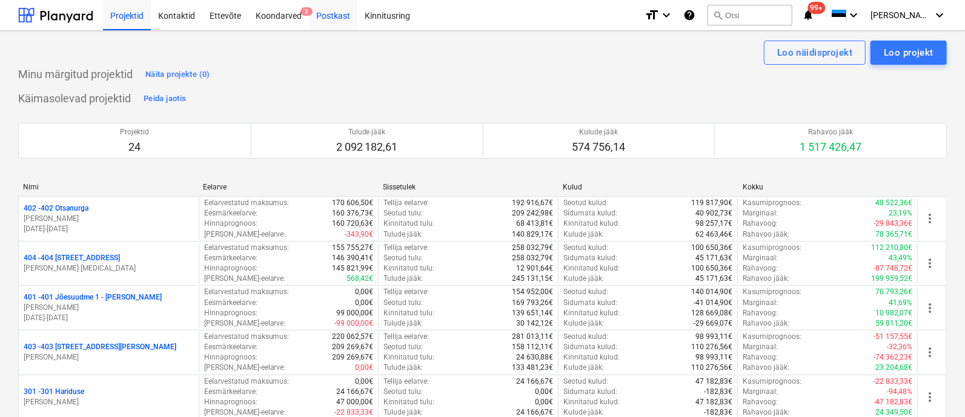
click at [335, 10] on div "Postkast" at bounding box center [333, 14] width 48 height 31
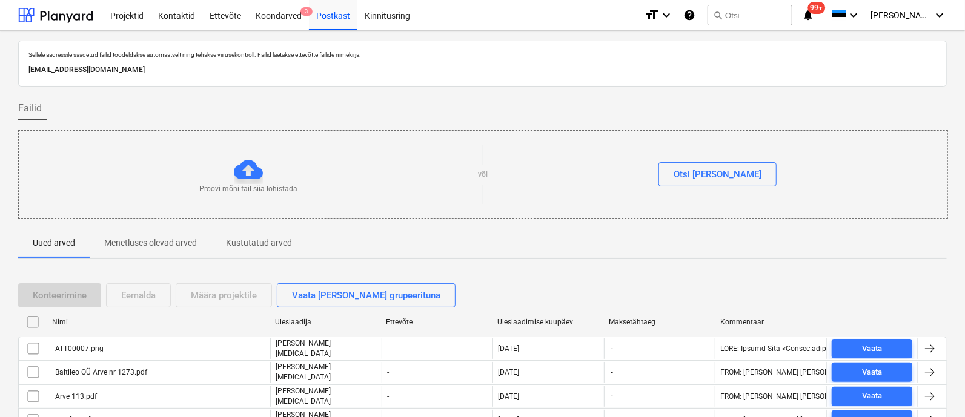
drag, startPoint x: 845, startPoint y: 9, endPoint x: 371, endPoint y: 74, distance: 478.1
click at [826, 9] on span "99+" at bounding box center [817, 8] width 18 height 12
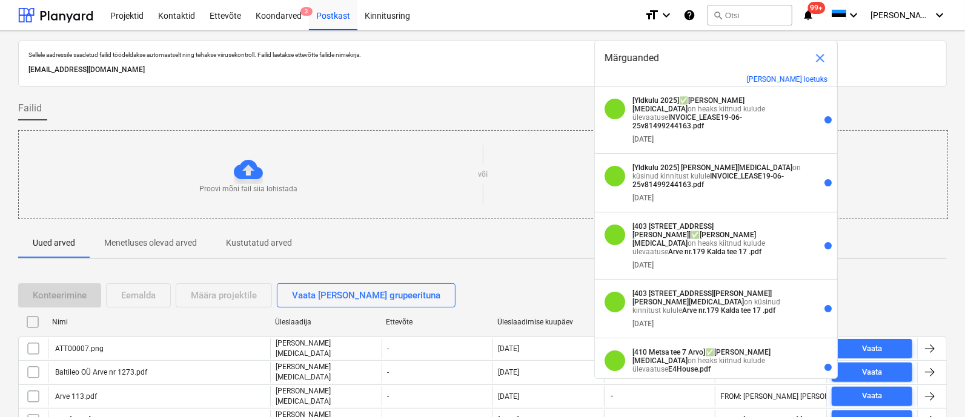
click at [99, 130] on div "Proovi mõni fail siia lohistada või Otsi [PERSON_NAME]" at bounding box center [483, 174] width 930 height 89
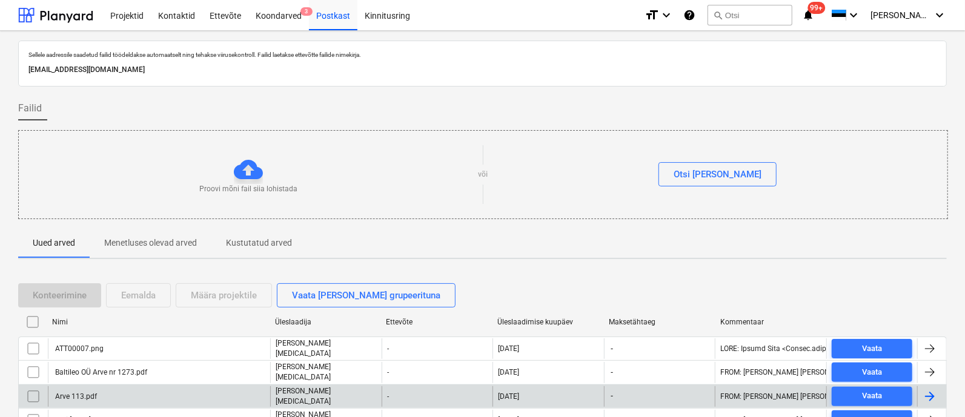
scroll to position [227, 0]
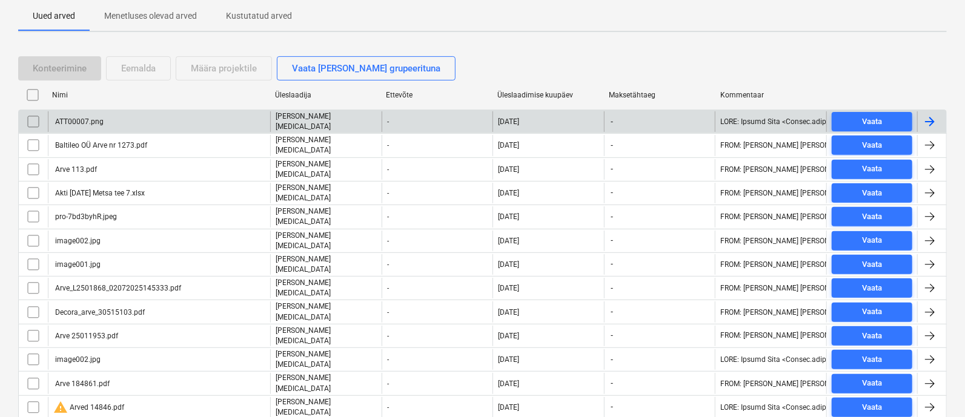
click at [133, 119] on div "ATT00007.png" at bounding box center [159, 121] width 222 height 21
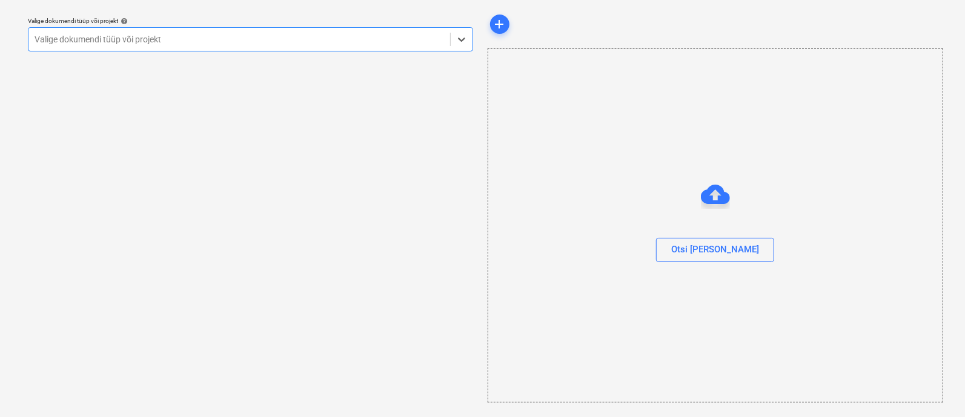
scroll to position [33, 0]
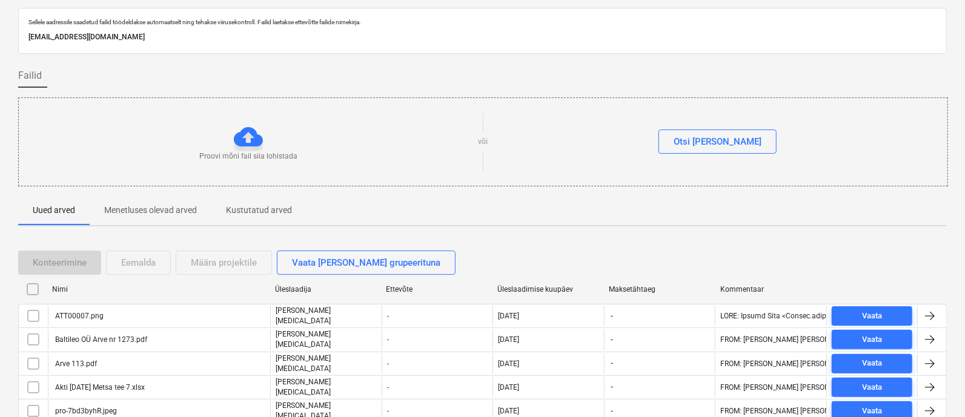
scroll to position [227, 0]
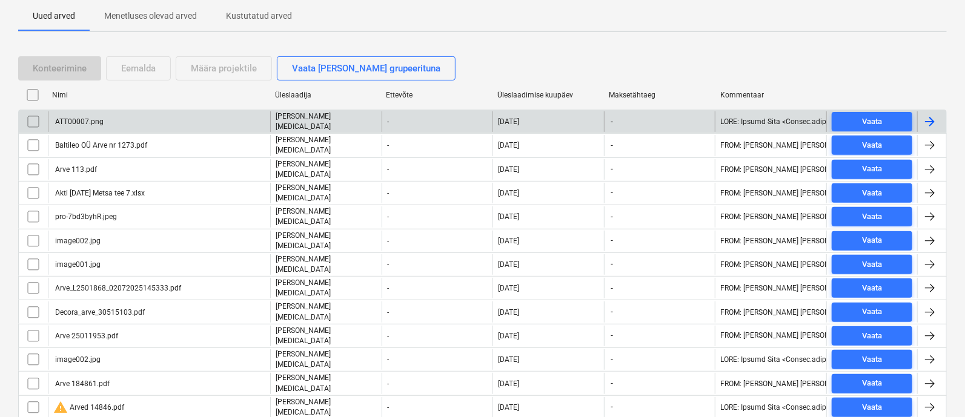
click at [33, 120] on input "checkbox" at bounding box center [33, 121] width 19 height 19
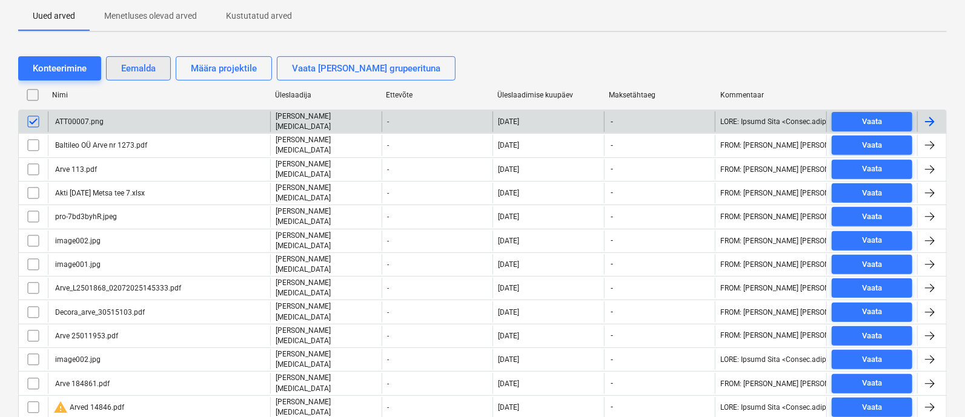
click at [139, 61] on div "Eemalda" at bounding box center [138, 69] width 35 height 16
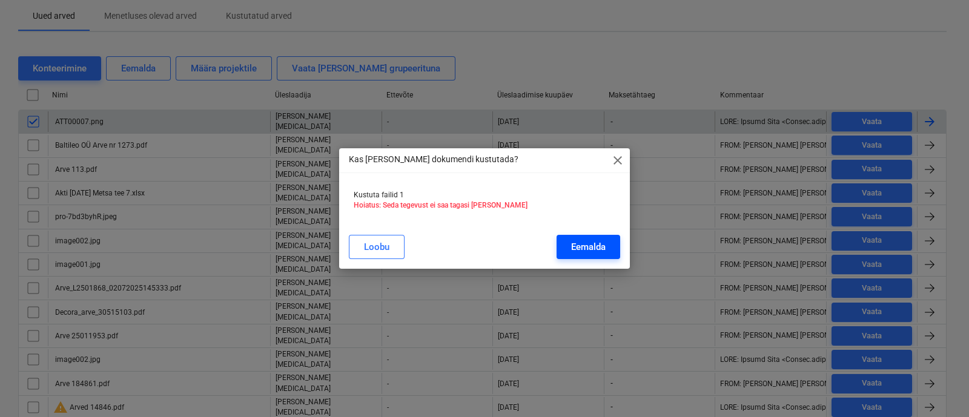
click at [584, 248] on div "Eemalda" at bounding box center [588, 247] width 35 height 16
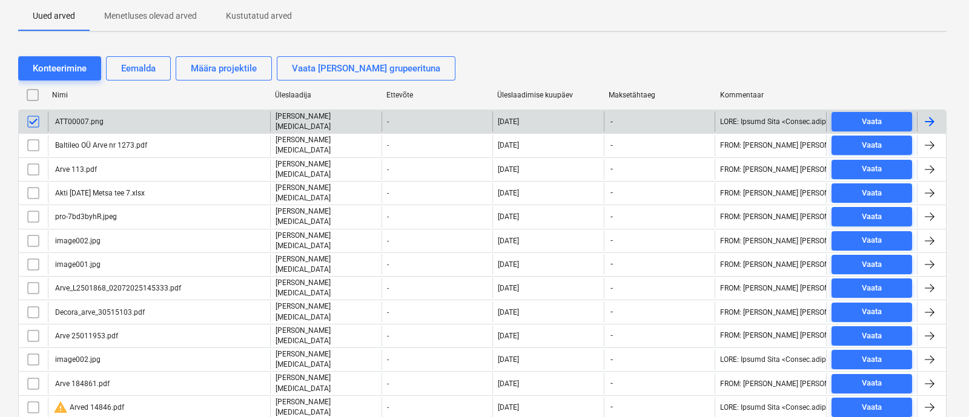
click at [94, 143] on div "Kas [PERSON_NAME] dokumendi kustutada? close Kustuta failid 1 Hoiatus: Seda teg…" at bounding box center [484, 208] width 969 height 417
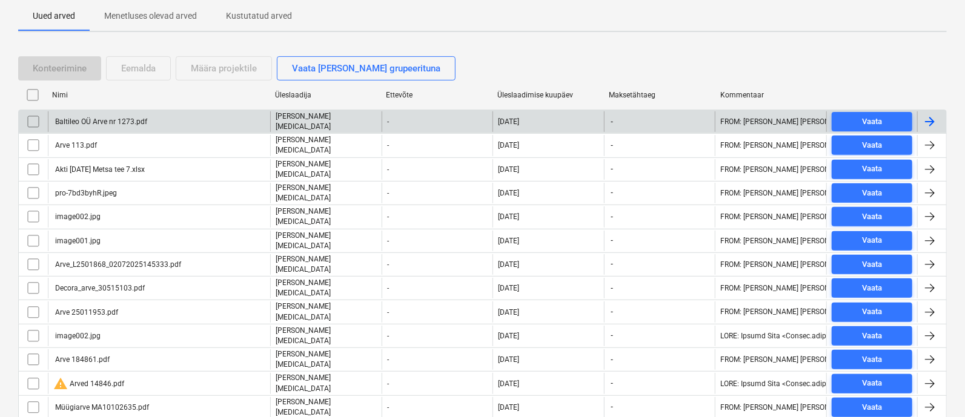
click at [103, 113] on div "Baltileo OÜ Arve nr 1273.pdf" at bounding box center [159, 121] width 222 height 21
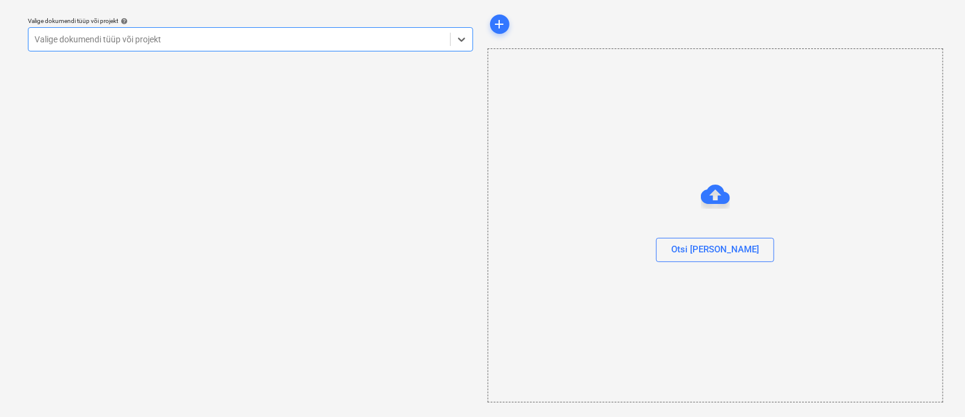
scroll to position [33, 0]
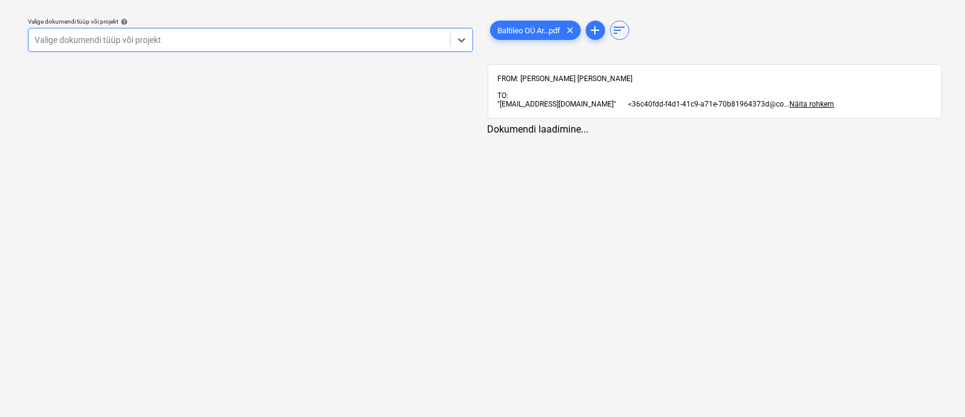
click at [151, 41] on div at bounding box center [239, 40] width 409 height 12
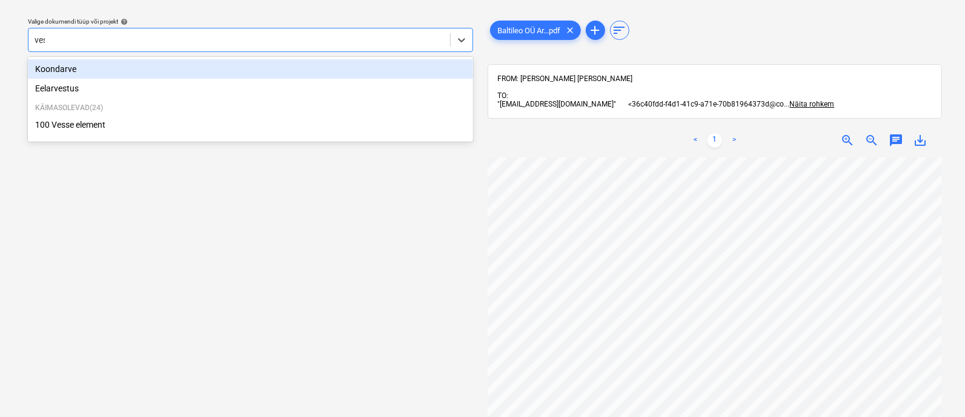
type input "[PERSON_NAME]"
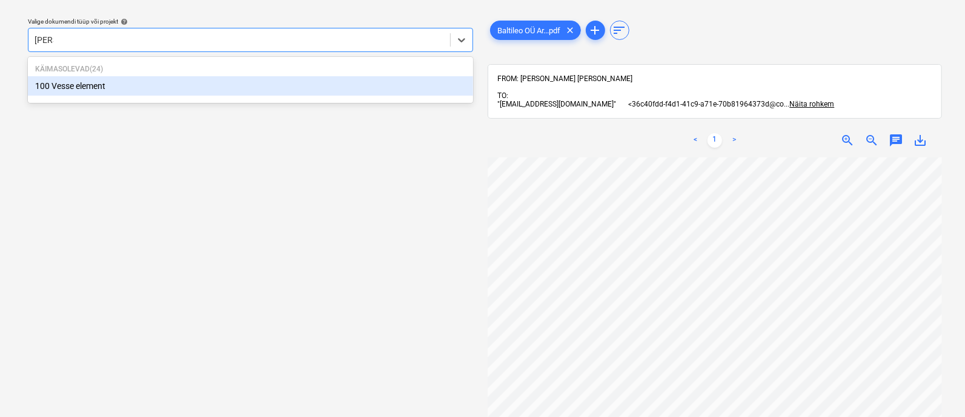
click at [105, 88] on div "100 Vesse element" at bounding box center [250, 85] width 445 height 19
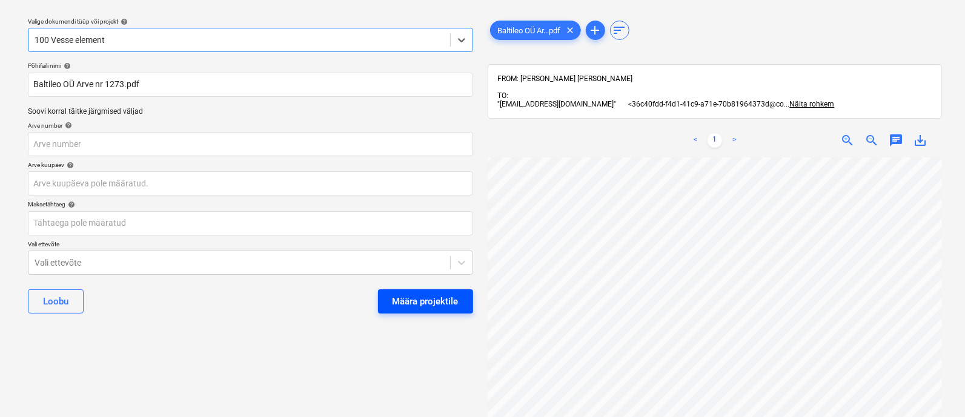
scroll to position [227, 0]
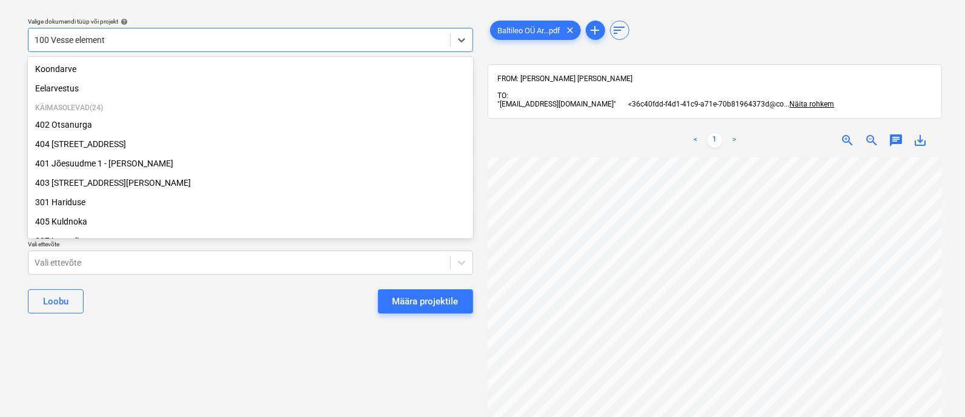
click at [119, 41] on div at bounding box center [239, 40] width 409 height 12
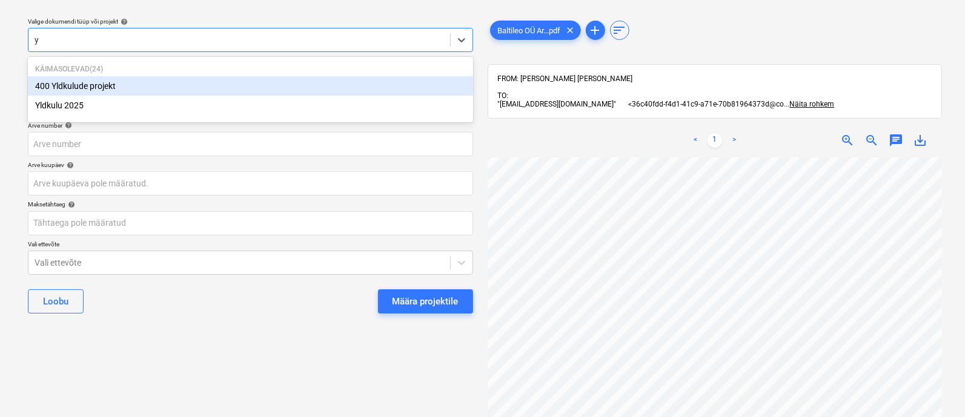
type input "yl"
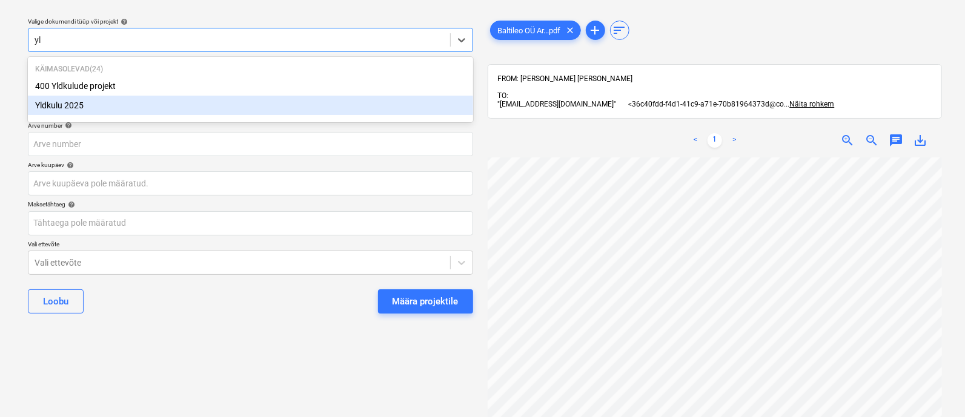
click at [88, 107] on div "Yldkulu 2025" at bounding box center [250, 105] width 445 height 19
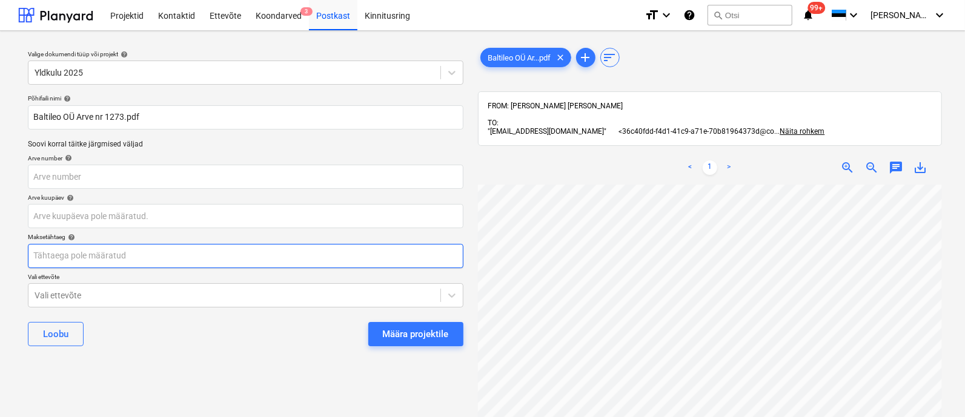
scroll to position [0, 82]
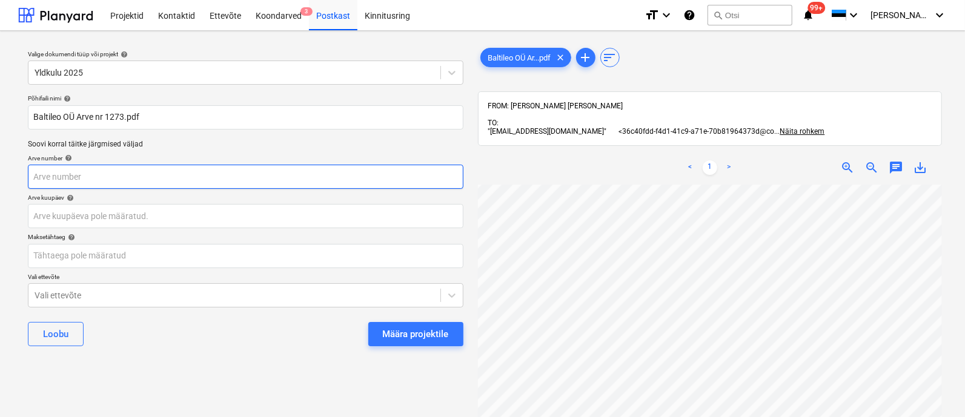
click at [78, 180] on input "text" at bounding box center [245, 177] width 435 height 24
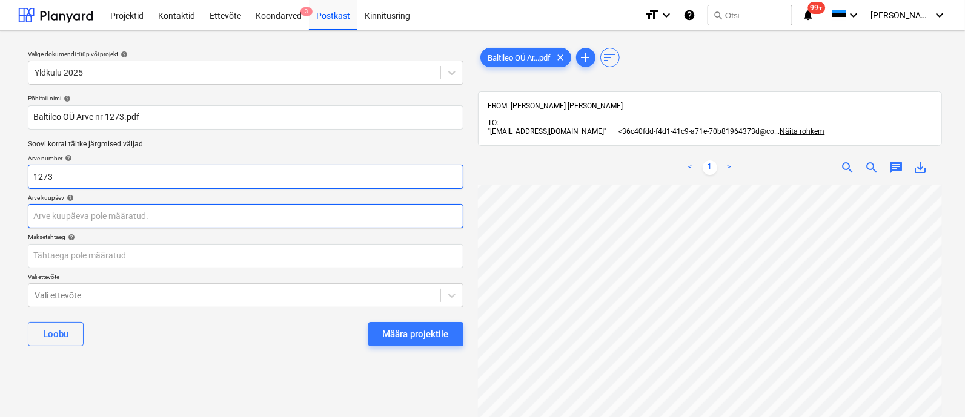
type input "1273"
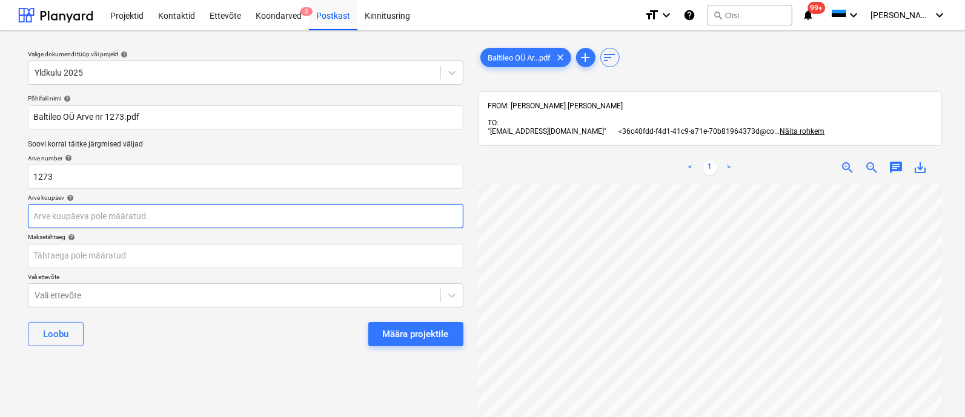
click at [108, 216] on body "Projektid Kontaktid Ettevõte Koondarved 3 Postkast Kinnitusring format_size key…" at bounding box center [482, 208] width 965 height 417
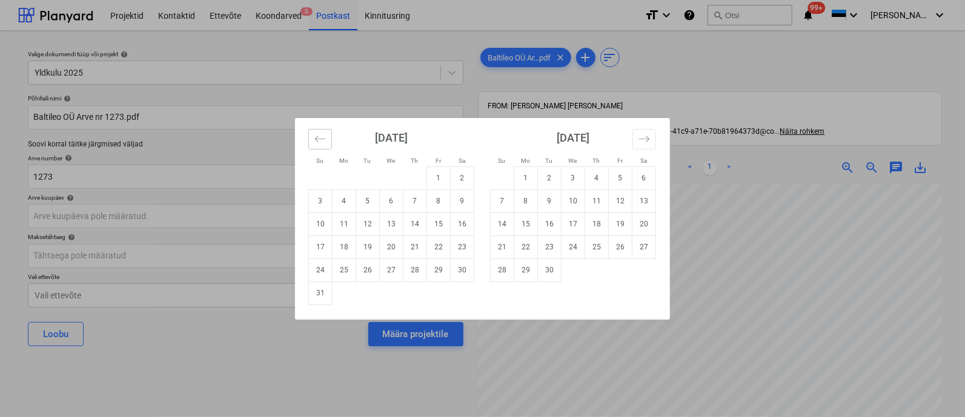
click at [320, 133] on icon "Move backward to switch to the previous month." at bounding box center [320, 139] width 12 height 12
click at [365, 174] on td "1" at bounding box center [368, 178] width 24 height 23
type input "[DATE]"
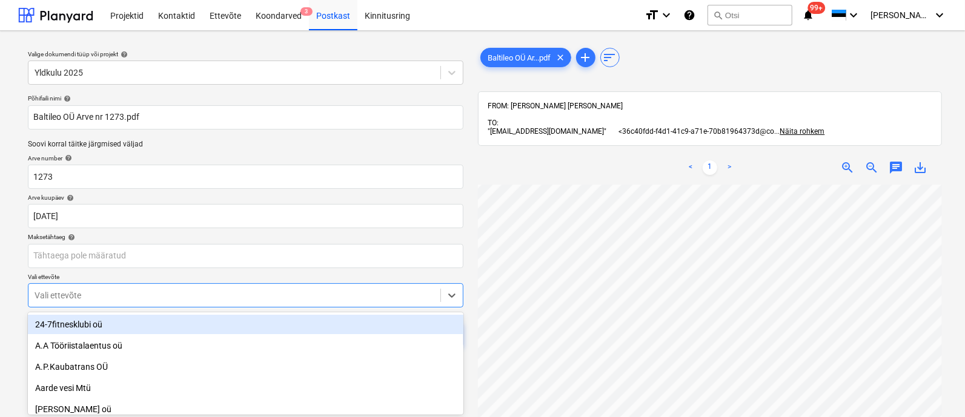
click at [113, 293] on body "Projektid Kontaktid Ettevõte Koondarved 3 Postkast Kinnitusring format_size key…" at bounding box center [482, 208] width 965 height 417
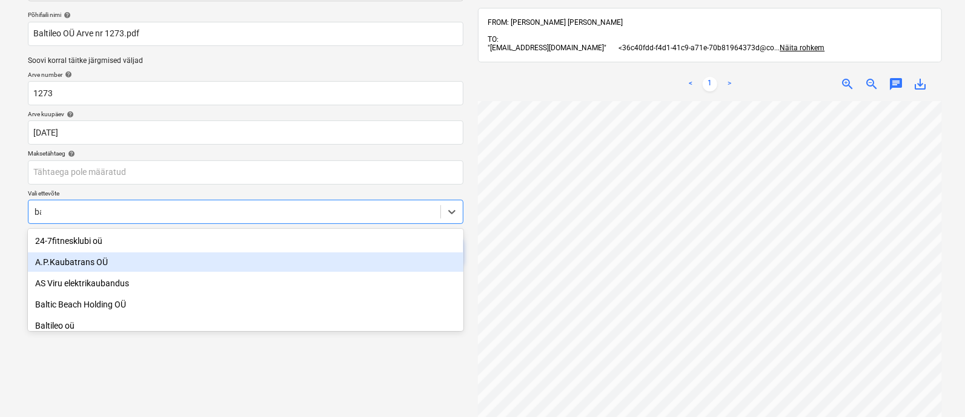
type input "[MEDICAL_DATA]"
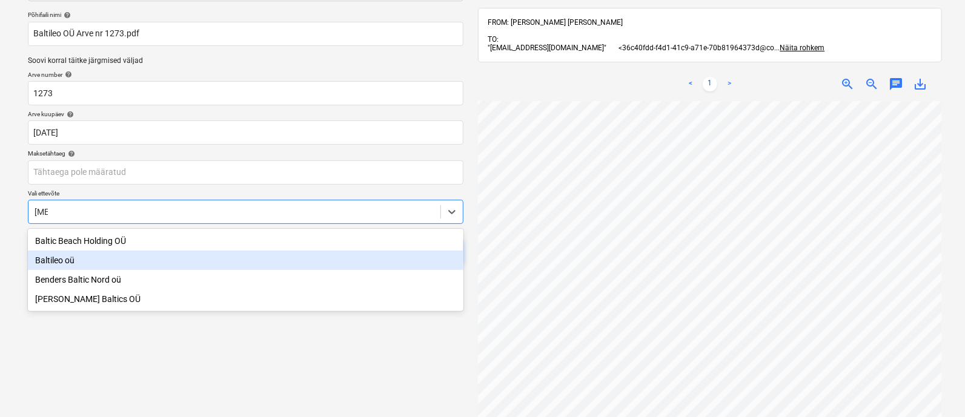
click at [82, 262] on div "Baltileo oü" at bounding box center [245, 260] width 435 height 19
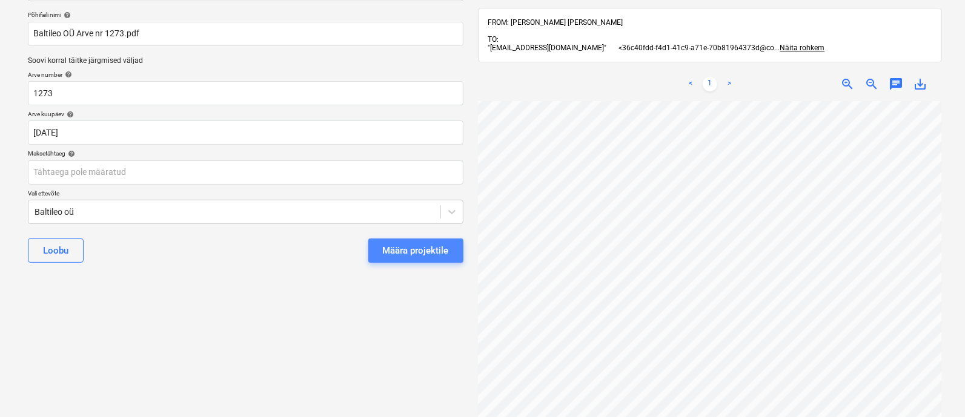
click at [411, 243] on div "Määra projektile" at bounding box center [416, 251] width 66 height 16
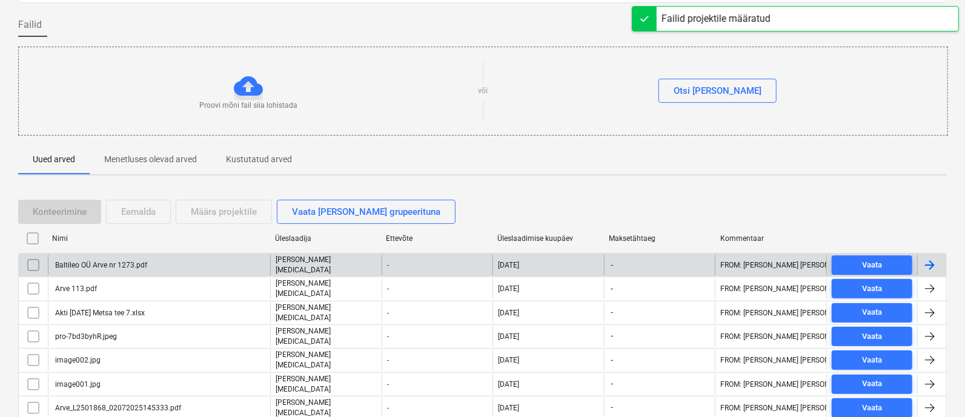
click at [130, 263] on div "Baltileo OÜ Arve nr 1273.pdf" at bounding box center [159, 265] width 222 height 21
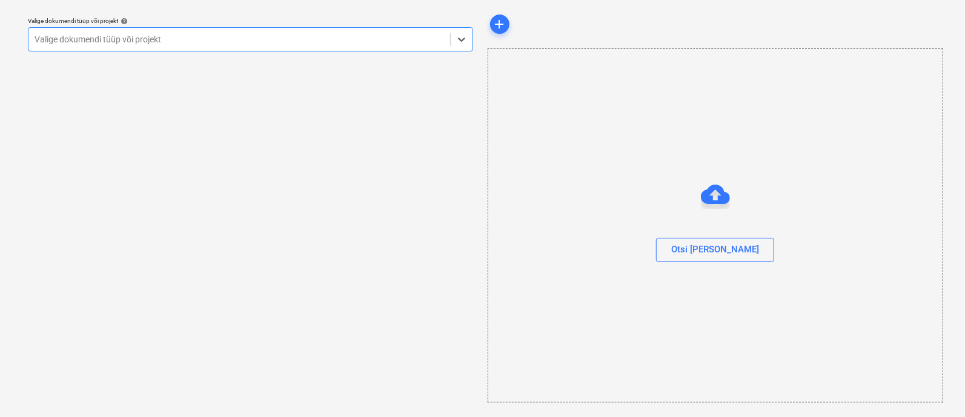
scroll to position [33, 0]
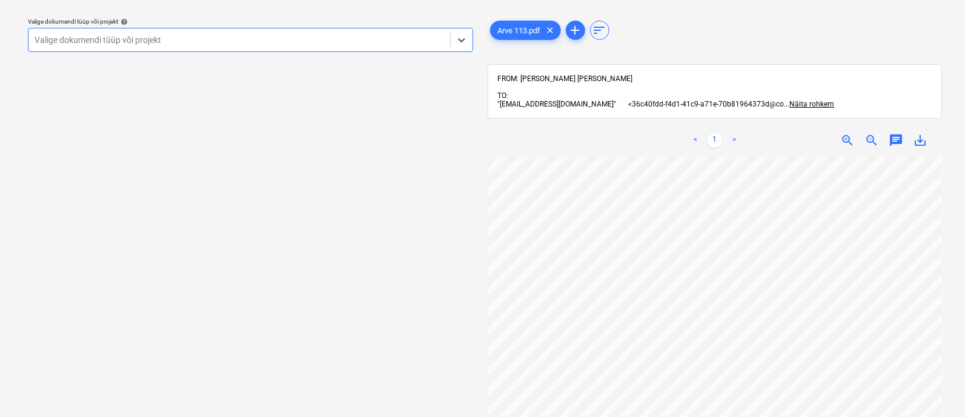
click at [117, 41] on div at bounding box center [239, 40] width 409 height 12
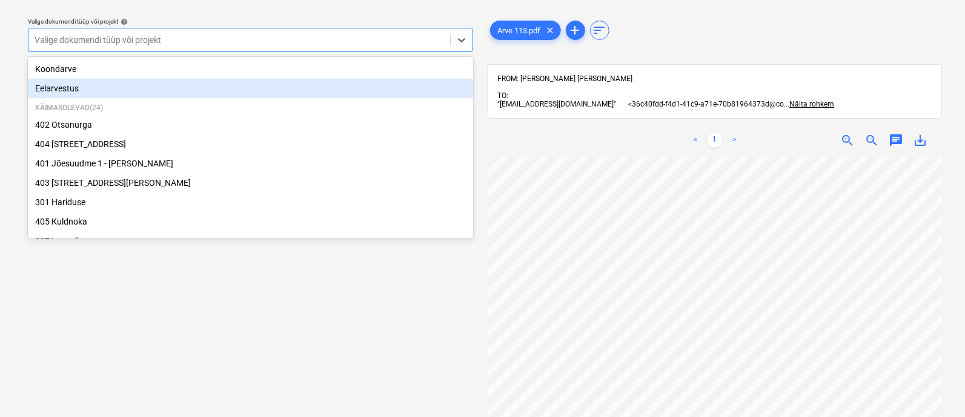
scroll to position [75, 0]
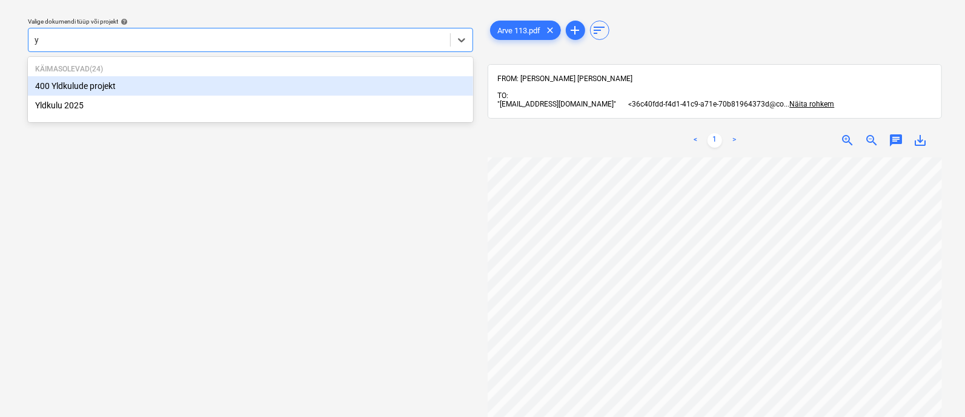
type input "yl"
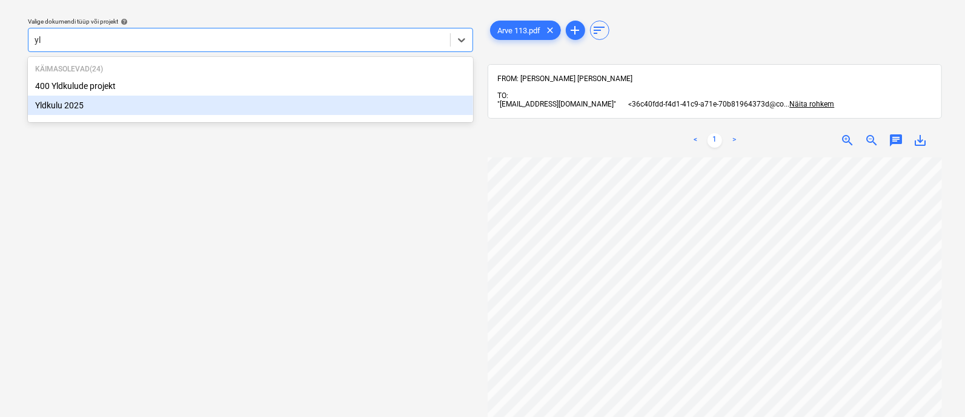
click at [93, 104] on div "Yldkulu 2025" at bounding box center [250, 105] width 445 height 19
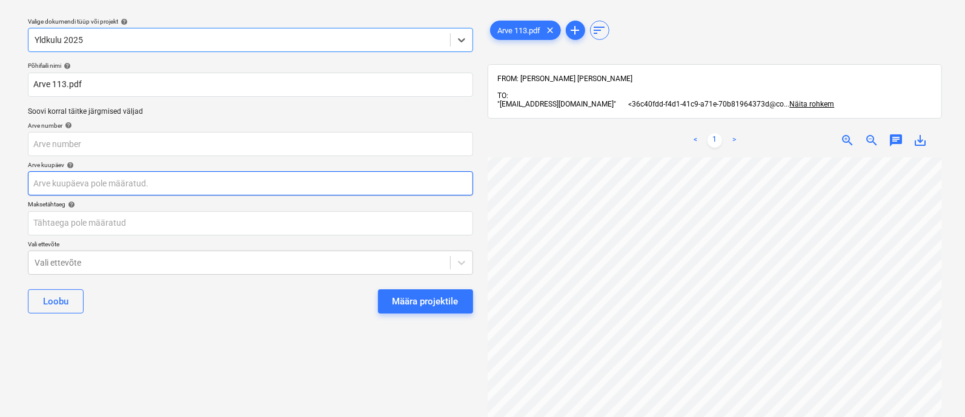
click at [103, 185] on body "Projektid Kontaktid Ettevõte Koondarved 3 Postkast Kinnitusring format_size key…" at bounding box center [482, 175] width 965 height 417
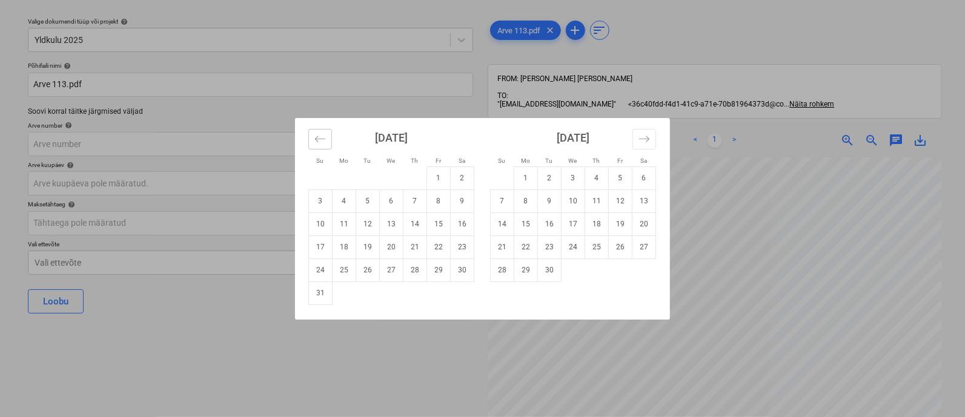
click at [318, 138] on icon "Move backward to switch to the previous month." at bounding box center [320, 139] width 10 height 6
click at [415, 182] on td "3" at bounding box center [415, 178] width 24 height 23
type input "[DATE]"
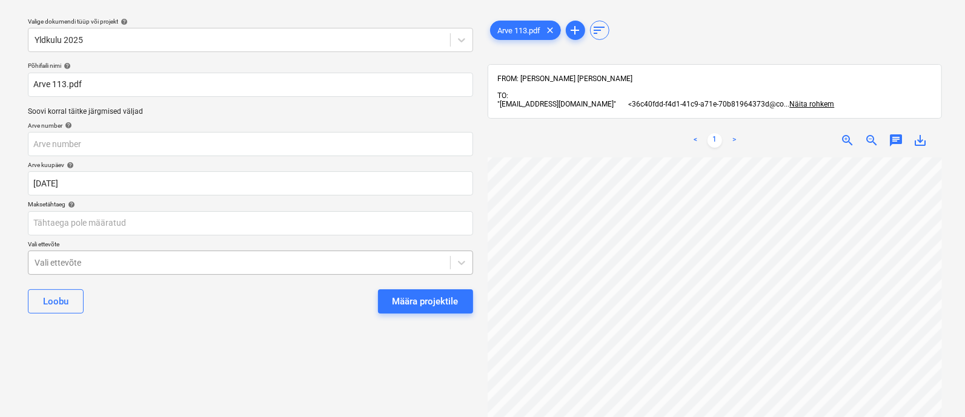
click at [128, 262] on body "Projektid Kontaktid Ettevõte Koondarved 3 Postkast Kinnitusring format_size key…" at bounding box center [482, 175] width 965 height 417
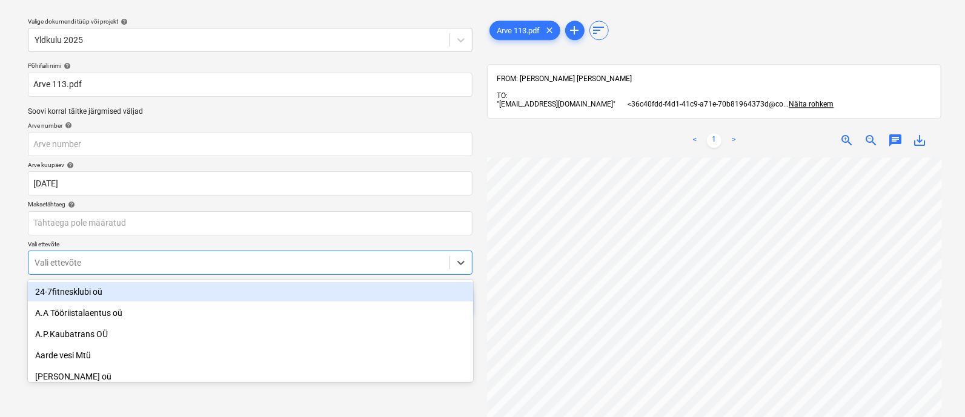
scroll to position [84, 0]
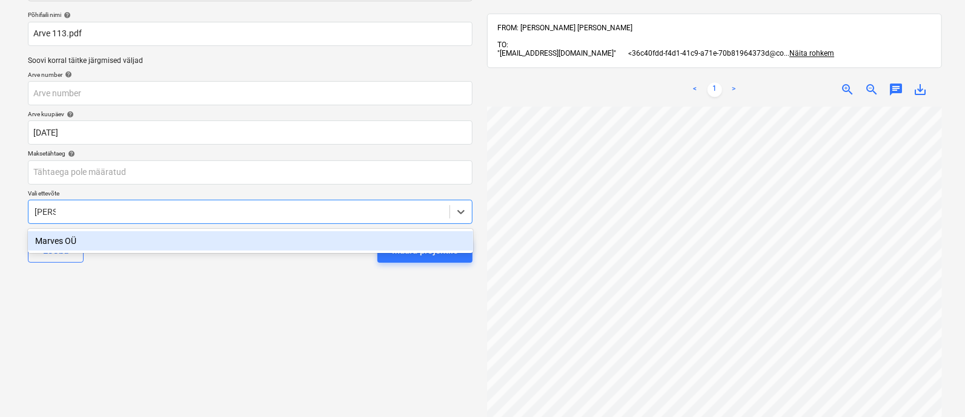
type input "marve"
click at [127, 241] on div "Marves OÜ" at bounding box center [250, 240] width 445 height 19
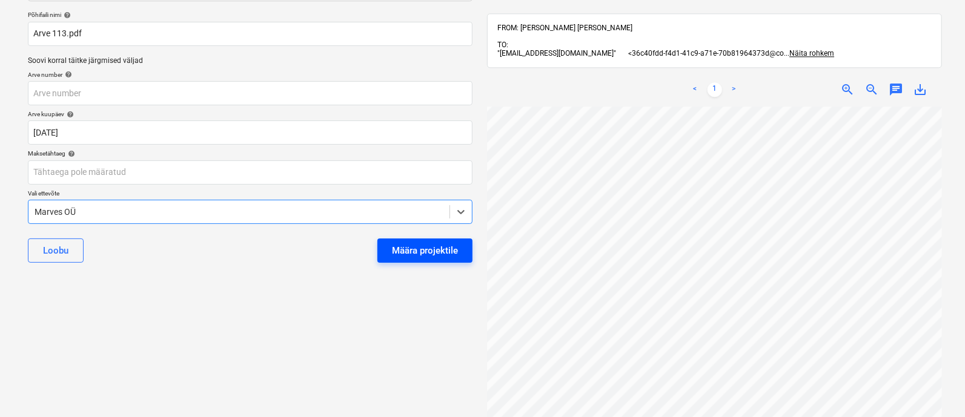
click at [435, 248] on div "Määra projektile" at bounding box center [425, 251] width 66 height 16
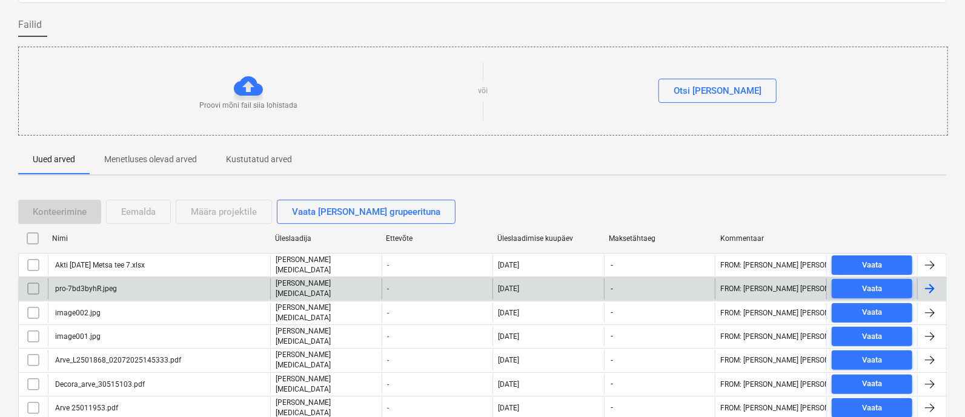
click at [84, 286] on div "pro-7bd3byhR.jpeg" at bounding box center [85, 289] width 64 height 8
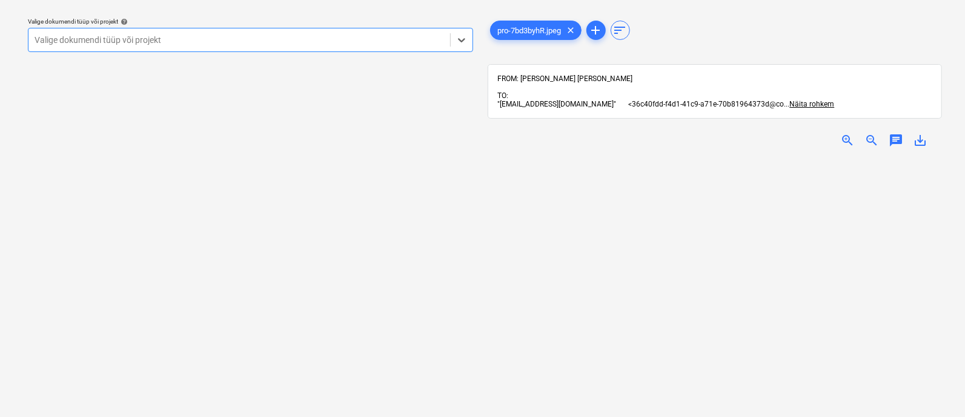
scroll to position [227, 0]
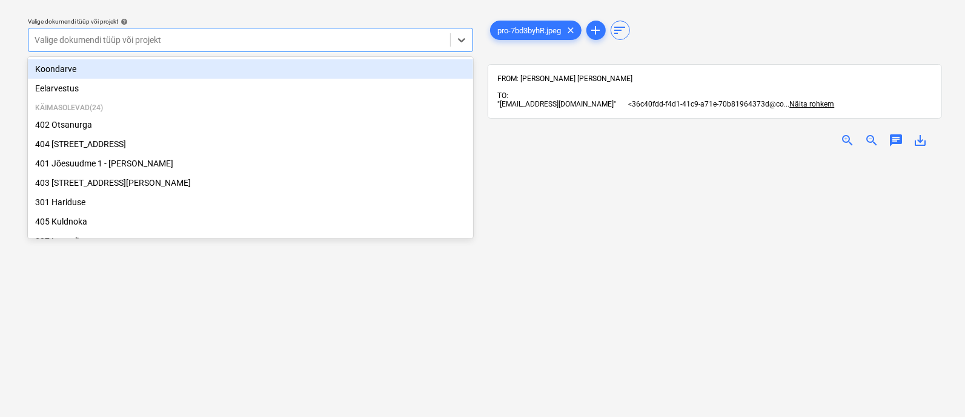
click at [136, 34] on div at bounding box center [239, 40] width 409 height 12
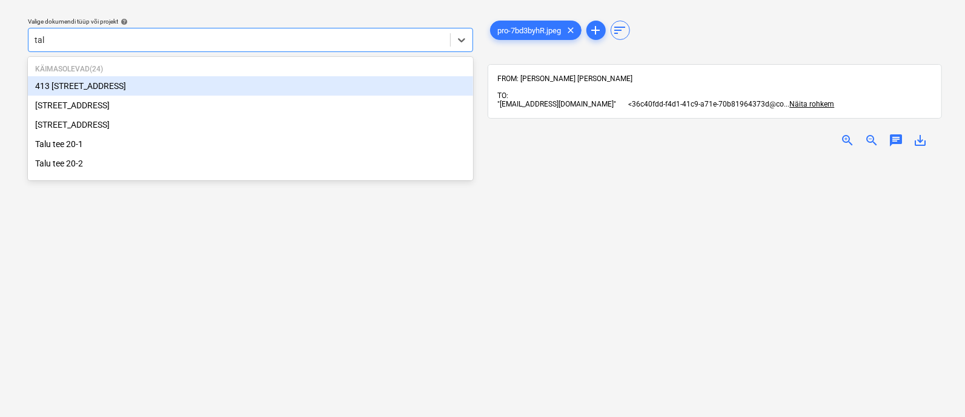
type input "talu"
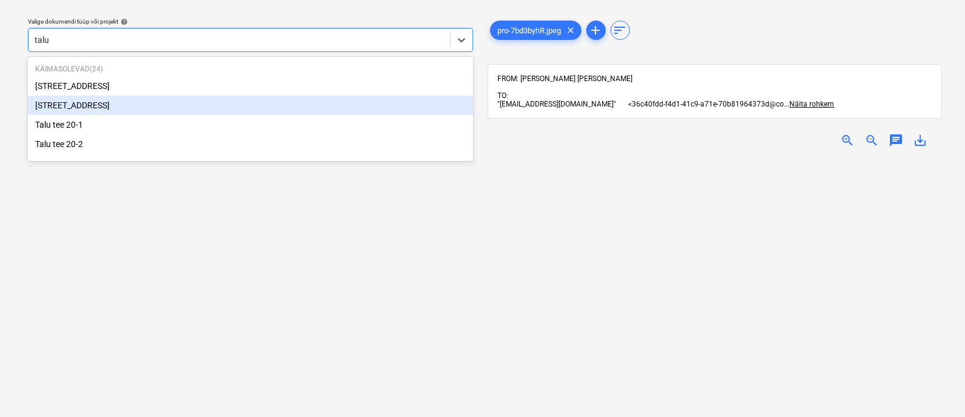
click at [89, 105] on div "[STREET_ADDRESS]" at bounding box center [250, 105] width 445 height 19
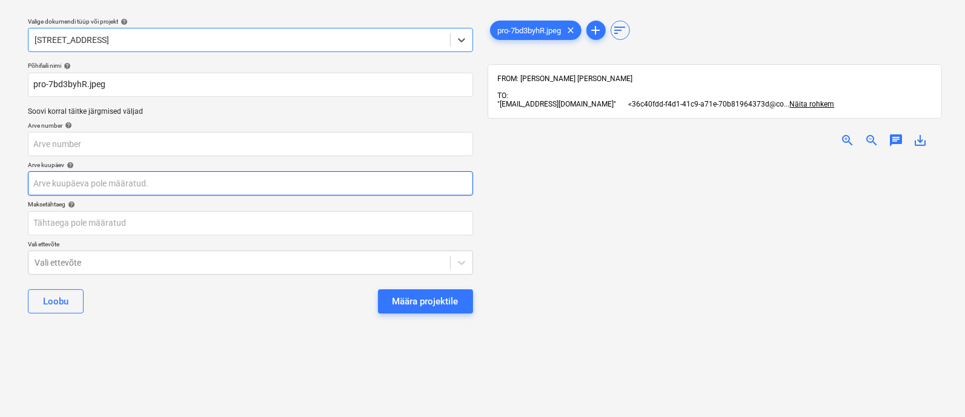
click at [69, 188] on body "Projektid Kontaktid Ettevõte Koondarved 3 Postkast Kinnitusring format_size key…" at bounding box center [482, 175] width 965 height 417
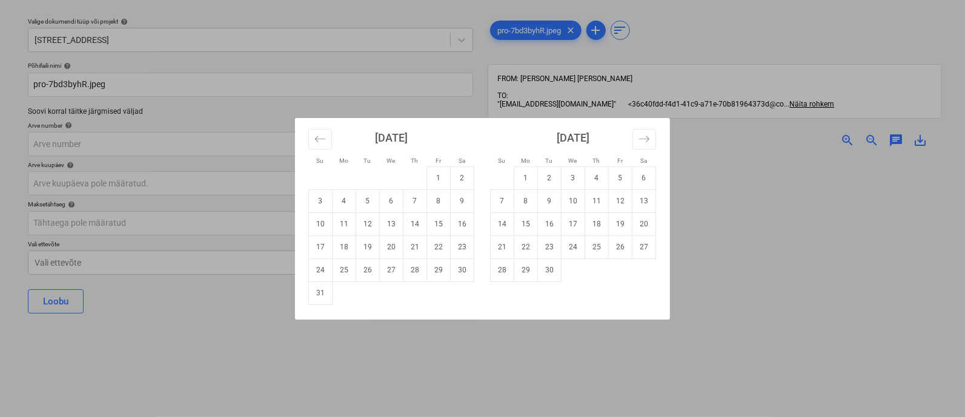
click at [398, 376] on div "Su Mo Tu We Th Fr Sa Su Mo Tu We Th Fr Sa [DATE] 1 2 3 4 5 6 7 8 9 10 11 12 13 …" at bounding box center [482, 208] width 965 height 417
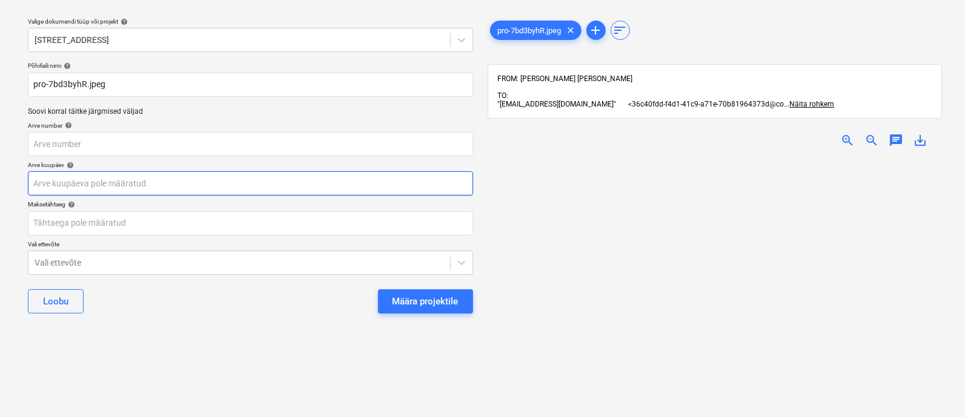
click at [97, 179] on body "Projektid Kontaktid Ettevõte Koondarved 3 Postkast Kinnitusring format_size key…" at bounding box center [482, 175] width 965 height 417
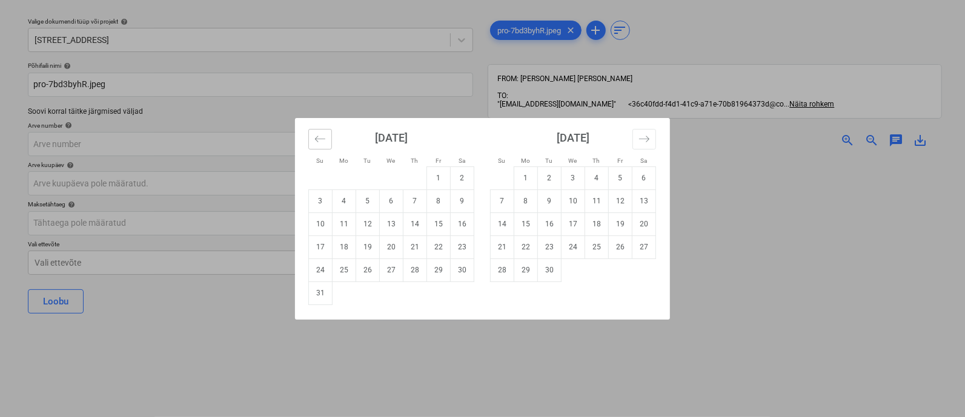
click at [312, 130] on button "Move backward to switch to the previous month." at bounding box center [320, 139] width 24 height 21
click at [397, 172] on td "2" at bounding box center [392, 178] width 24 height 23
type input "[DATE]"
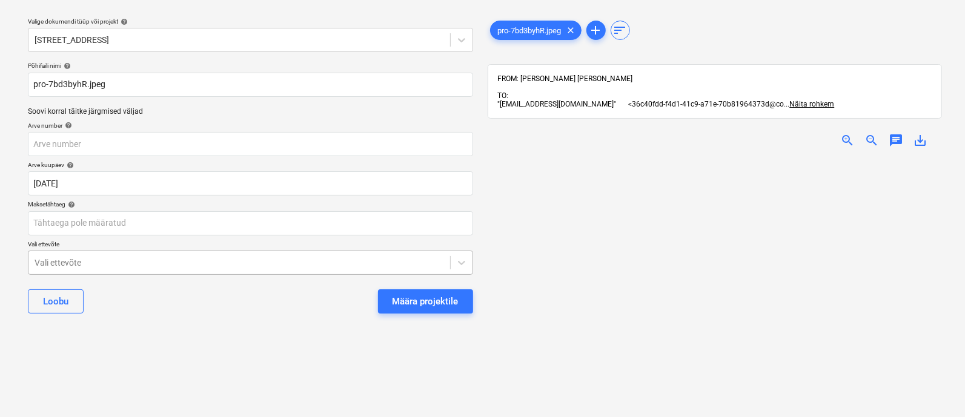
click at [116, 262] on body "Projektid Kontaktid Ettevõte Koondarved 3 Postkast Kinnitusring format_size key…" at bounding box center [482, 175] width 965 height 417
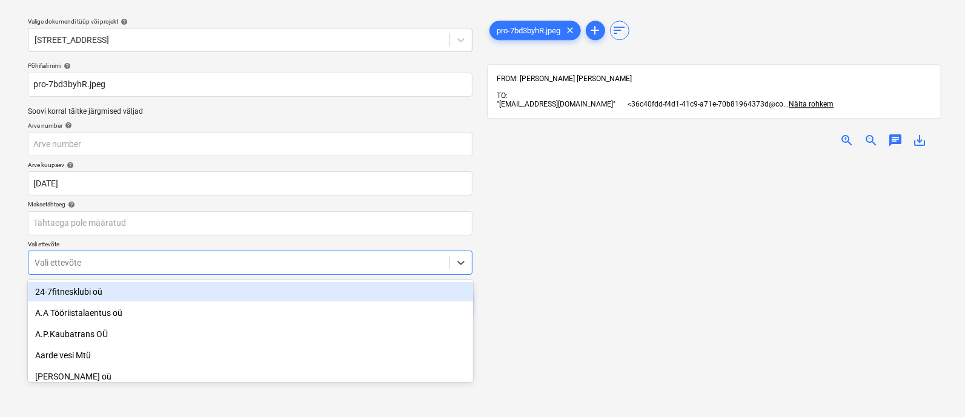
scroll to position [84, 0]
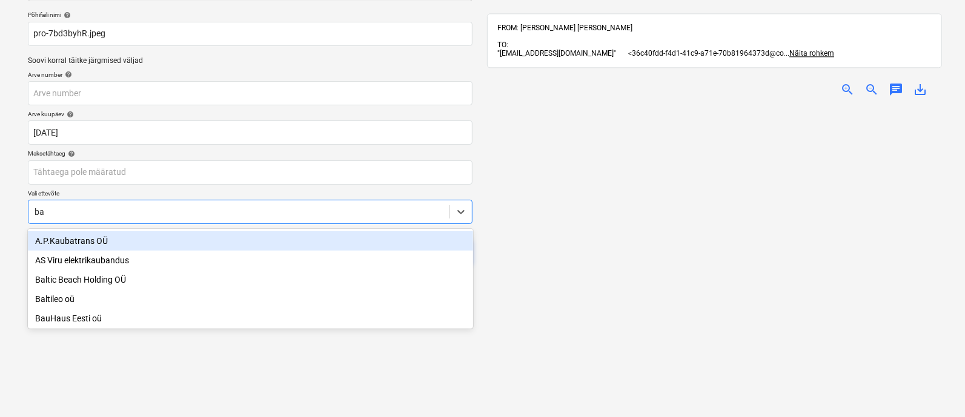
type input "bau"
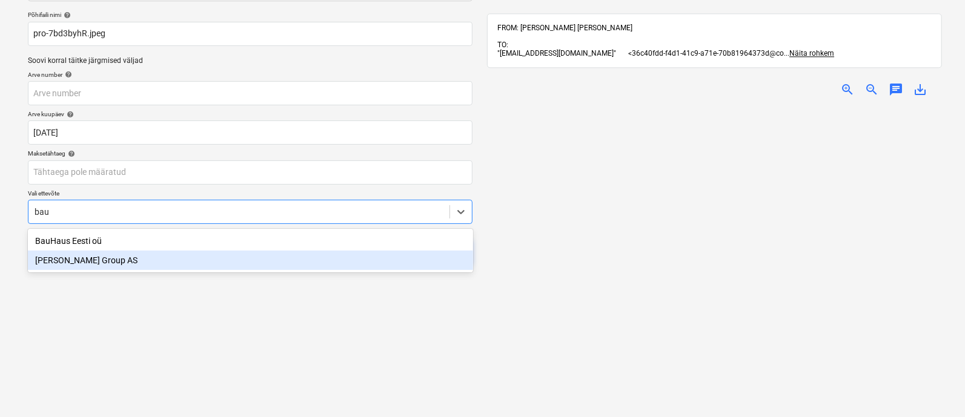
click at [104, 261] on div "[PERSON_NAME] Group AS" at bounding box center [250, 260] width 445 height 19
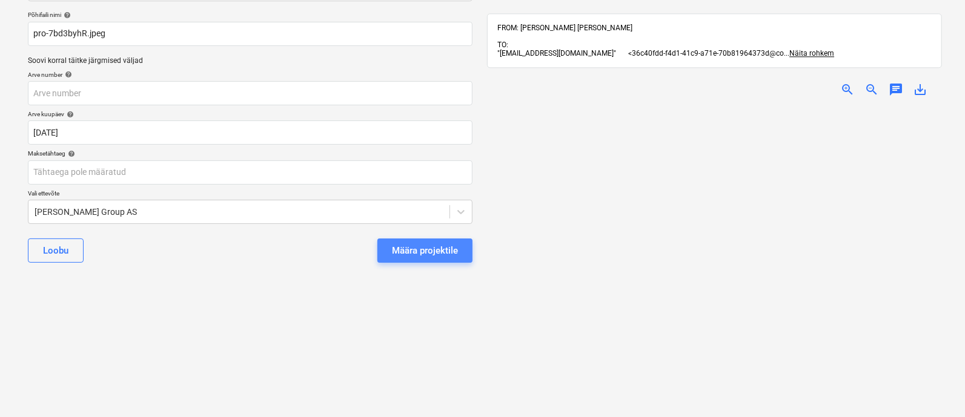
click at [435, 243] on div "Määra projektile" at bounding box center [425, 251] width 66 height 16
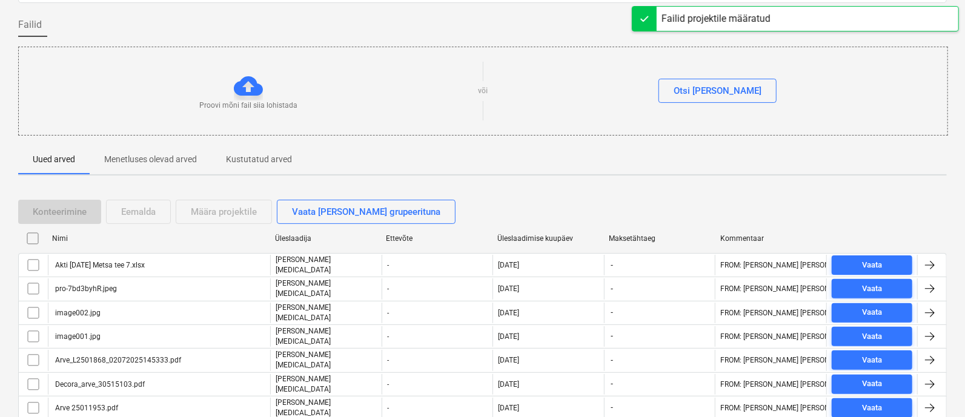
click at [94, 261] on div "Akti [DATE] Metsa tee 7.xlsx" at bounding box center [98, 265] width 91 height 8
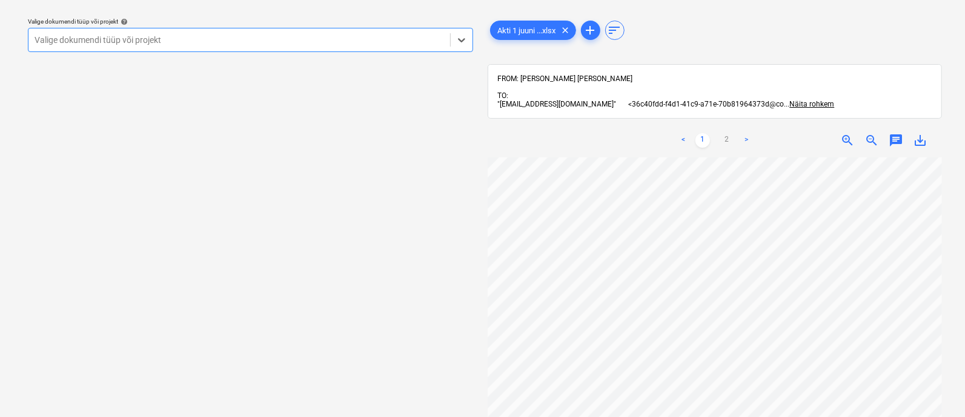
click at [93, 41] on div at bounding box center [239, 40] width 409 height 12
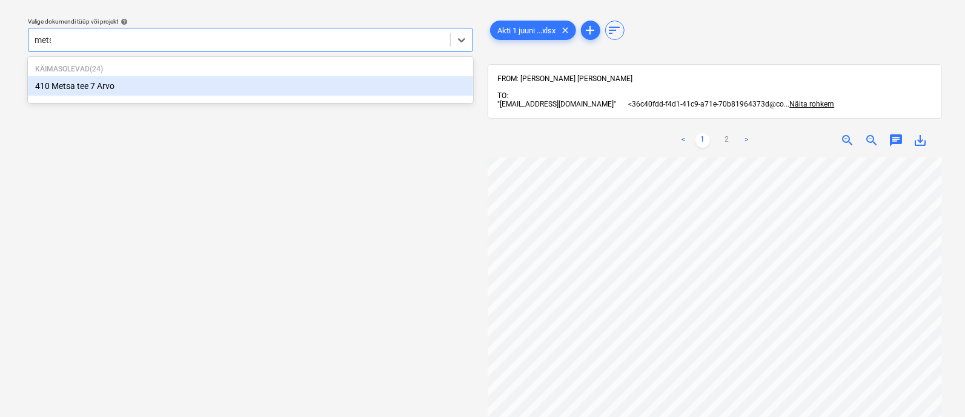
type input "metsa"
click at [82, 83] on div "410 Metsa tee 7 Arvo" at bounding box center [250, 85] width 445 height 19
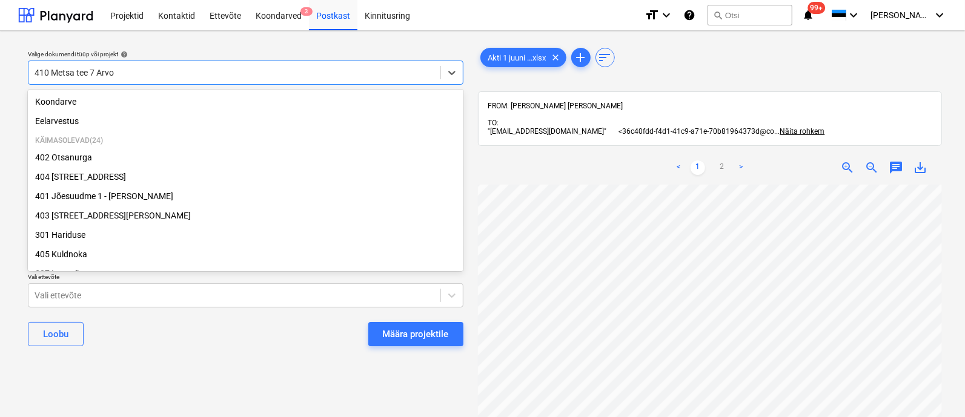
click at [157, 75] on div at bounding box center [235, 73] width 400 height 12
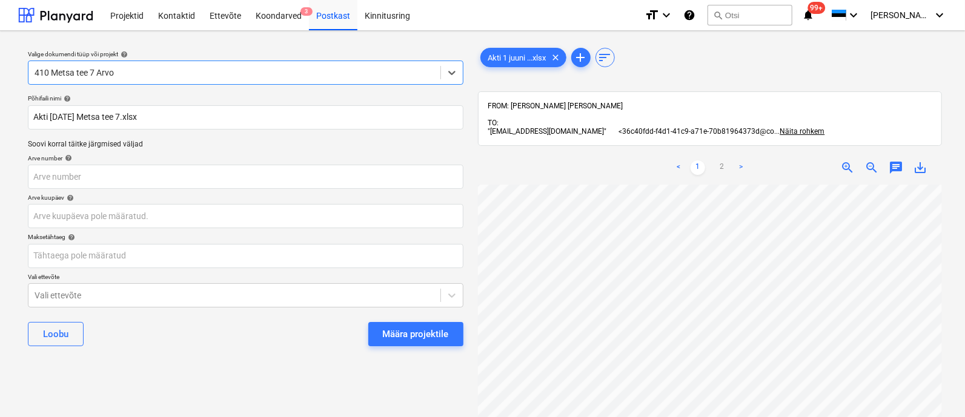
click at [157, 75] on div at bounding box center [235, 73] width 400 height 12
click at [252, 72] on div at bounding box center [235, 73] width 400 height 12
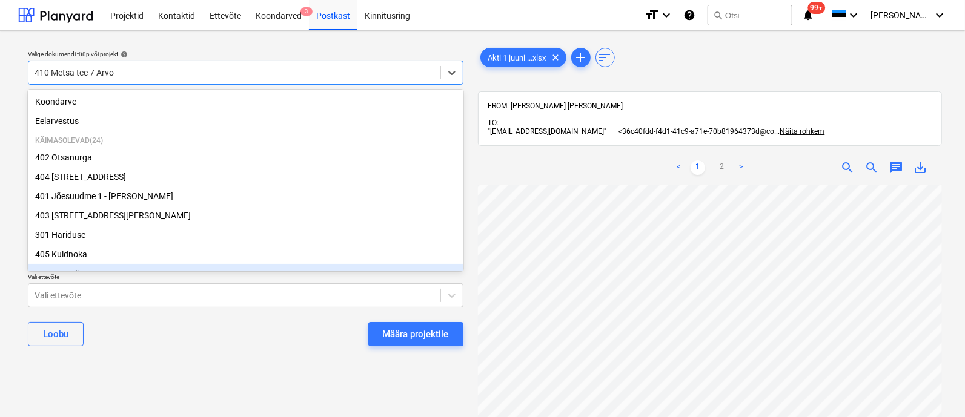
click at [306, 374] on div "Valige dokumendi tüüp või projekt help option 307 Laanelinnu focused, 9 of 26. …" at bounding box center [245, 307] width 455 height 532
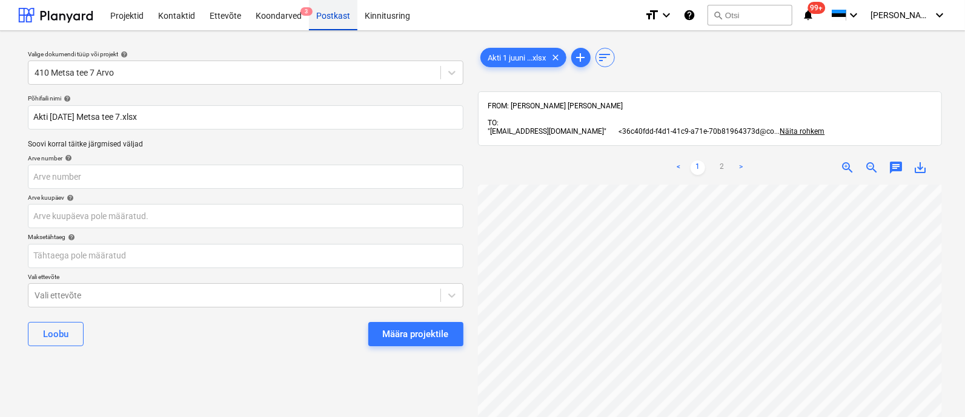
click at [343, 13] on div "Postkast" at bounding box center [333, 14] width 48 height 31
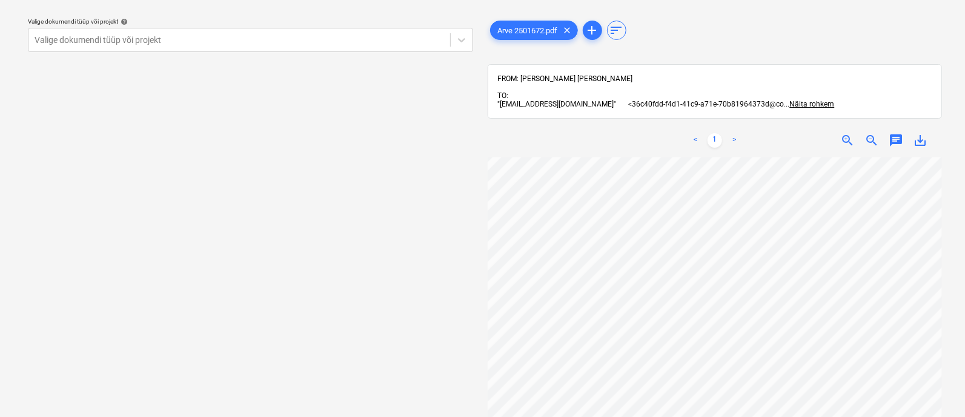
scroll to position [326, 92]
click at [478, 274] on div "Valige dokumendi tüüp või projekt help Valige dokumendi tüüp või projekt Arve 2…" at bounding box center [482, 208] width 928 height 400
click at [101, 40] on div at bounding box center [239, 40] width 409 height 12
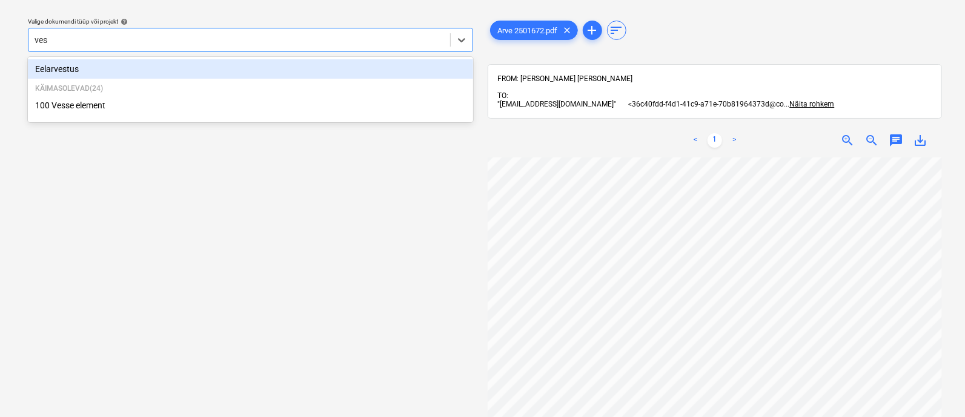
type input "[PERSON_NAME]"
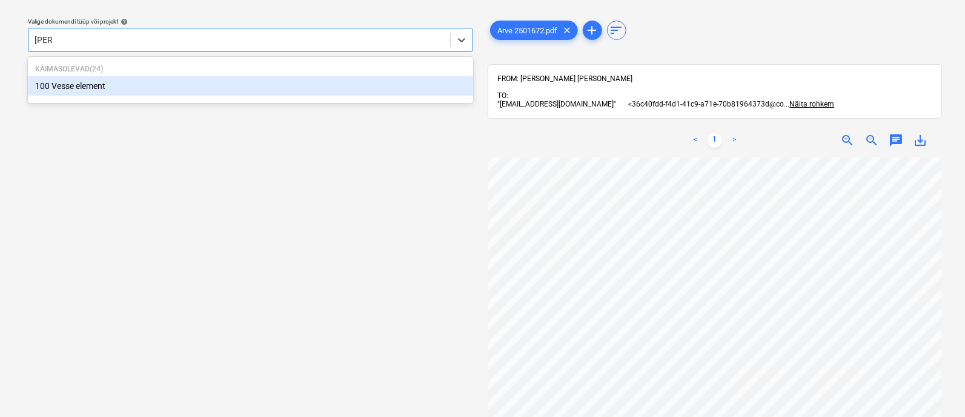
click at [97, 84] on div "100 Vesse element" at bounding box center [250, 85] width 445 height 19
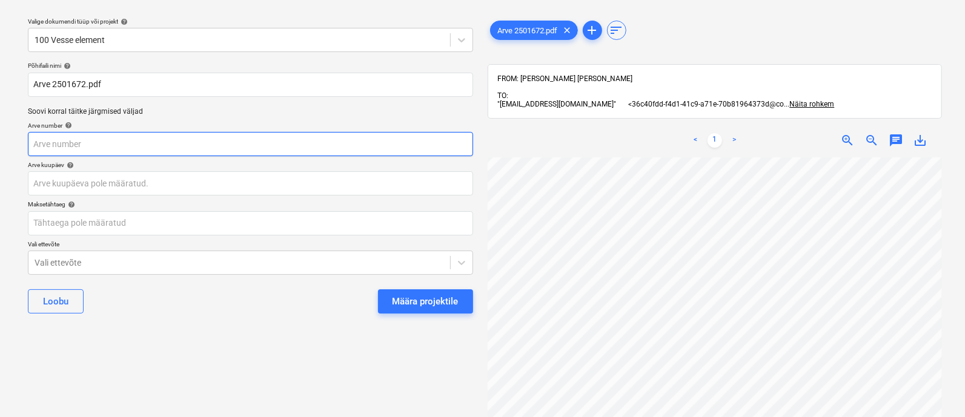
click at [90, 142] on input "text" at bounding box center [250, 144] width 445 height 24
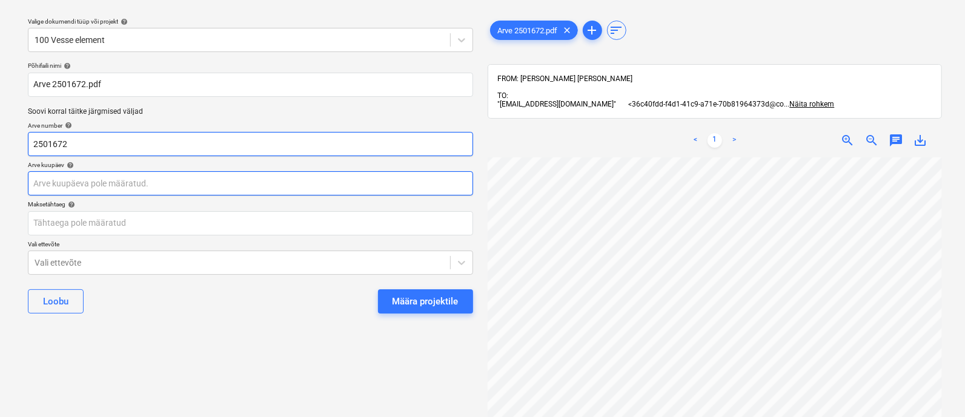
type input "2501672"
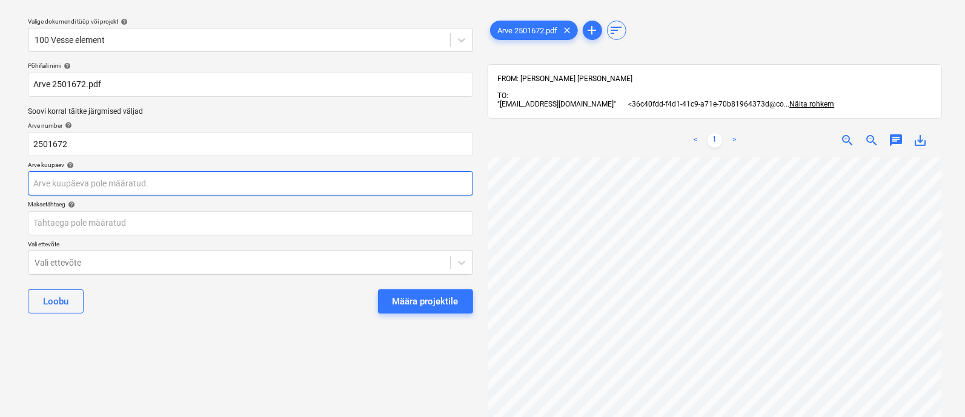
click at [85, 189] on body "Projektid Kontaktid Ettevõte Koondarved 3 Postkast Kinnitusring format_size key…" at bounding box center [482, 175] width 965 height 417
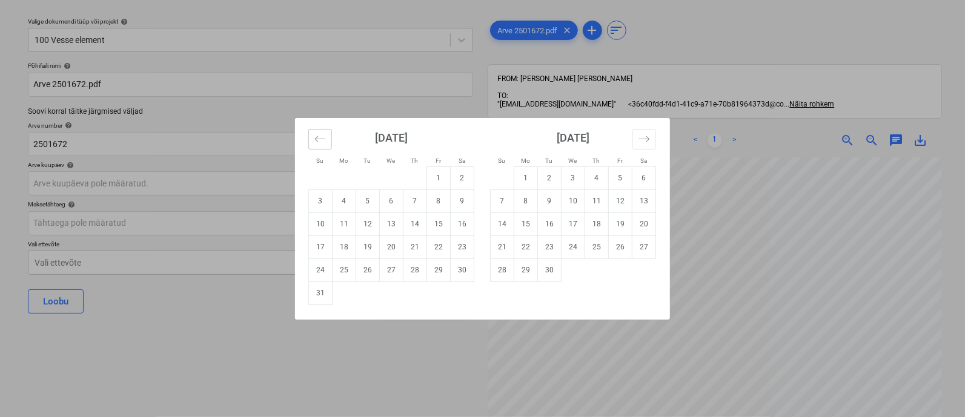
click at [316, 139] on icon "Move backward to switch to the previous month." at bounding box center [320, 139] width 12 height 12
click at [317, 137] on icon "Move backward to switch to the previous month." at bounding box center [320, 139] width 12 height 12
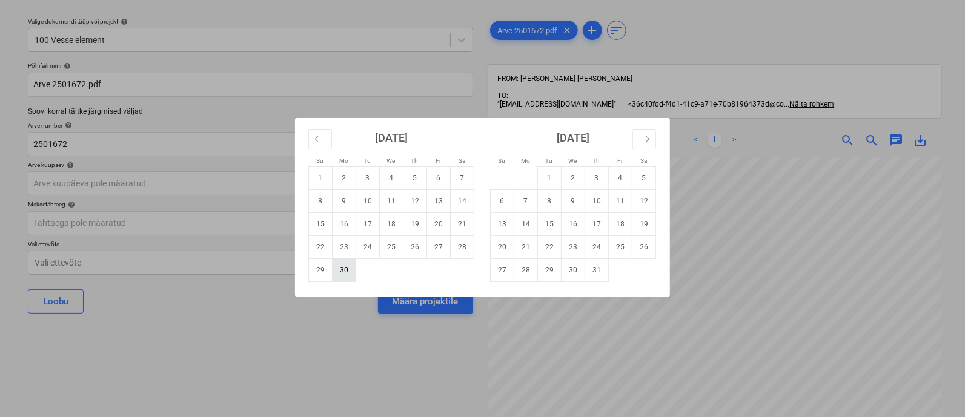
click at [348, 266] on td "30" at bounding box center [345, 270] width 24 height 23
type input "[DATE]"
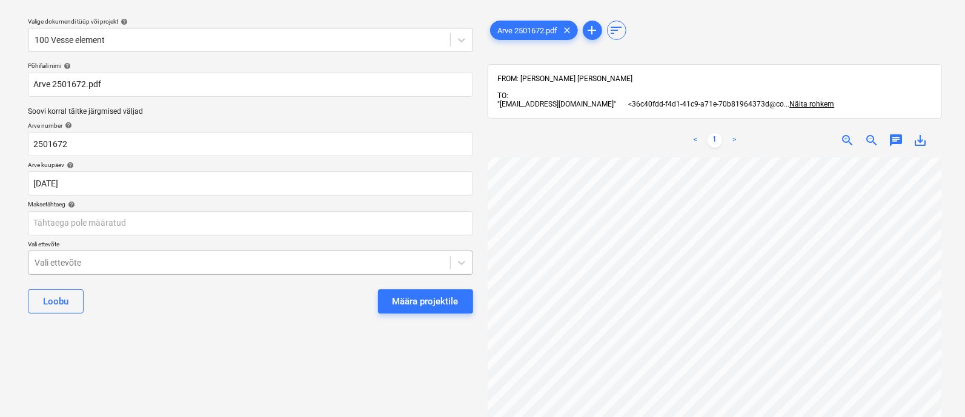
click at [128, 262] on div "Vali ettevõte" at bounding box center [250, 263] width 445 height 24
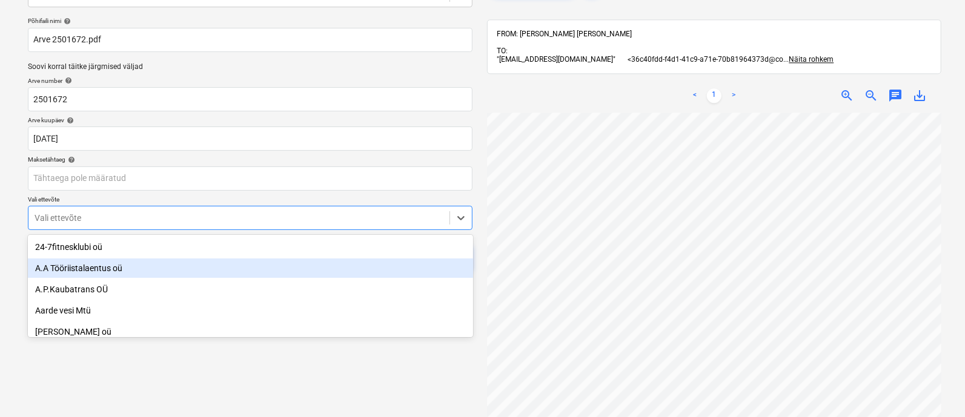
scroll to position [84, 0]
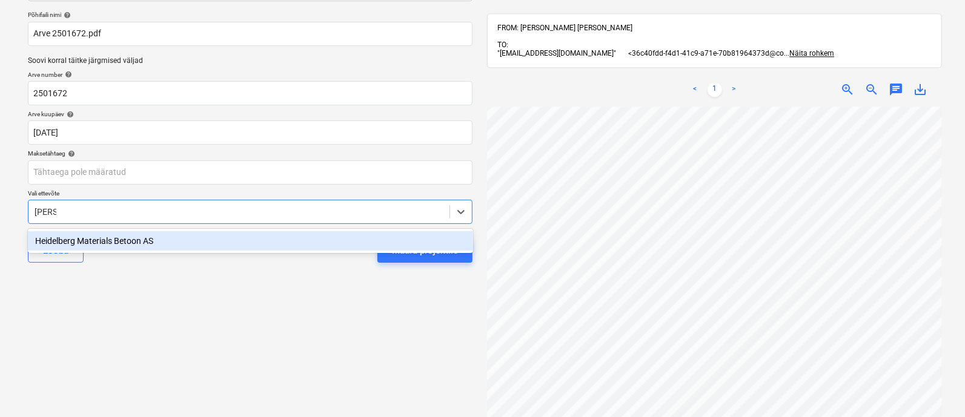
type input "[PERSON_NAME]"
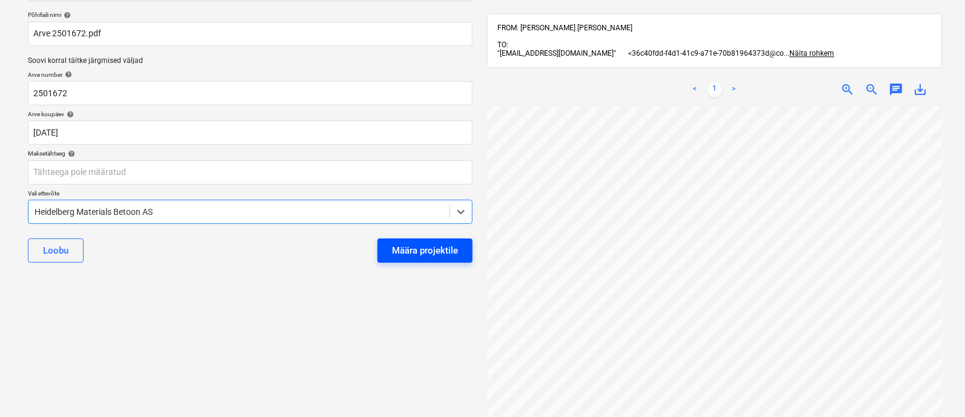
click at [448, 253] on div "Määra projektile" at bounding box center [425, 251] width 66 height 16
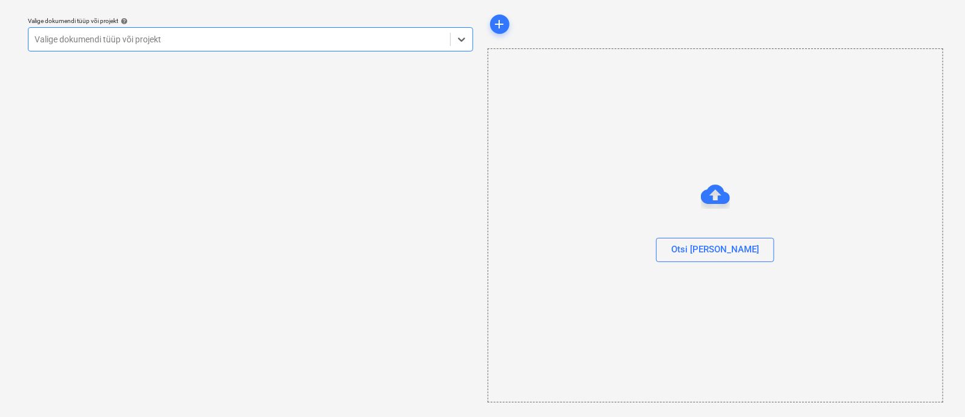
scroll to position [33, 0]
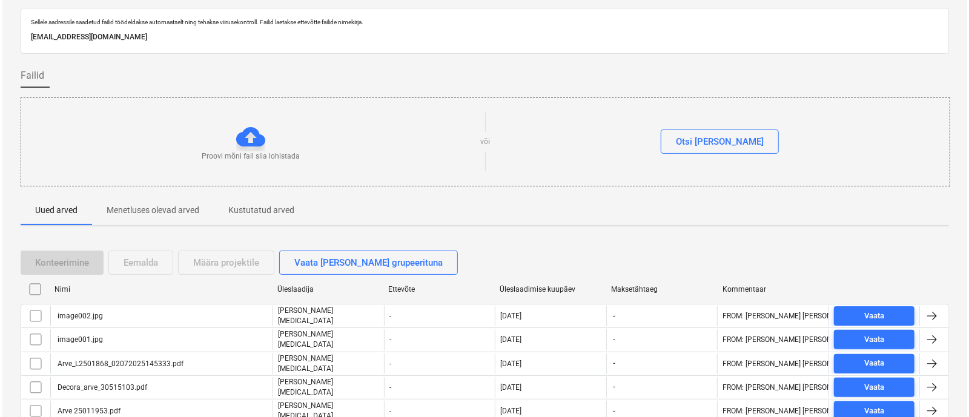
scroll to position [84, 0]
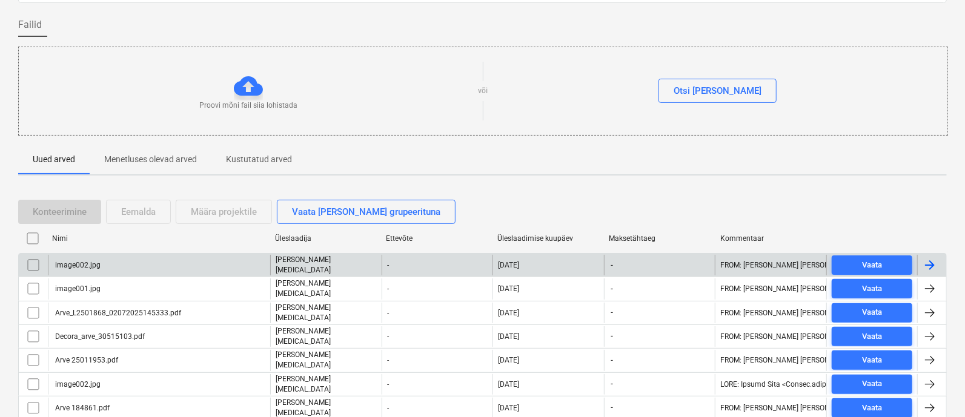
click at [32, 266] on input "checkbox" at bounding box center [33, 265] width 19 height 19
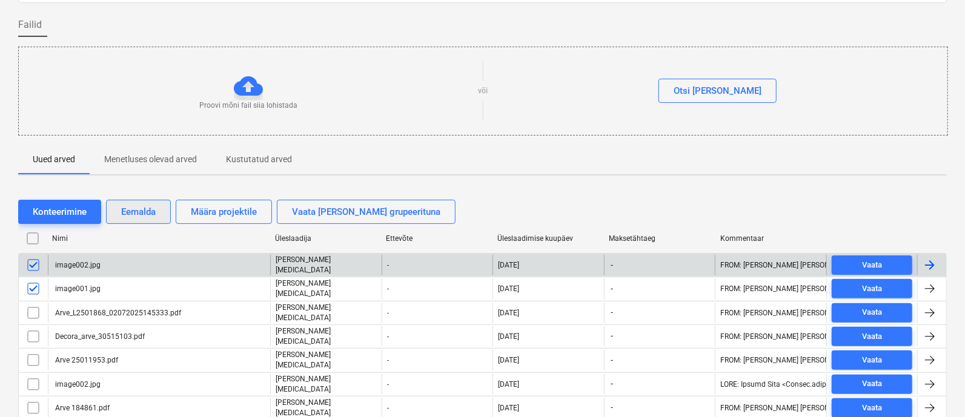
click at [151, 207] on div "Eemalda" at bounding box center [138, 212] width 35 height 16
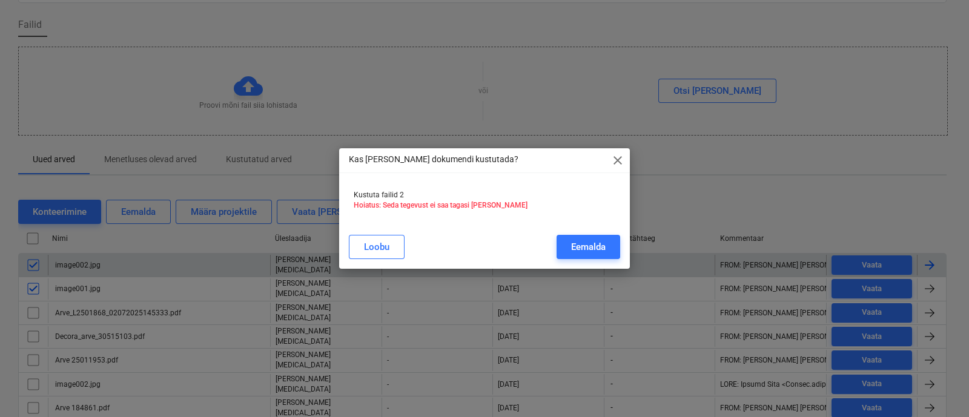
click at [578, 245] on div "Eemalda" at bounding box center [588, 247] width 35 height 16
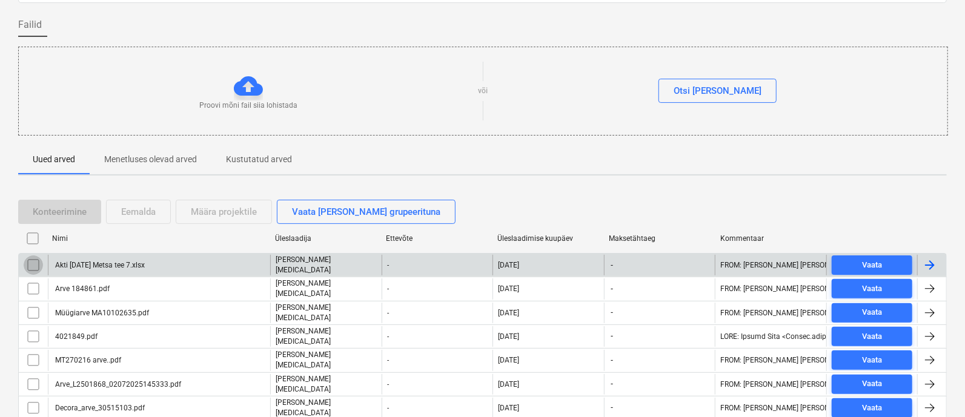
click at [34, 258] on input "checkbox" at bounding box center [33, 265] width 19 height 19
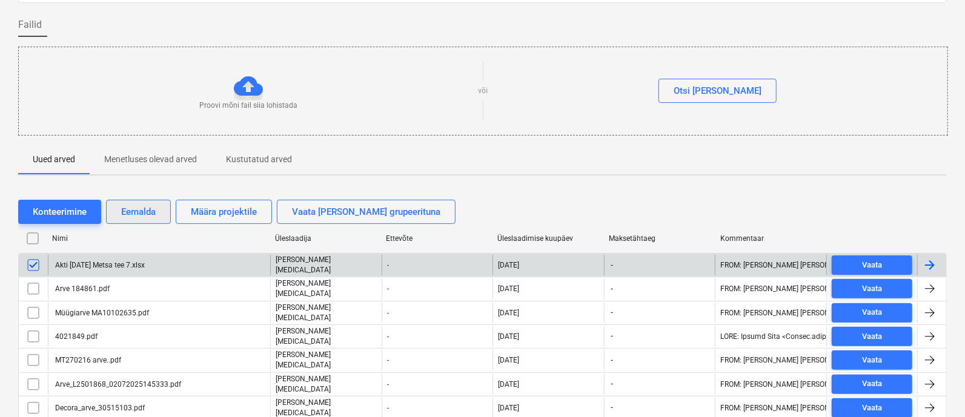
click at [144, 207] on div "Eemalda" at bounding box center [138, 212] width 35 height 16
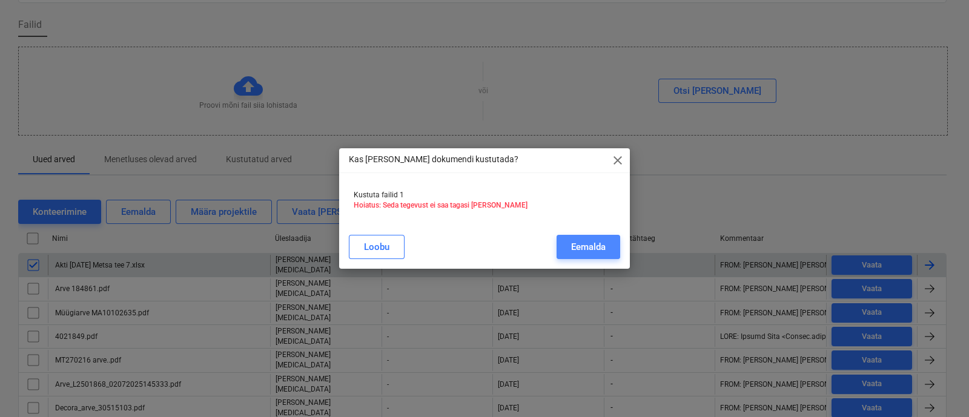
click at [583, 243] on div "Eemalda" at bounding box center [588, 247] width 35 height 16
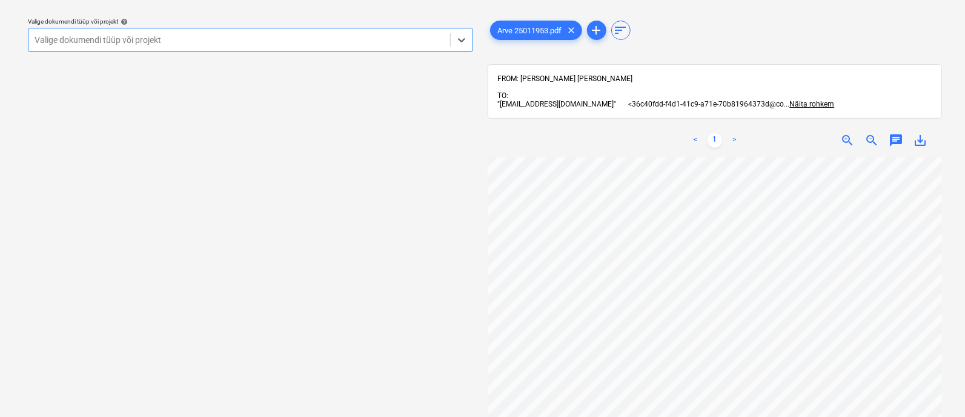
scroll to position [227, 0]
click at [429, 271] on div "Valige dokumendi tüüp või projekt help Valige dokumendi tüüp või projekt Arve 2…" at bounding box center [482, 208] width 928 height 400
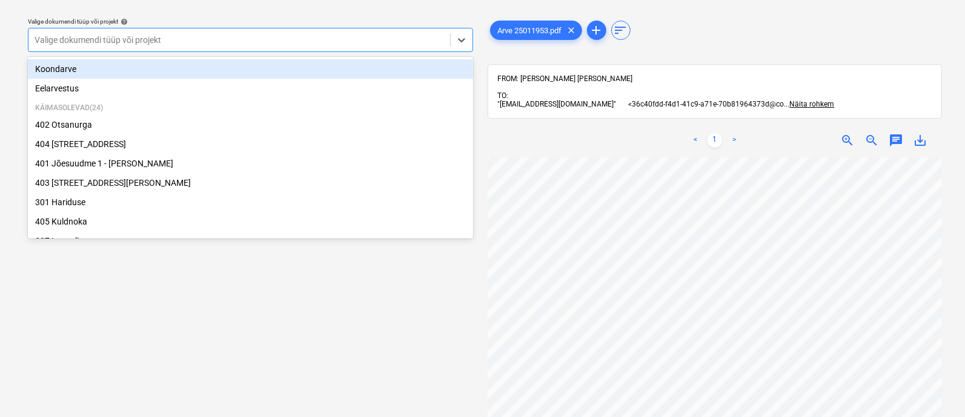
click at [104, 42] on div at bounding box center [239, 40] width 409 height 12
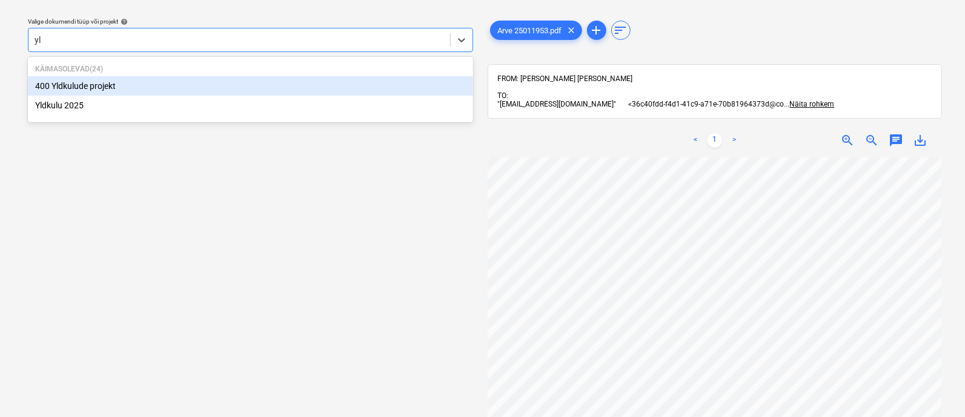
type input "yld"
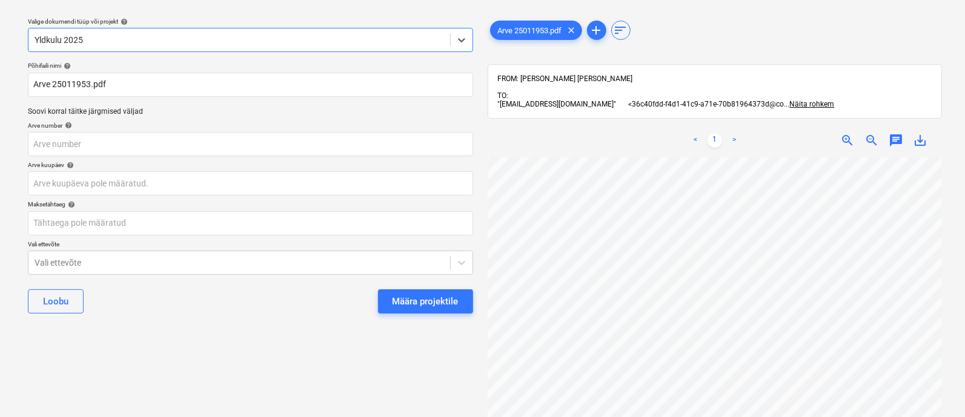
scroll to position [0, 92]
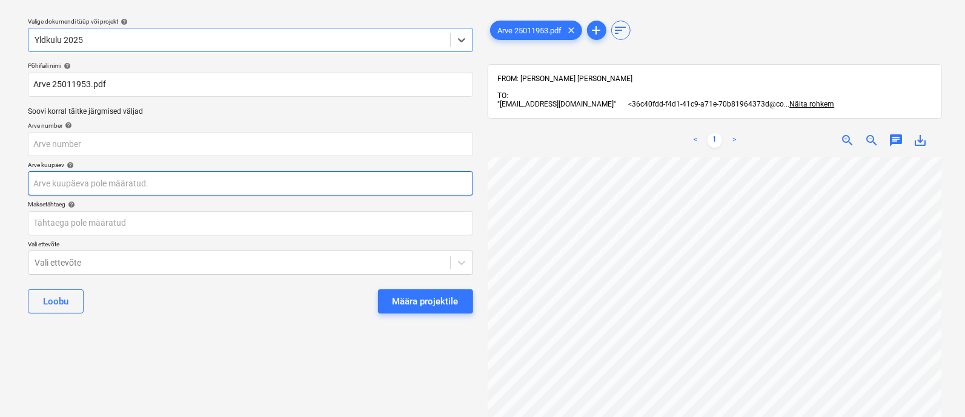
click at [69, 179] on body "Projektid Kontaktid Ettevõte Koondarved 3 Postkast Kinnitusring format_size key…" at bounding box center [482, 175] width 965 height 417
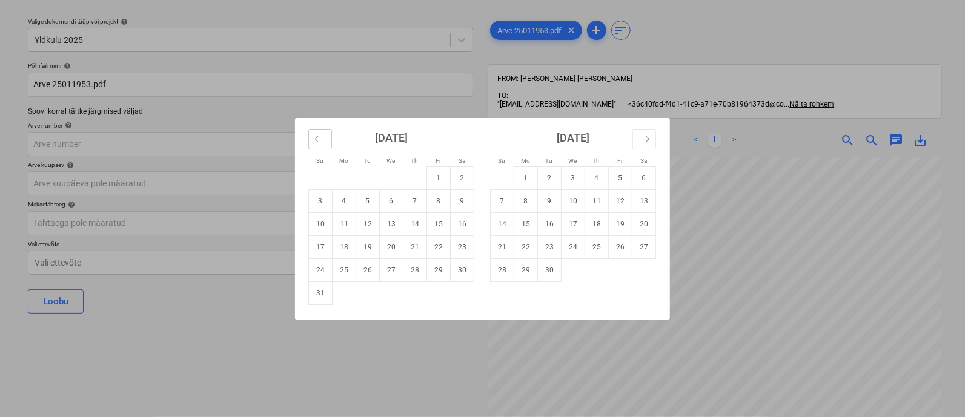
click at [320, 136] on icon "Move backward to switch to the previous month." at bounding box center [320, 139] width 12 height 12
click at [320, 134] on icon "Move backward to switch to the previous month." at bounding box center [320, 139] width 12 height 12
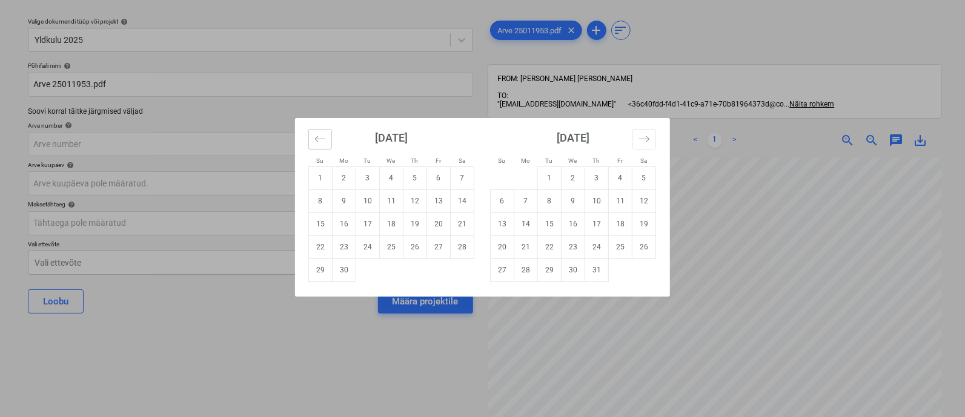
click at [317, 138] on icon "Move backward to switch to the previous month." at bounding box center [320, 139] width 10 height 6
click at [394, 265] on td "28" at bounding box center [392, 270] width 24 height 23
type input "[DATE]"
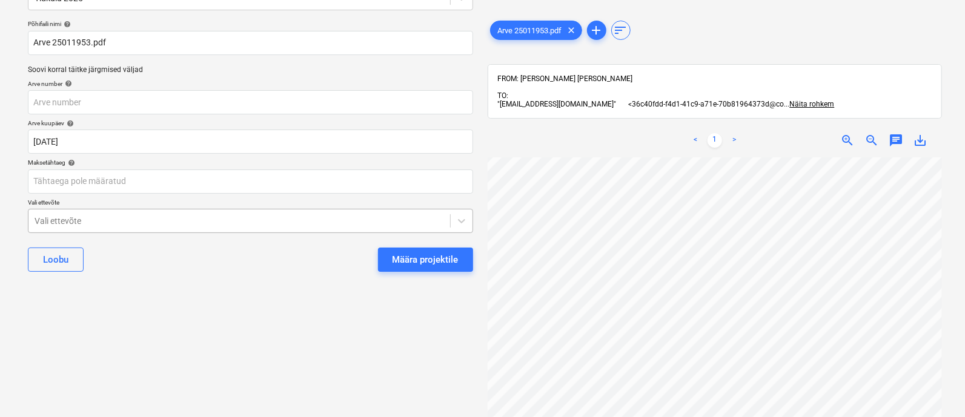
click at [69, 262] on body "Projektid Kontaktid Ettevõte Koondarved 3 Postkast Kinnitusring format_size key…" at bounding box center [482, 134] width 965 height 417
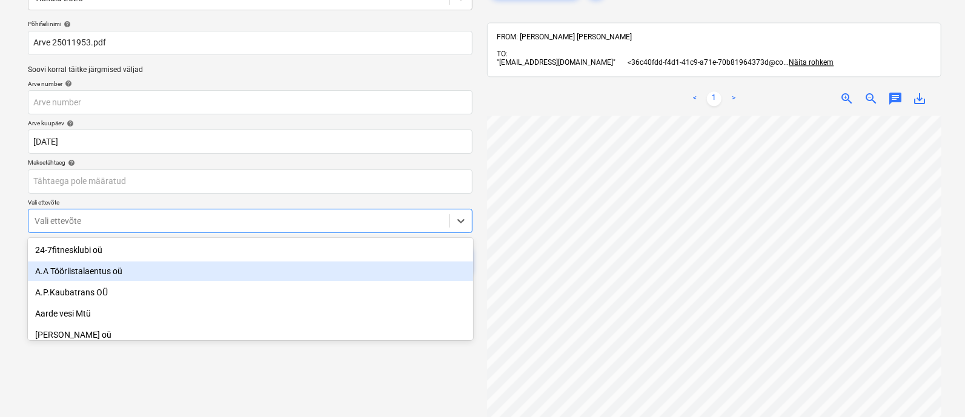
scroll to position [84, 0]
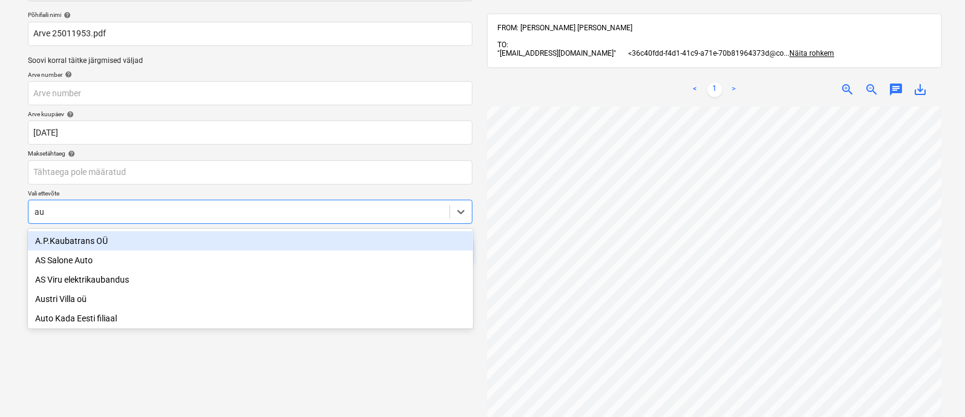
type input "aut"
click at [69, 262] on div "Auto Kada Eesti filiaal" at bounding box center [250, 260] width 445 height 19
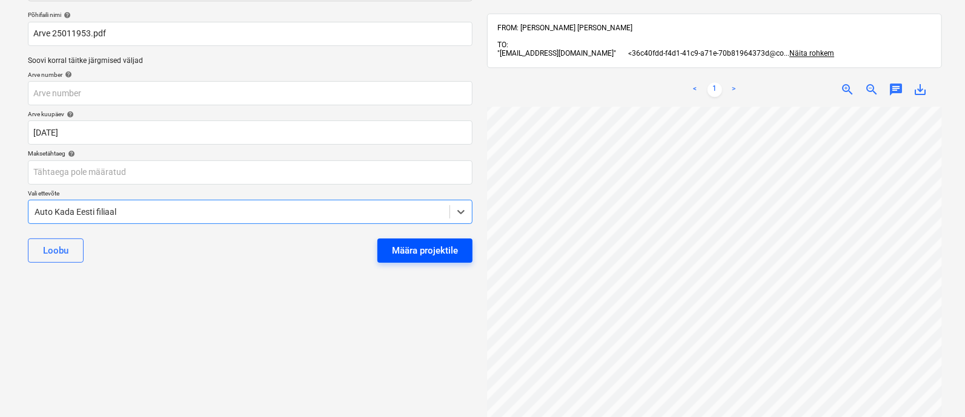
click at [450, 252] on div "Määra projektile" at bounding box center [425, 251] width 66 height 16
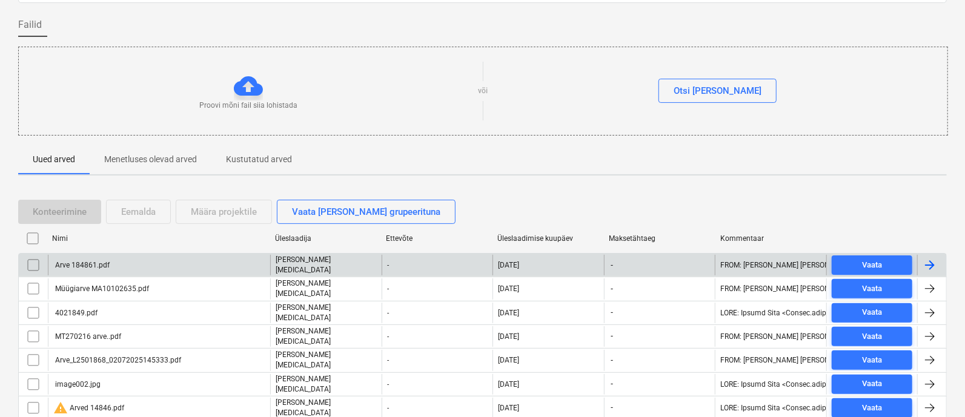
click at [92, 265] on div "Arve 184861.pdf" at bounding box center [81, 265] width 56 height 8
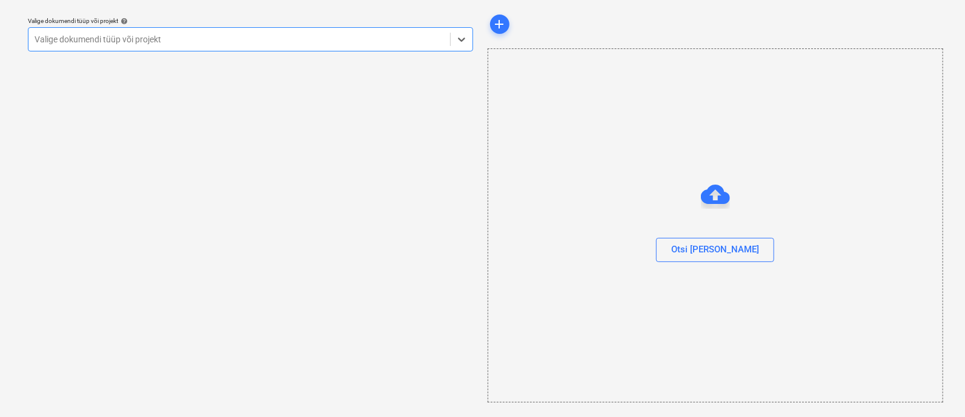
scroll to position [33, 0]
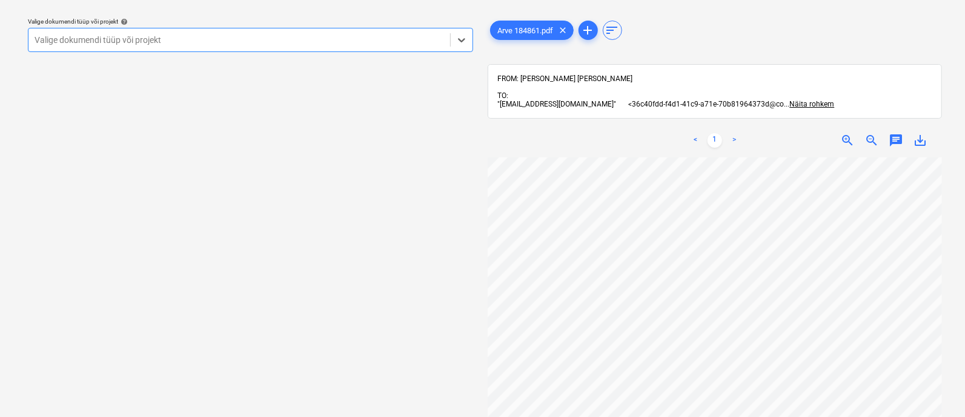
click at [125, 40] on div at bounding box center [239, 40] width 409 height 12
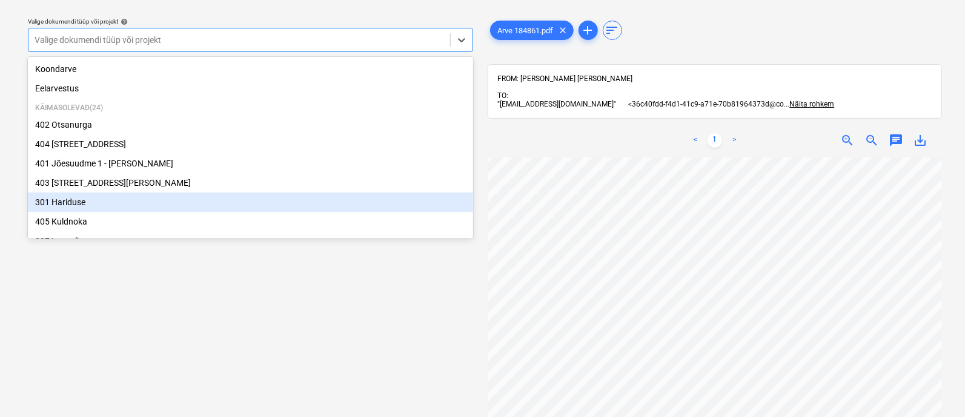
scroll to position [0, 0]
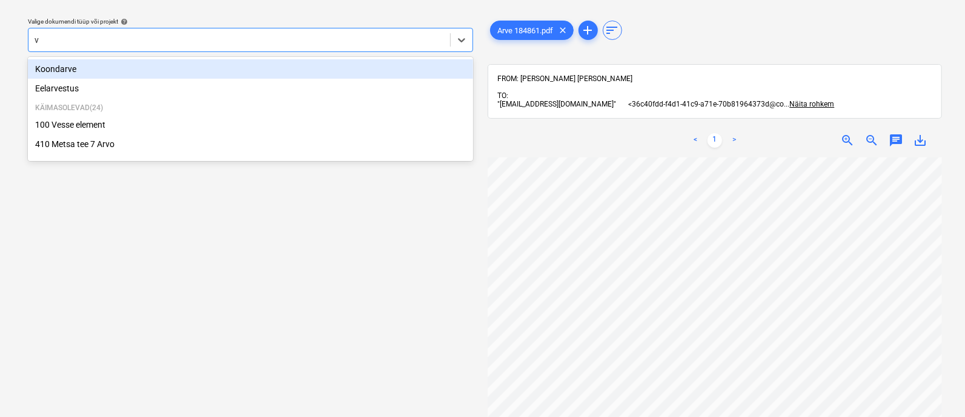
type input "ve"
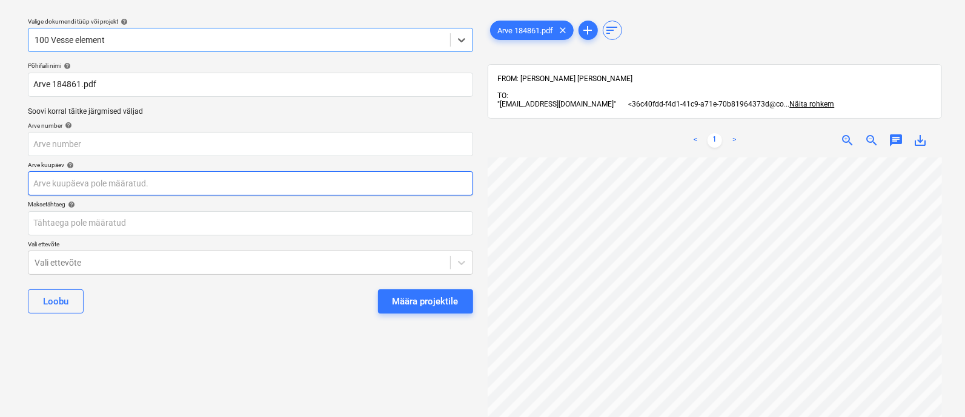
click at [69, 186] on body "Projektid Kontaktid Ettevõte Koondarved 3 Postkast Kinnitusring format_size key…" at bounding box center [482, 175] width 965 height 417
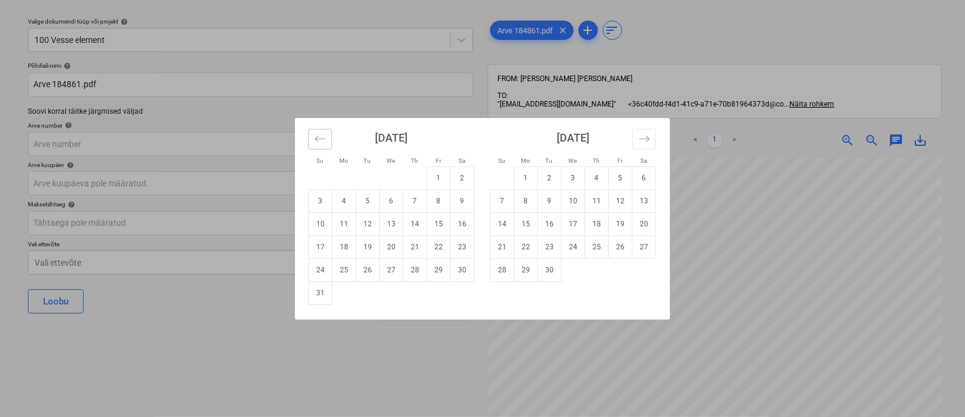
click at [316, 137] on icon "Move backward to switch to the previous month." at bounding box center [320, 139] width 12 height 12
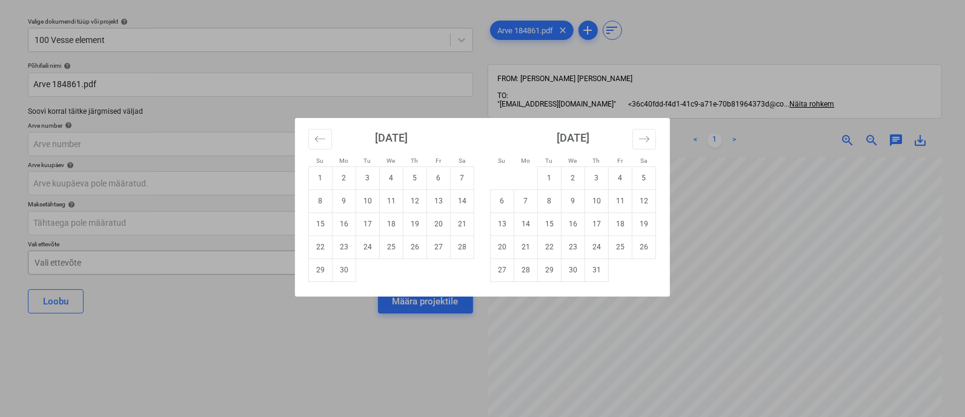
click at [338, 267] on td "30" at bounding box center [345, 270] width 24 height 23
type input "[DATE]"
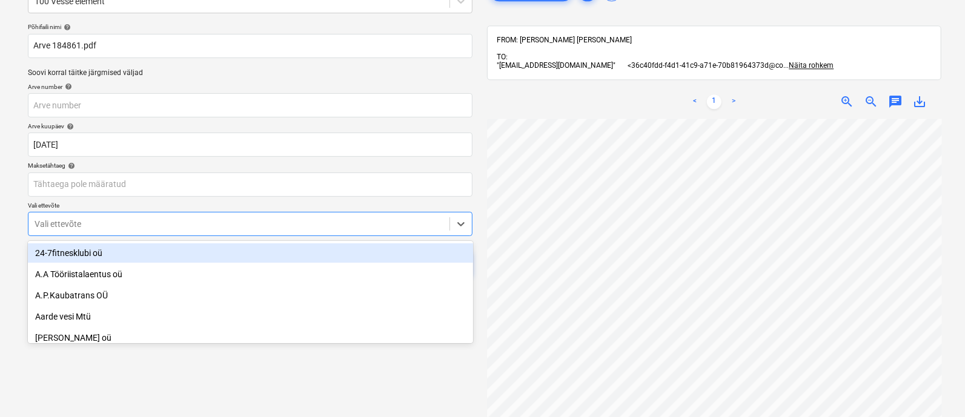
click at [98, 262] on body "Projektid Kontaktid Ettevõte Koondarved 3 Postkast Kinnitusring format_size key…" at bounding box center [482, 137] width 965 height 417
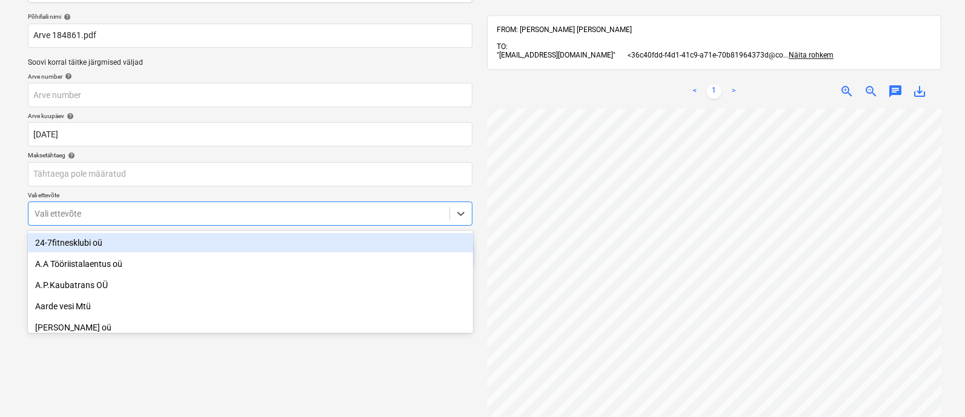
scroll to position [84, 0]
type input "sem"
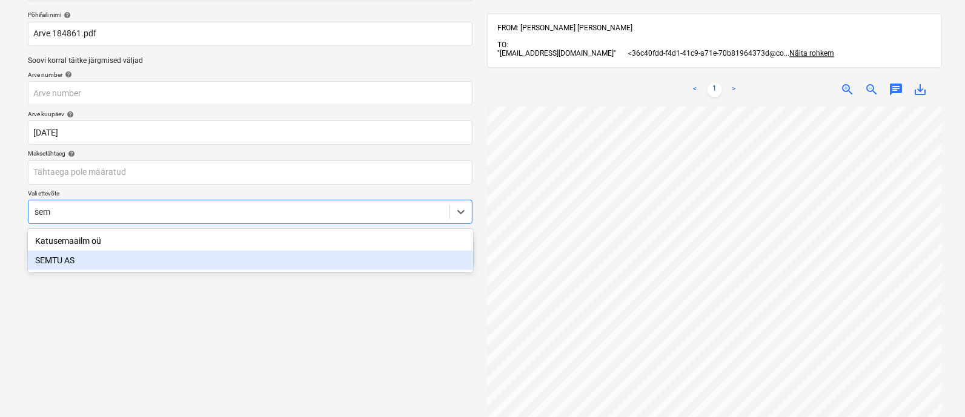
click at [103, 260] on div "SEMTU AS" at bounding box center [250, 260] width 445 height 19
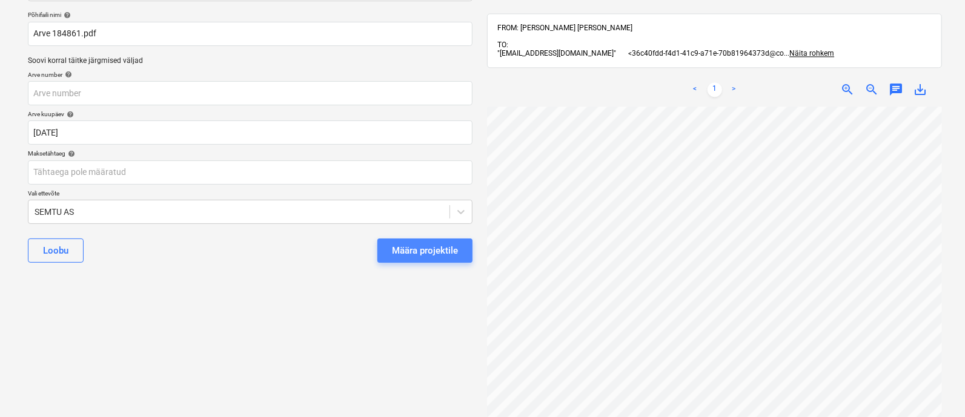
click at [427, 251] on div "Määra projektile" at bounding box center [425, 251] width 66 height 16
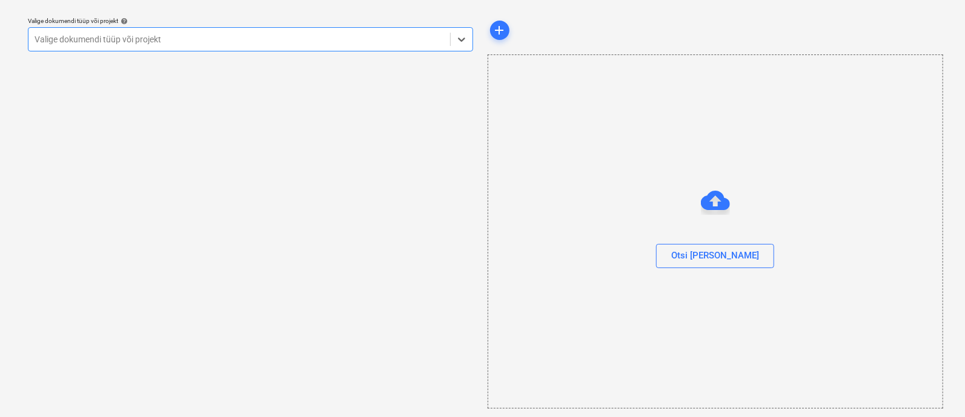
scroll to position [33, 0]
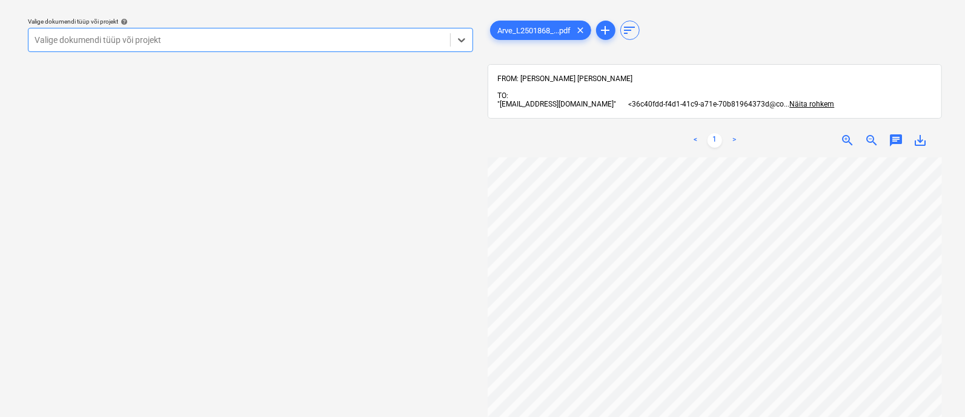
click at [148, 36] on div at bounding box center [239, 40] width 409 height 12
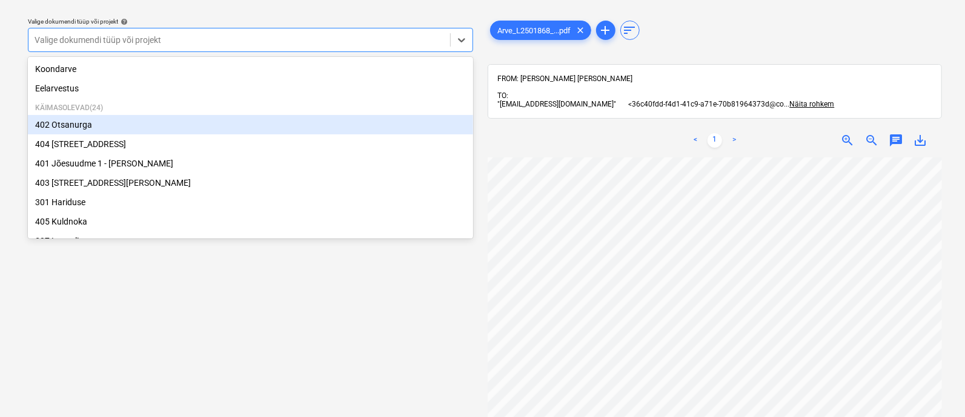
scroll to position [227, 0]
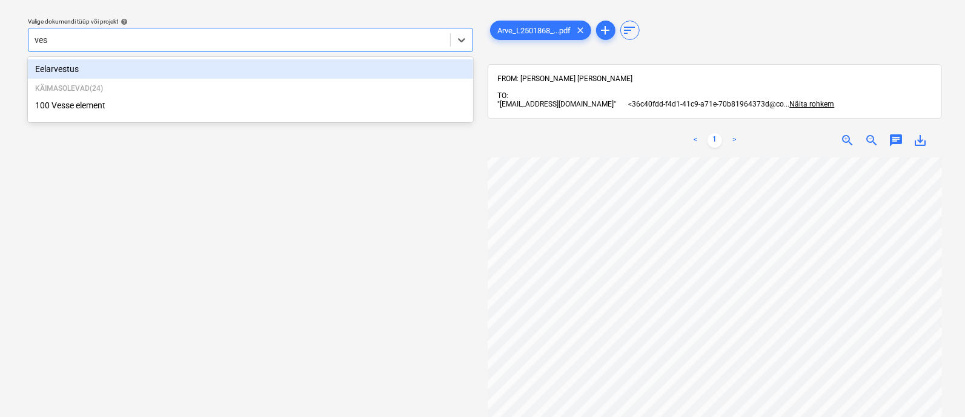
type input "[PERSON_NAME]"
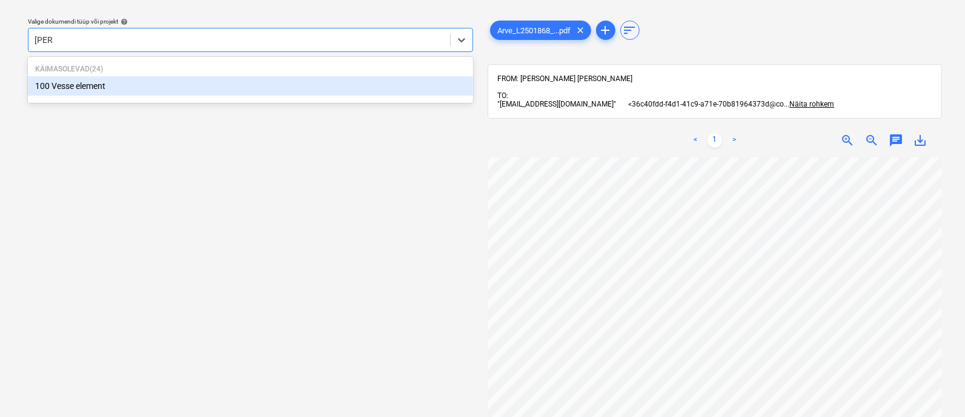
click at [139, 84] on div "100 Vesse element" at bounding box center [250, 85] width 445 height 19
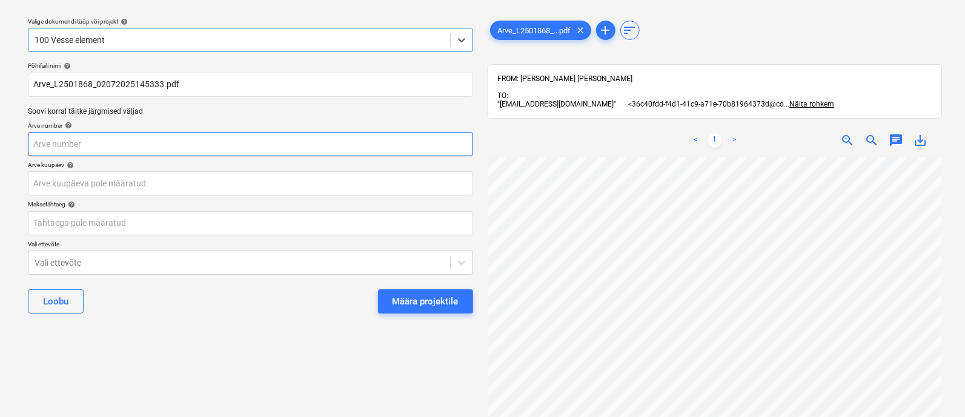
click at [59, 148] on input "text" at bounding box center [250, 144] width 445 height 24
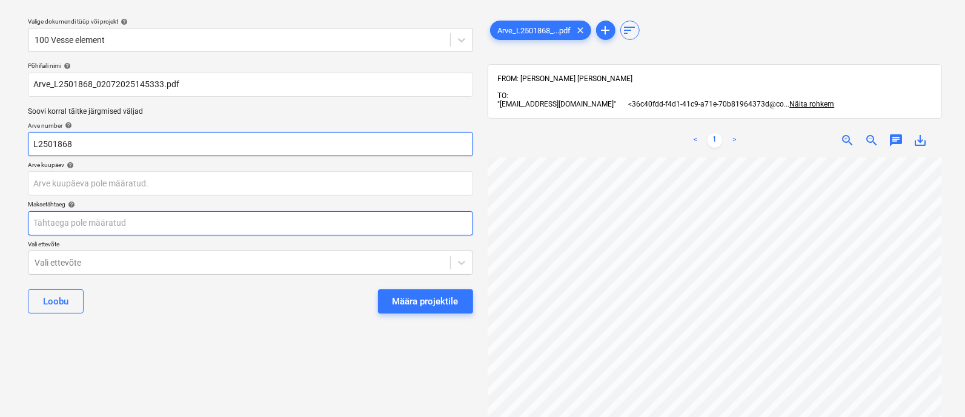
type input "L2501868"
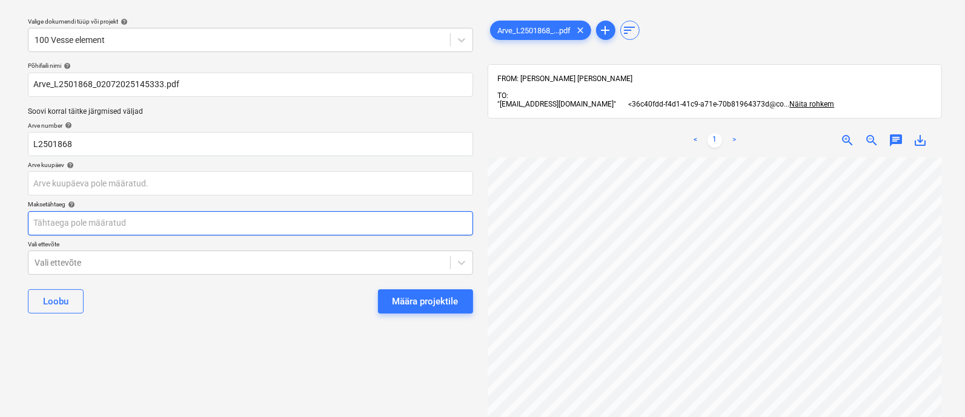
click at [67, 225] on body "Projektid Kontaktid Ettevõte Koondarved 3 Postkast Kinnitusring format_size key…" at bounding box center [482, 175] width 965 height 417
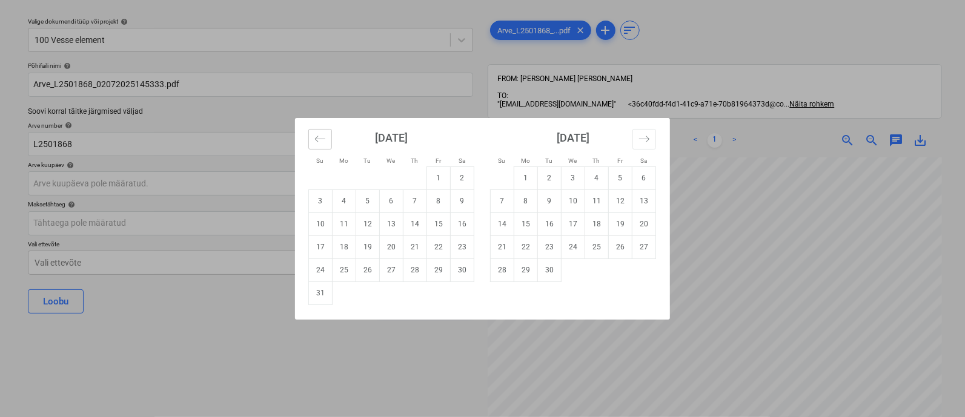
click at [313, 140] on button "Move backward to switch to the previous month." at bounding box center [320, 139] width 24 height 21
click at [385, 184] on td "2" at bounding box center [392, 178] width 24 height 23
type input "[DATE]"
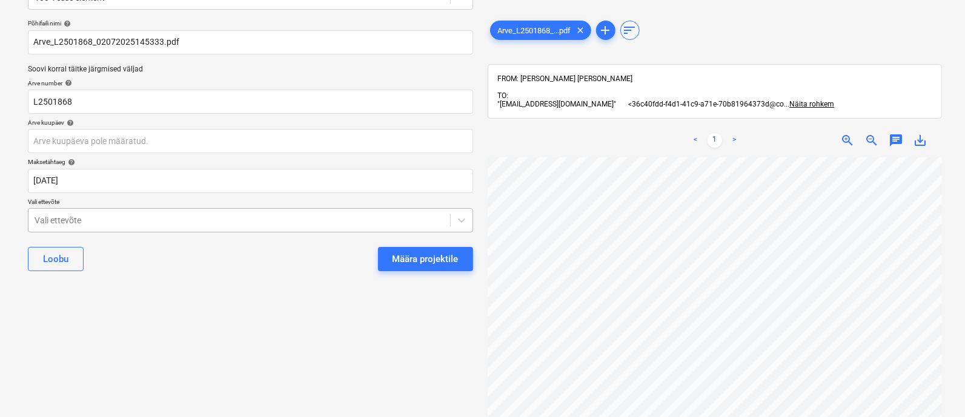
click at [112, 262] on body "Projektid Kontaktid Ettevõte Koondarved 3 Postkast Kinnitusring format_size key…" at bounding box center [482, 133] width 965 height 417
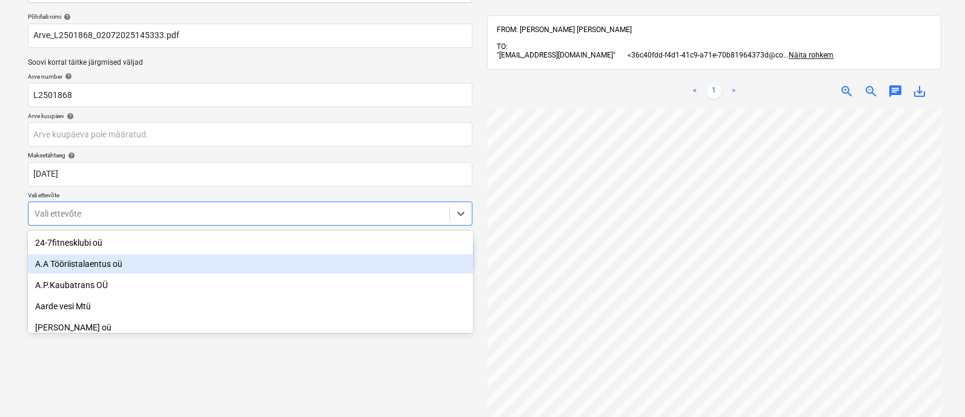
scroll to position [84, 0]
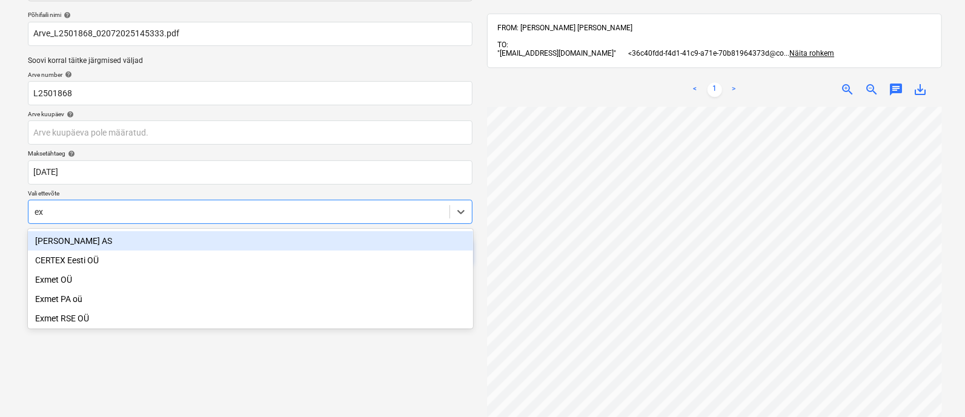
type input "exm"
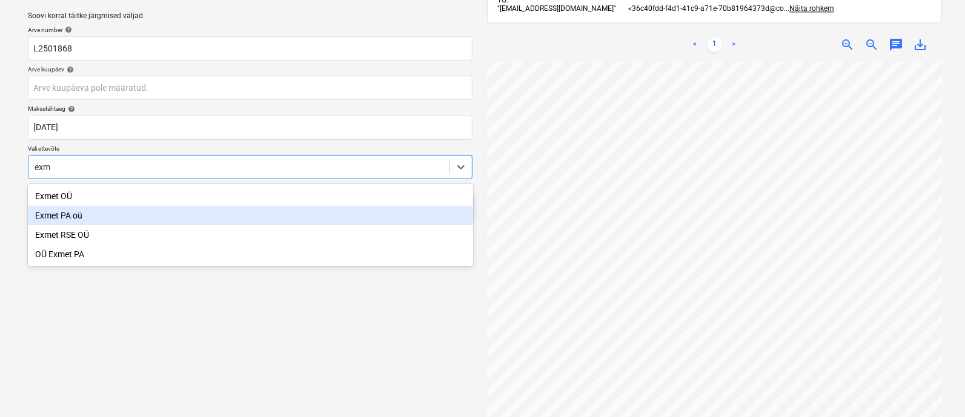
scroll to position [167, 0]
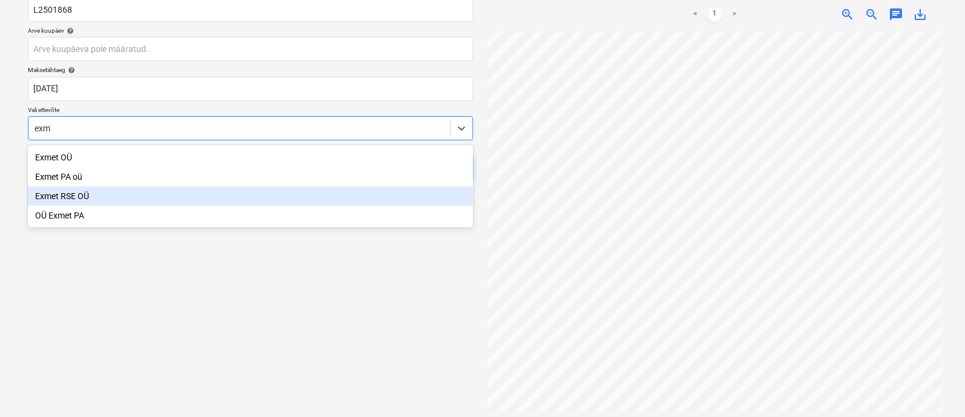
click at [75, 188] on div "Exmet RSE OÜ" at bounding box center [250, 196] width 445 height 19
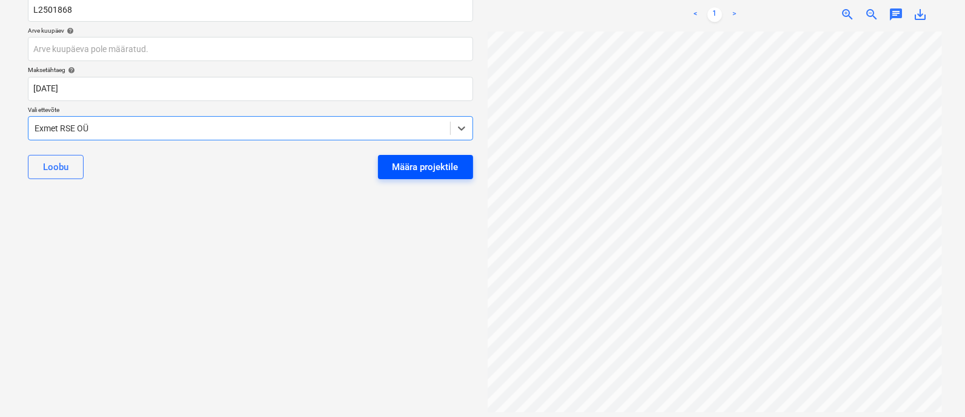
click at [412, 166] on div "Määra projektile" at bounding box center [425, 167] width 66 height 16
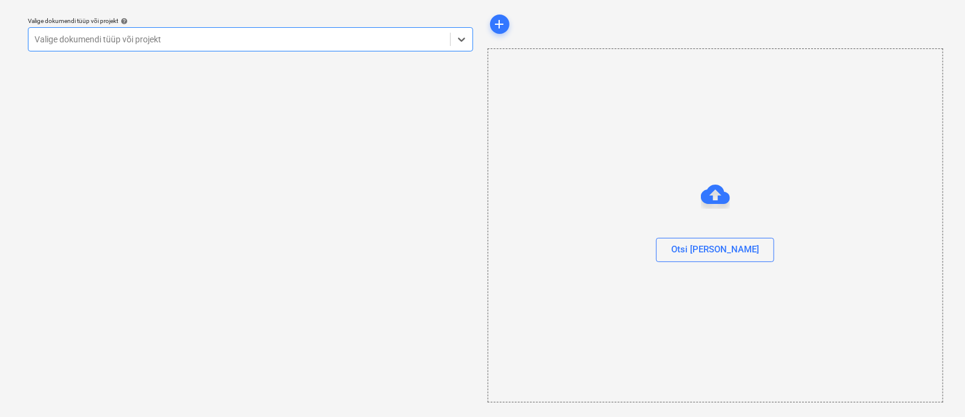
scroll to position [33, 0]
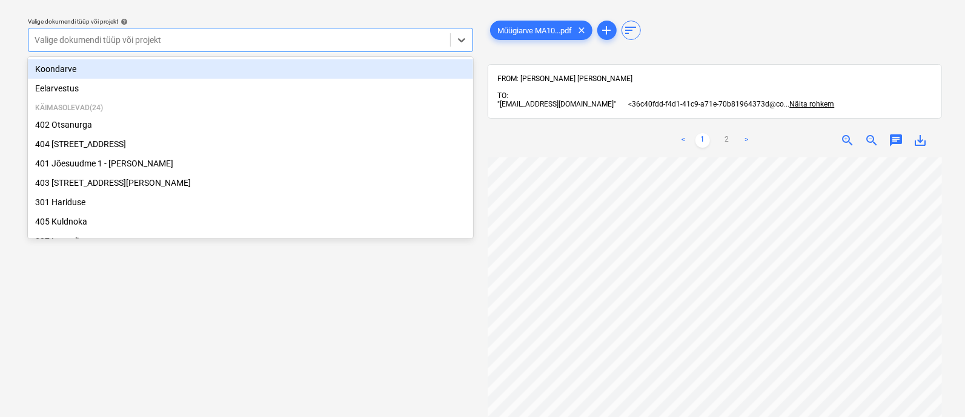
click at [122, 35] on div at bounding box center [239, 40] width 409 height 12
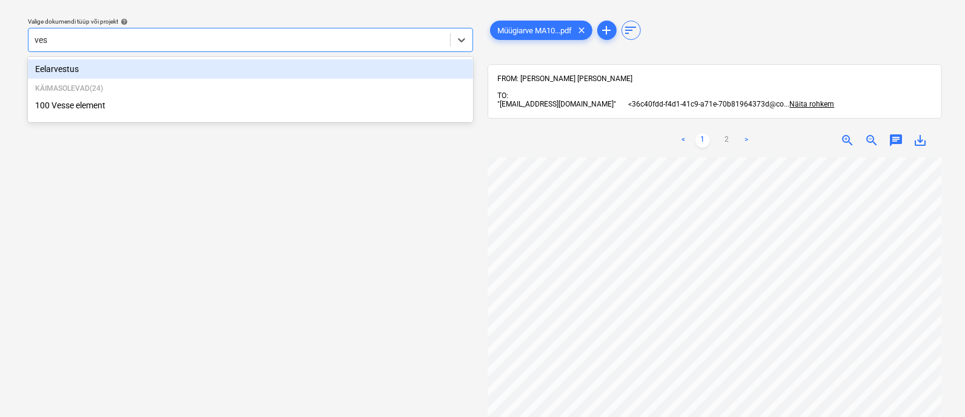
type input "[PERSON_NAME]"
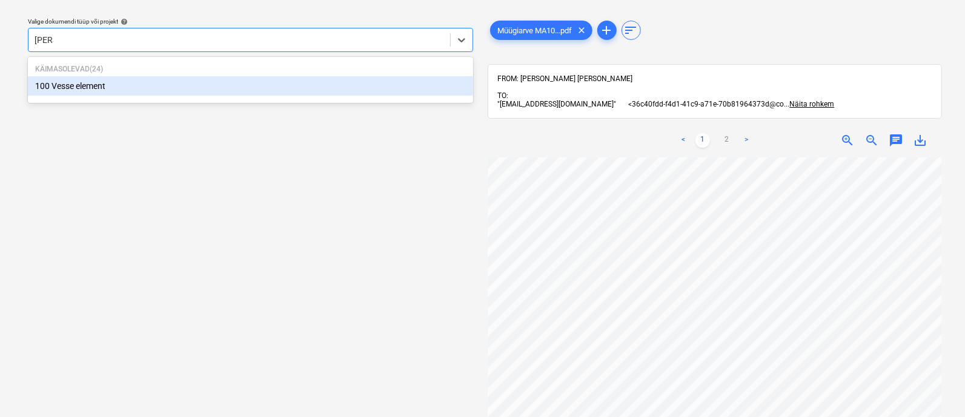
click at [118, 90] on div "100 Vesse element" at bounding box center [250, 85] width 445 height 19
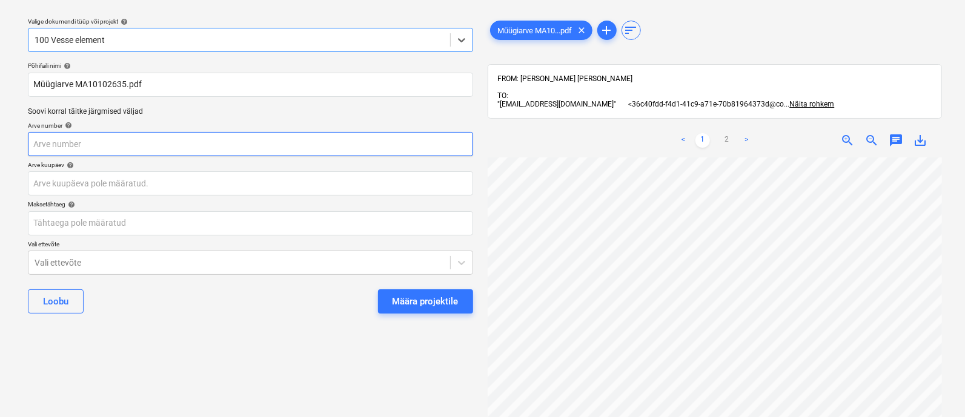
click at [101, 147] on input "text" at bounding box center [250, 144] width 445 height 24
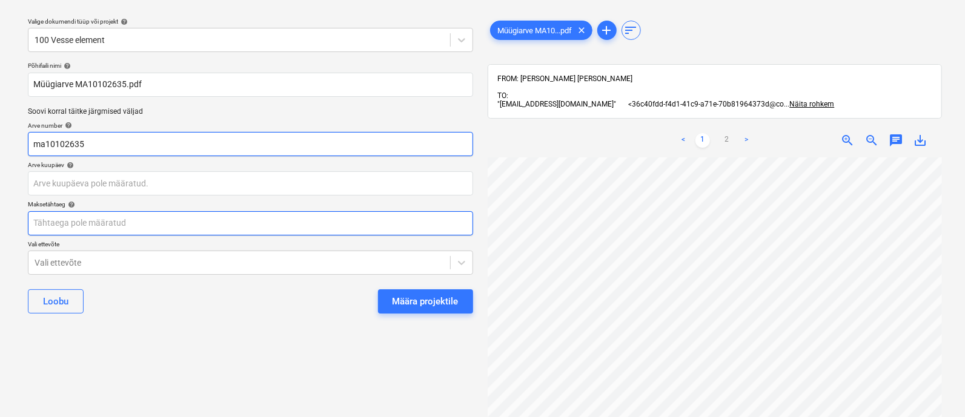
type input "ma10102635"
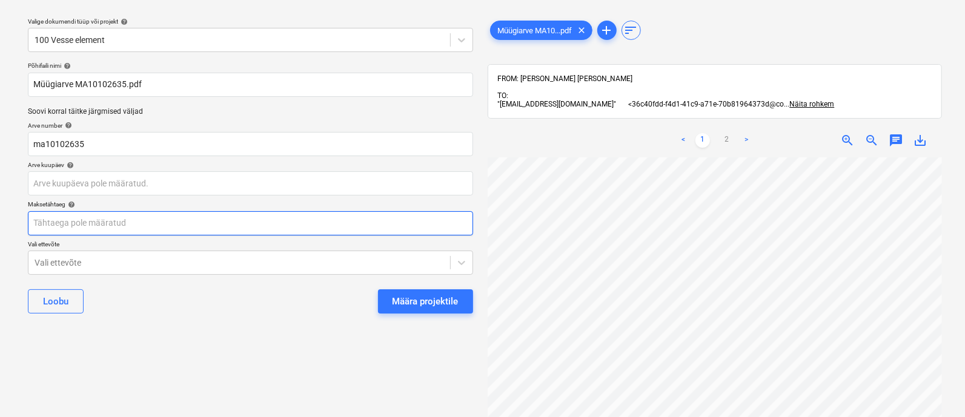
click at [157, 217] on body "Projektid Kontaktid Ettevõte Koondarved 3 Postkast 1 Kinnitusring format_size k…" at bounding box center [482, 175] width 965 height 417
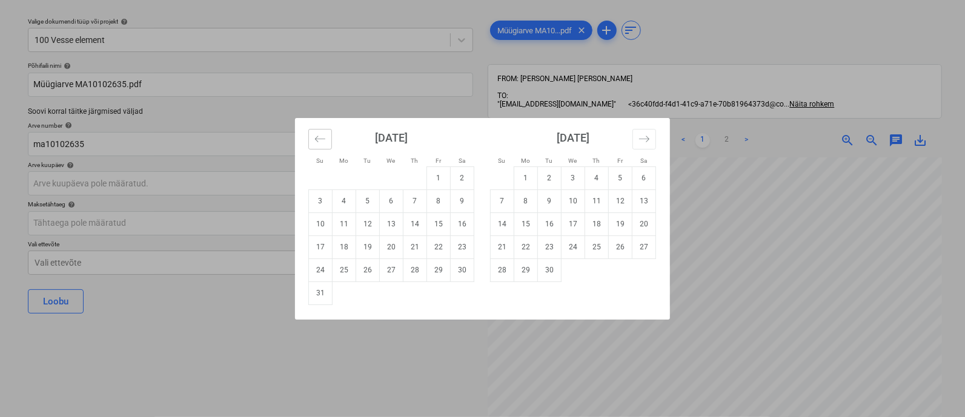
click at [322, 142] on icon "Move backward to switch to the previous month." at bounding box center [320, 139] width 12 height 12
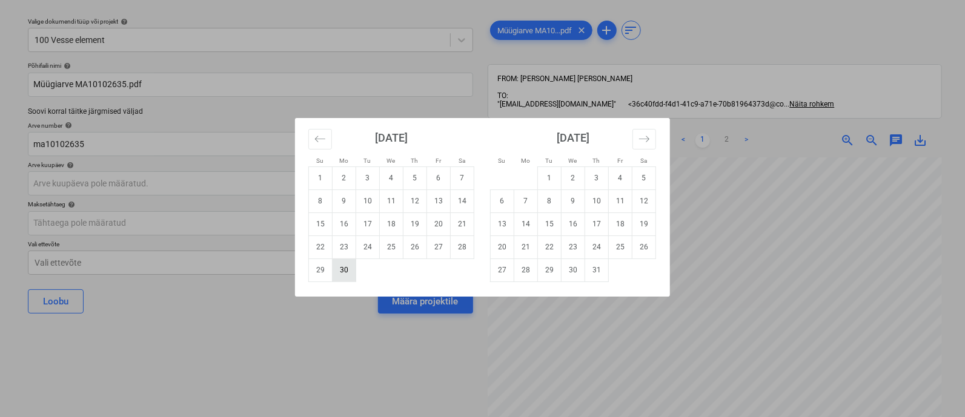
click at [343, 269] on td "30" at bounding box center [345, 270] width 24 height 23
type input "[DATE]"
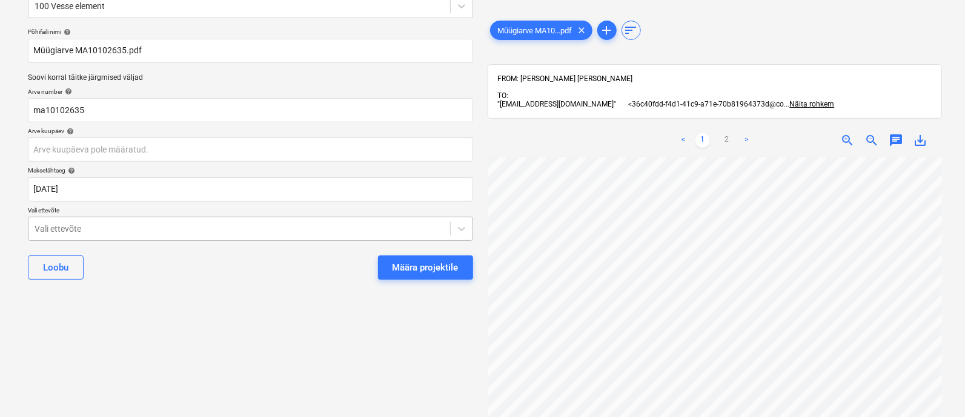
click at [126, 266] on body "Projektid Kontaktid Ettevõte Koondarved 3 Postkast 1 Kinnitusring format_size k…" at bounding box center [482, 141] width 965 height 417
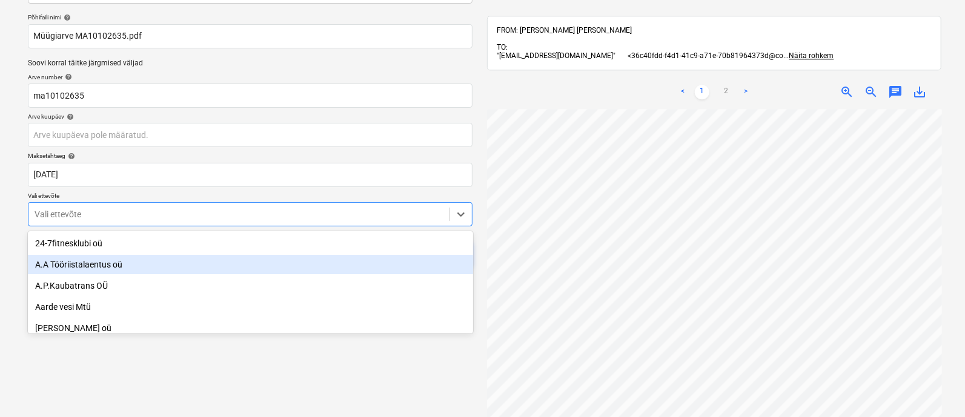
scroll to position [84, 0]
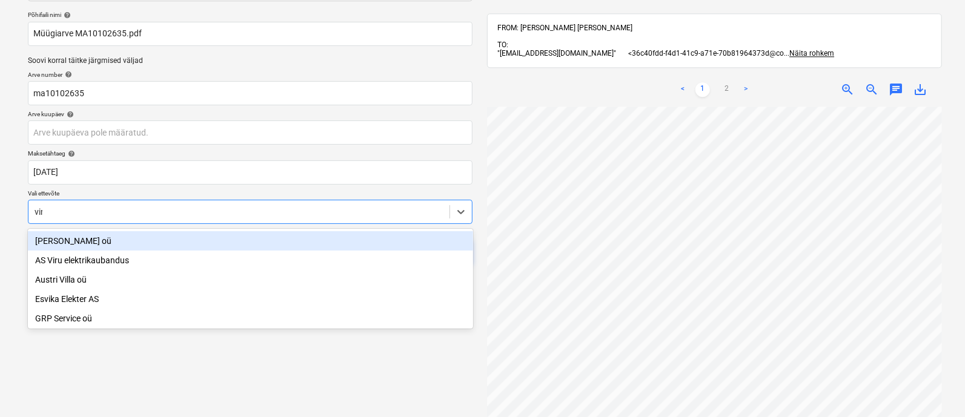
type input "viru"
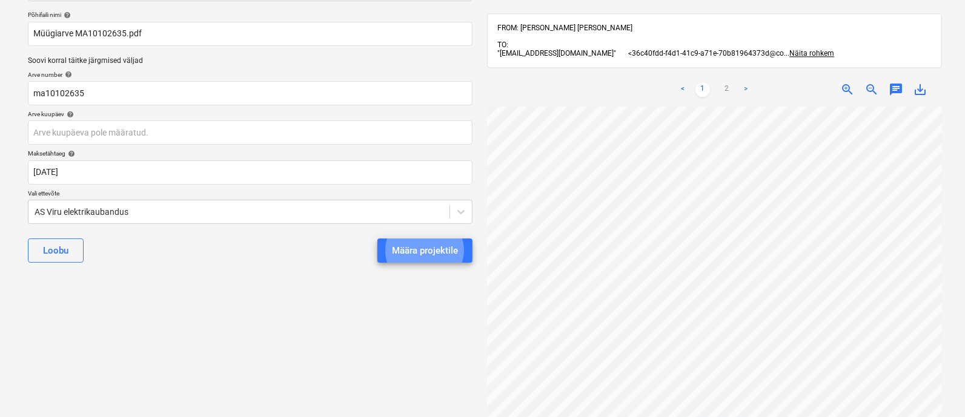
click at [377, 239] on button "Määra projektile" at bounding box center [424, 251] width 95 height 24
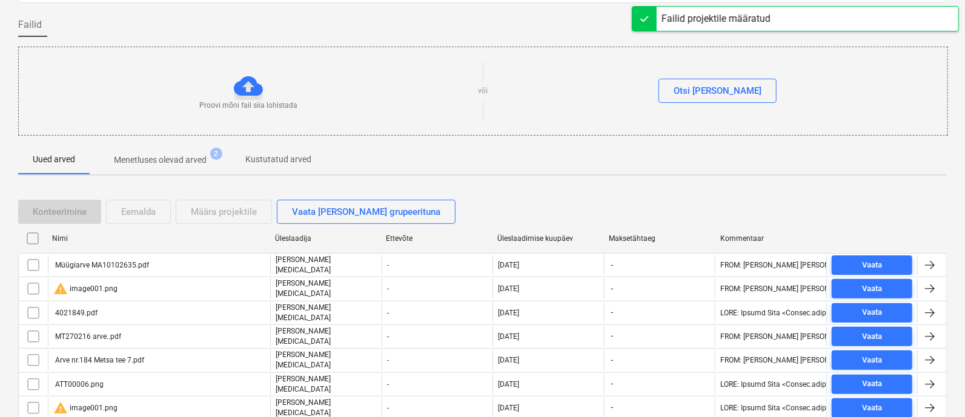
click at [34, 111] on div "Proovi mõni fail siia lohistada" at bounding box center [249, 90] width 460 height 39
click at [31, 111] on div "Proovi mõni fail siia lohistada" at bounding box center [249, 90] width 460 height 39
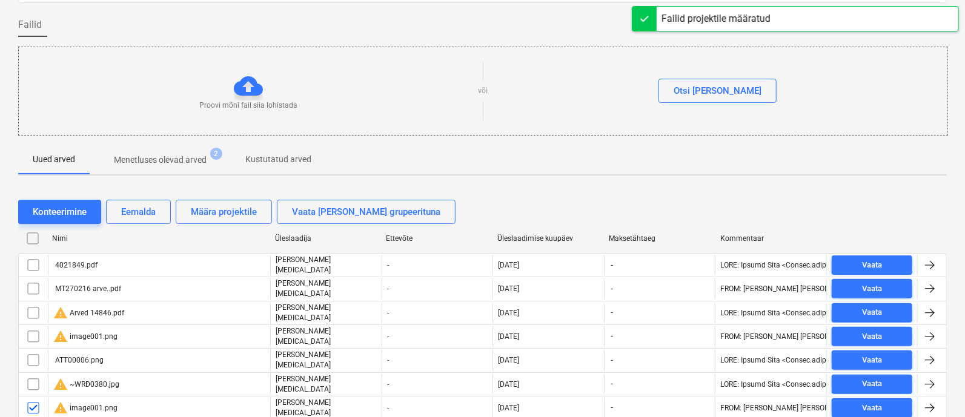
click at [33, 166] on p "Uued arved" at bounding box center [54, 159] width 42 height 13
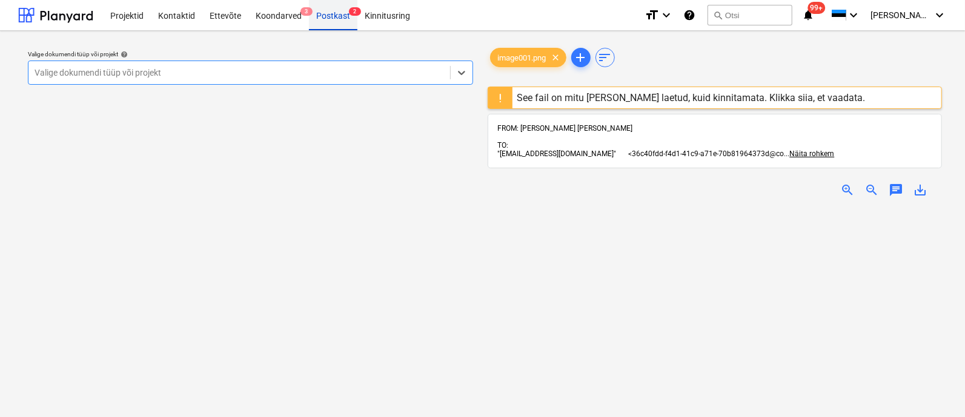
click at [338, 7] on div "Postkast 2" at bounding box center [333, 14] width 48 height 31
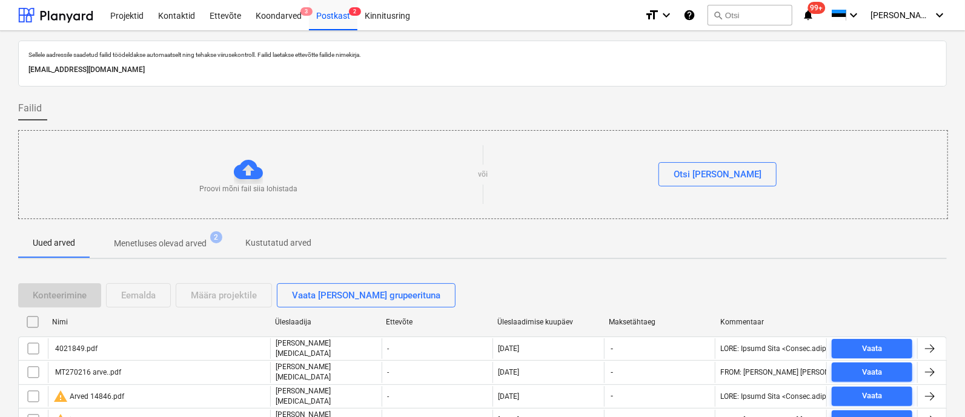
click at [31, 161] on div "Proovi mõni fail siia lohistada" at bounding box center [249, 174] width 460 height 39
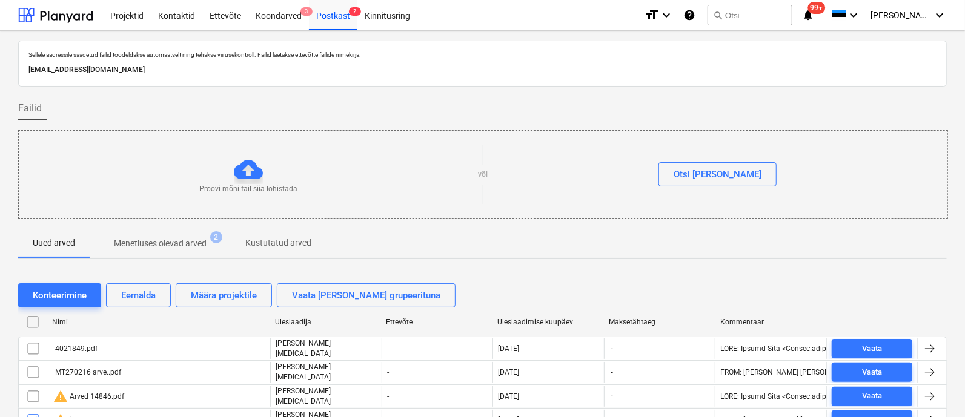
click at [826, 8] on span "99+" at bounding box center [817, 8] width 18 height 12
click at [926, 12] on span "[PERSON_NAME] [MEDICAL_DATA]" at bounding box center [900, 15] width 61 height 10
click at [107, 65] on div at bounding box center [482, 208] width 965 height 417
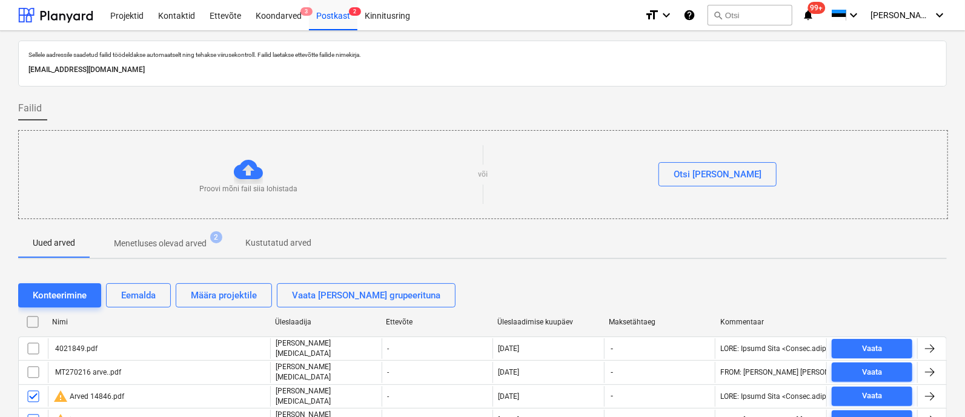
click at [110, 58] on p "Sellele aadressile saadetud failid töödeldakse automaatselt ning tehakse viirus…" at bounding box center [482, 55] width 908 height 8
click at [374, 16] on div "Kinnitusring" at bounding box center [387, 14] width 60 height 31
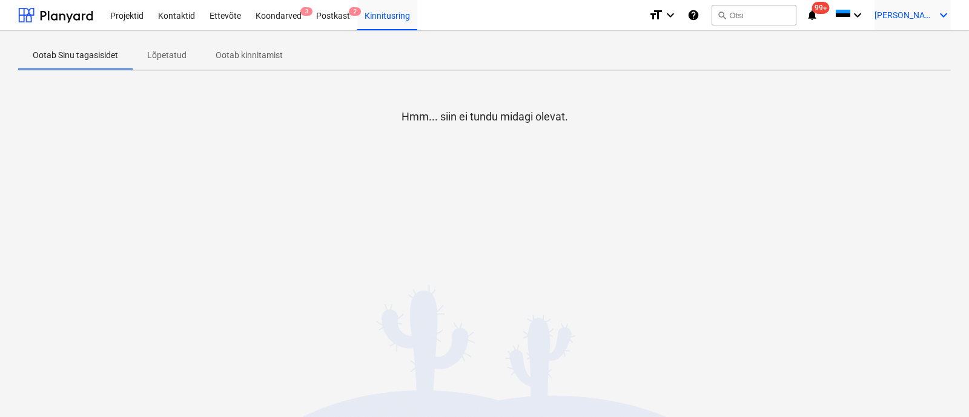
click at [922, 13] on span "[PERSON_NAME] [MEDICAL_DATA]" at bounding box center [905, 15] width 61 height 10
click at [895, 47] on div "Sätted" at bounding box center [914, 47] width 73 height 19
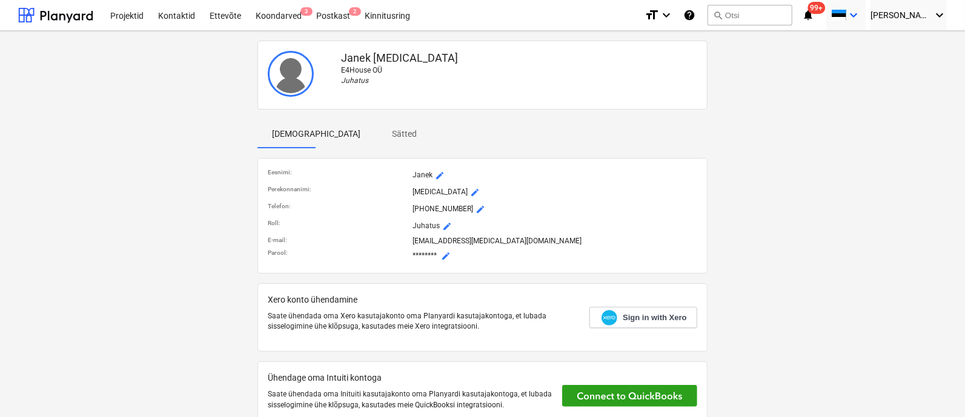
click at [861, 14] on icon "keyboard_arrow_down" at bounding box center [853, 15] width 15 height 15
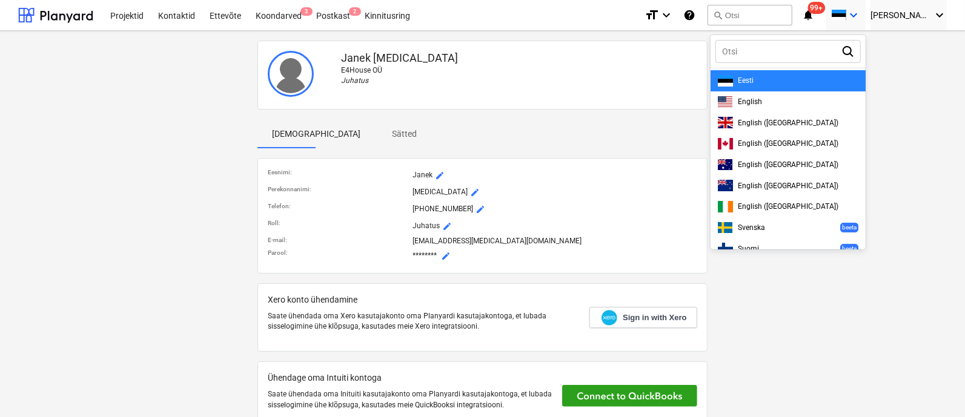
click at [885, 14] on div at bounding box center [482, 208] width 965 height 417
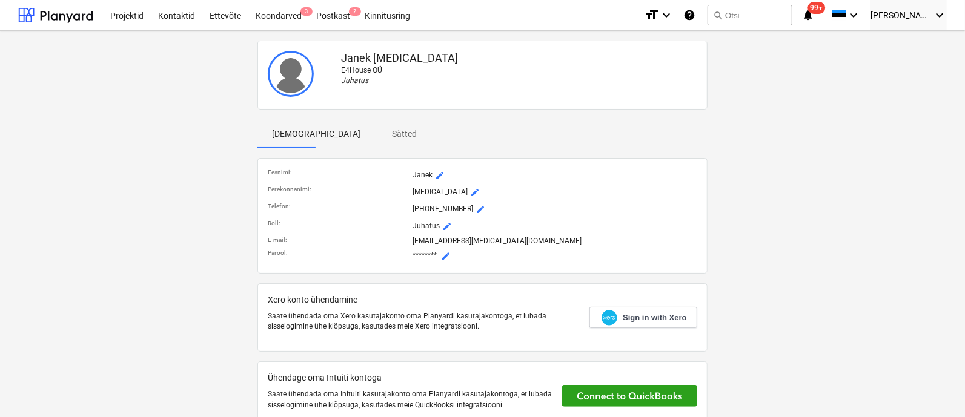
click at [826, 8] on span "99+" at bounding box center [817, 8] width 18 height 12
click at [221, 15] on div "Ettevõte" at bounding box center [225, 14] width 46 height 31
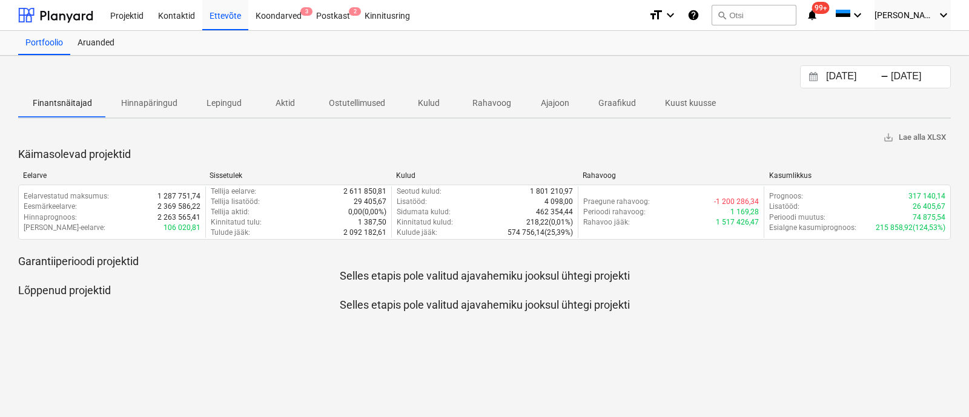
click at [812, 75] on icon "Interact with the calendar and add the check-in date for your trip." at bounding box center [813, 76] width 8 height 9
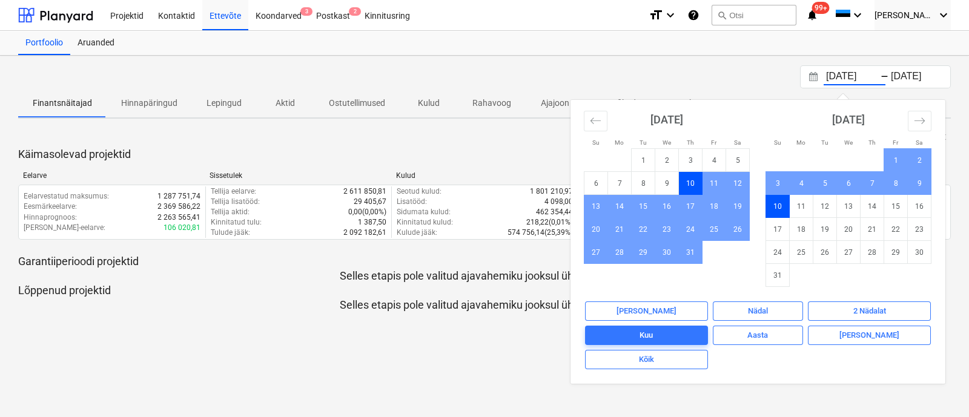
click at [428, 356] on div "10.07.2025 Press the down arrow key to interact with the calendar and select a …" at bounding box center [484, 237] width 969 height 362
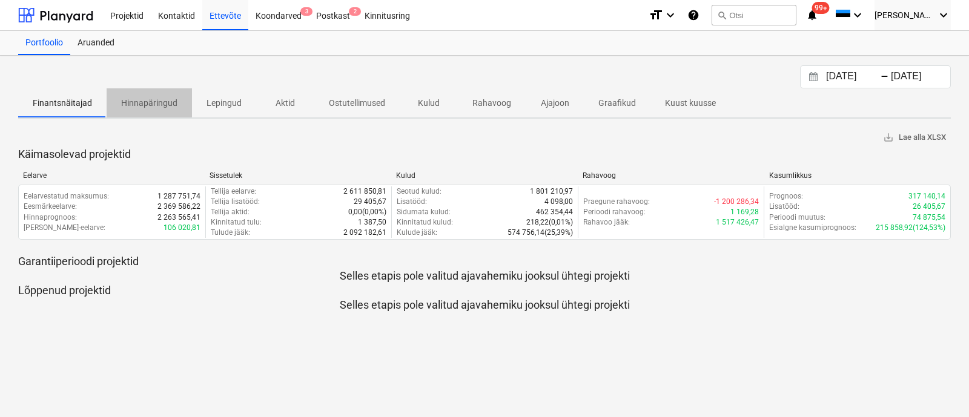
click at [127, 101] on p "Hinnapäringud" at bounding box center [149, 103] width 56 height 13
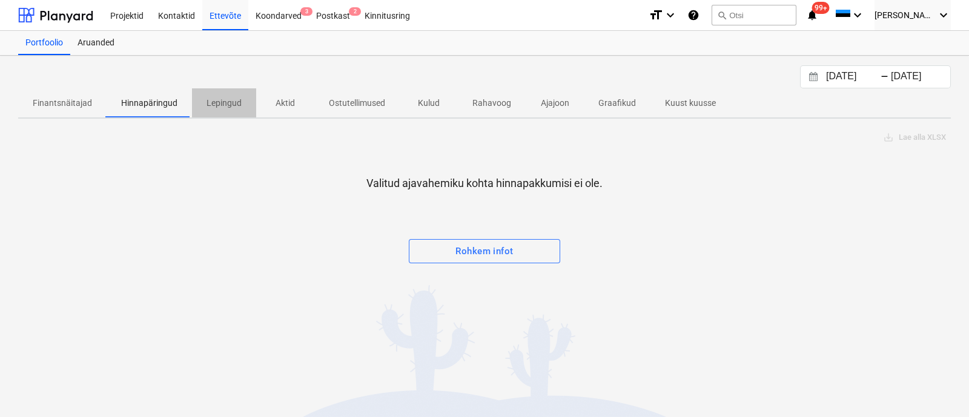
drag, startPoint x: 224, startPoint y: 98, endPoint x: 260, endPoint y: 101, distance: 35.9
click at [224, 98] on p "Lepingud" at bounding box center [224, 103] width 35 height 13
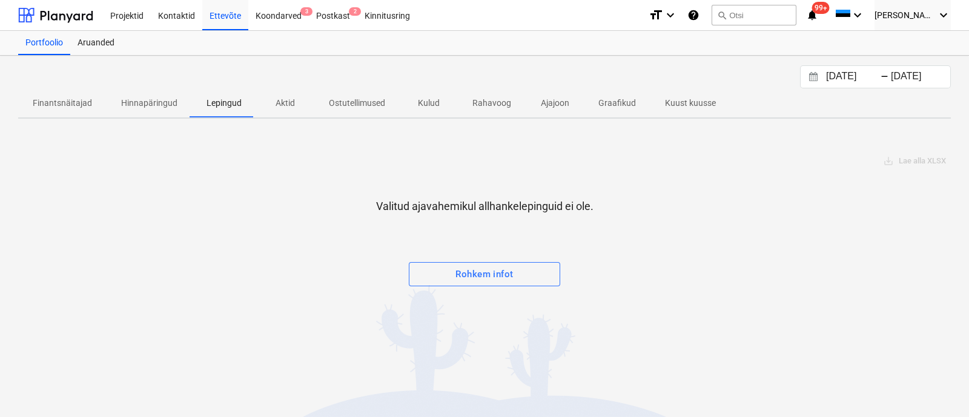
click at [288, 99] on p "Aktid" at bounding box center [285, 103] width 29 height 13
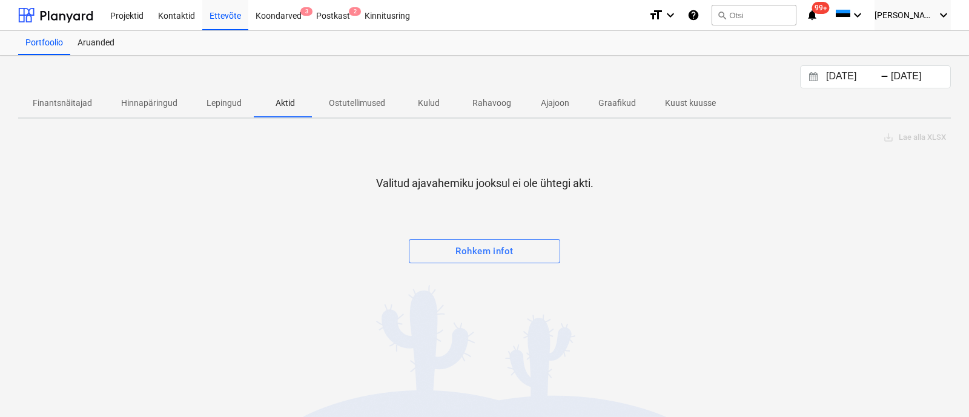
drag, startPoint x: 360, startPoint y: 102, endPoint x: 370, endPoint y: 103, distance: 9.7
click at [361, 102] on p "Ostutellimused" at bounding box center [357, 103] width 56 height 13
click at [431, 97] on p "Kulud" at bounding box center [428, 103] width 29 height 13
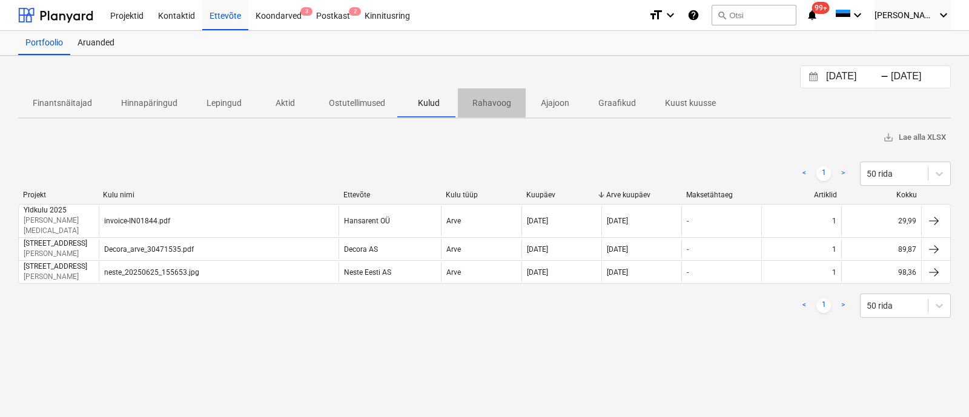
click at [488, 98] on p "Rahavoog" at bounding box center [491, 103] width 39 height 13
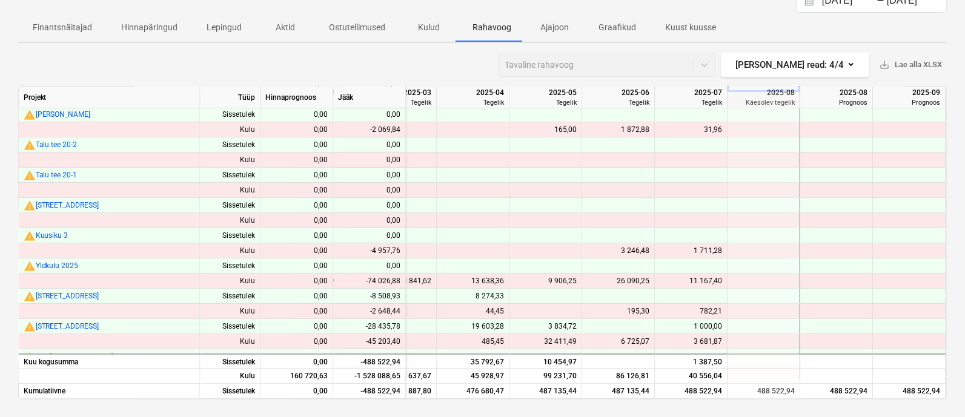
scroll to position [0, 1426]
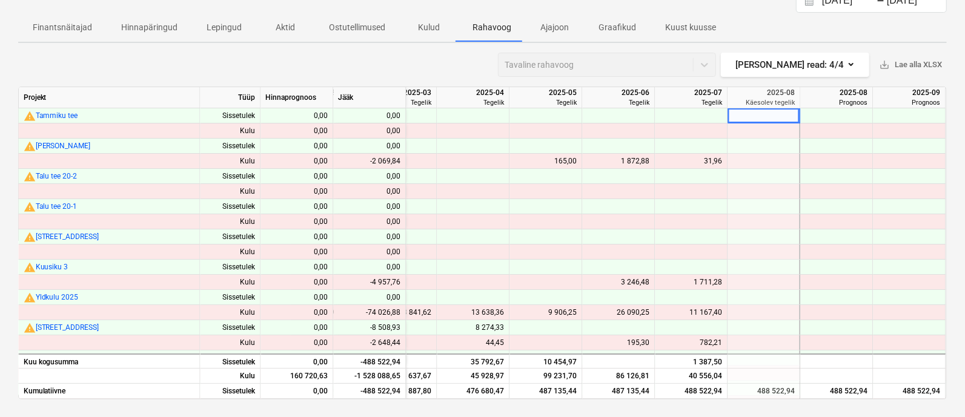
click at [605, 22] on p "Graafikud" at bounding box center [617, 27] width 38 height 13
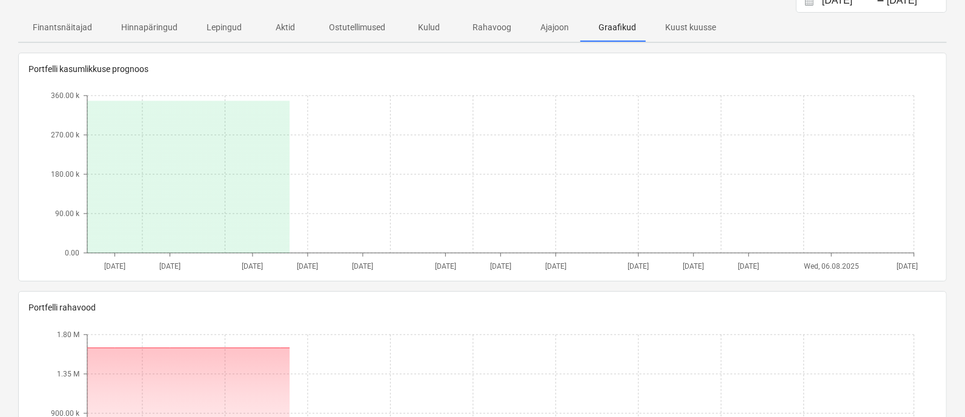
click at [684, 25] on p "Kuust kuusse" at bounding box center [690, 27] width 51 height 13
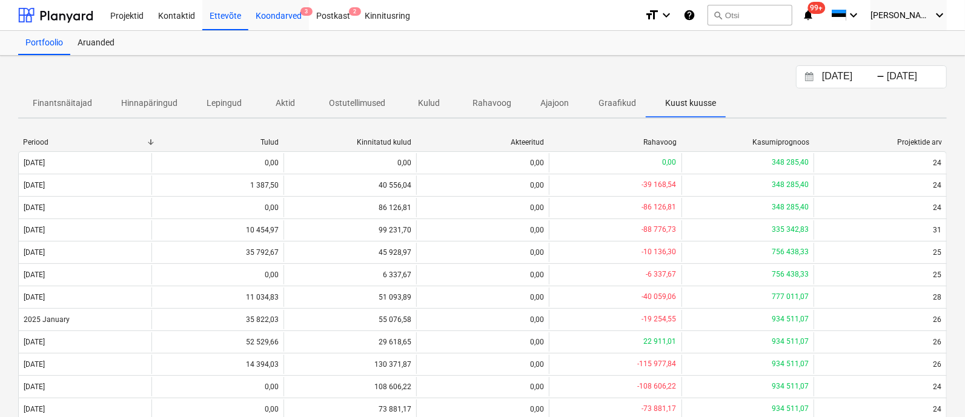
click at [285, 13] on div "Koondarved 3" at bounding box center [278, 14] width 61 height 31
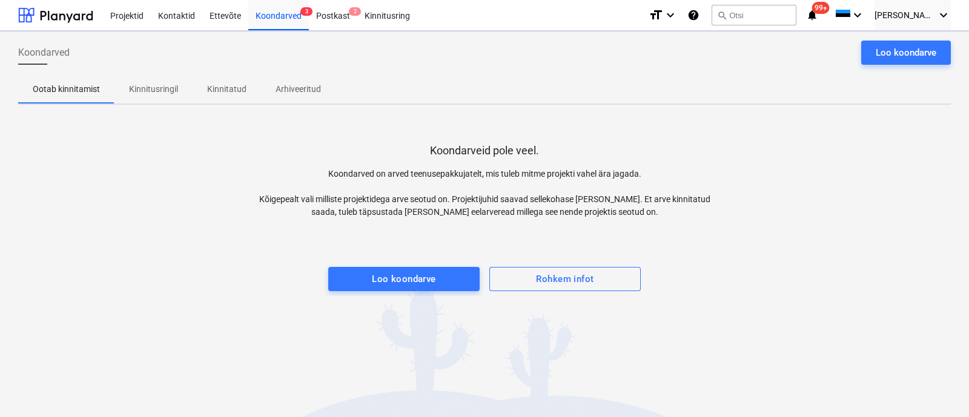
click at [536, 71] on div "Koondarved Loo koondarve" at bounding box center [484, 58] width 933 height 34
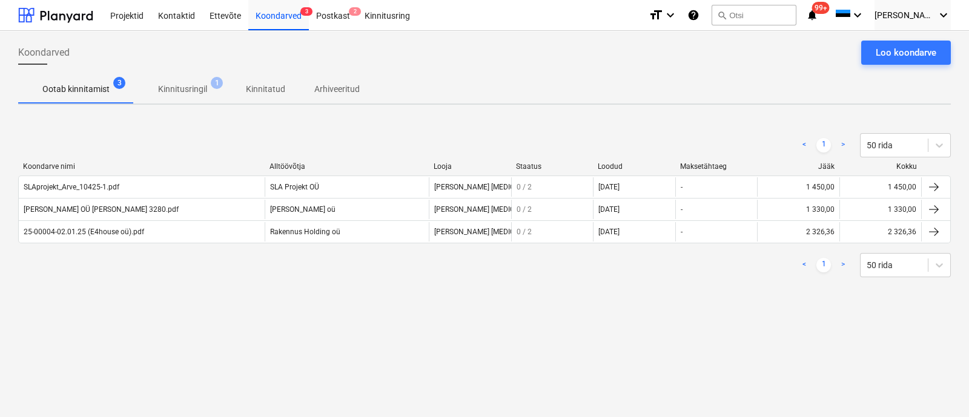
click at [594, 73] on div "Koondarved Loo koondarve" at bounding box center [484, 58] width 933 height 34
click at [612, 310] on div "Koondarved Loo koondarve Ootab kinnitamist 3 Kinnitusringil 1 Kinnitatud Arhive…" at bounding box center [484, 224] width 969 height 386
click at [331, 11] on div "Postkast 2" at bounding box center [333, 14] width 48 height 31
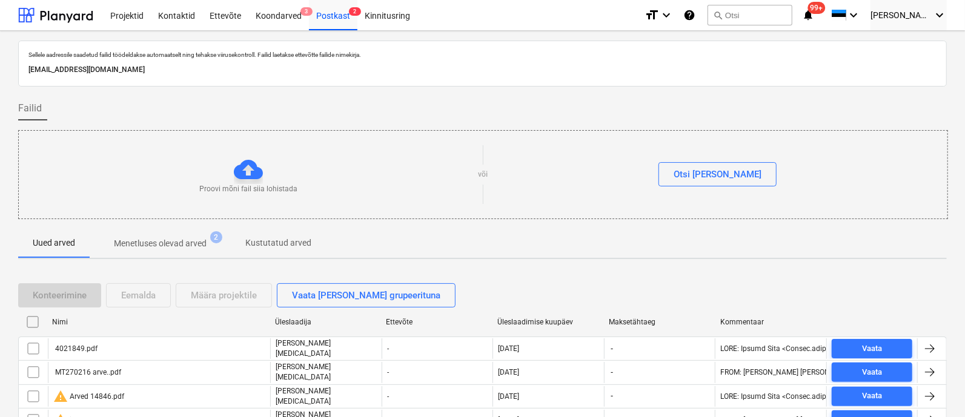
click at [624, 57] on p "Sellele aadressile saadetud failid töödeldakse automaatselt ning tehakse viirus…" at bounding box center [482, 55] width 908 height 8
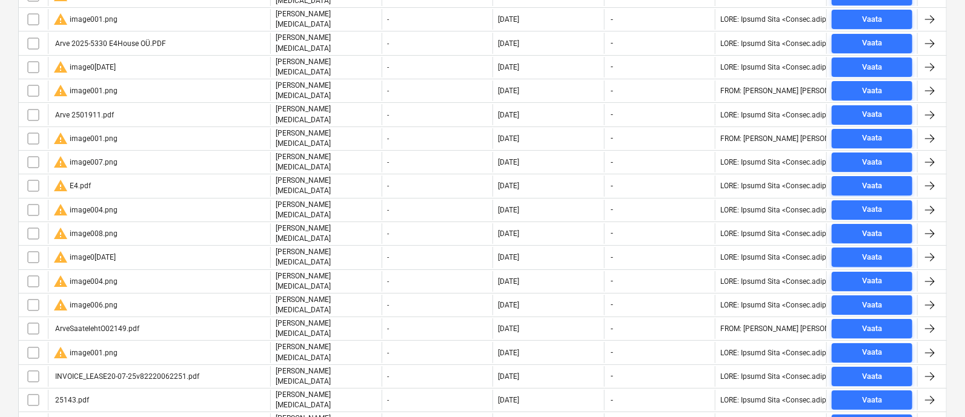
scroll to position [3232, 0]
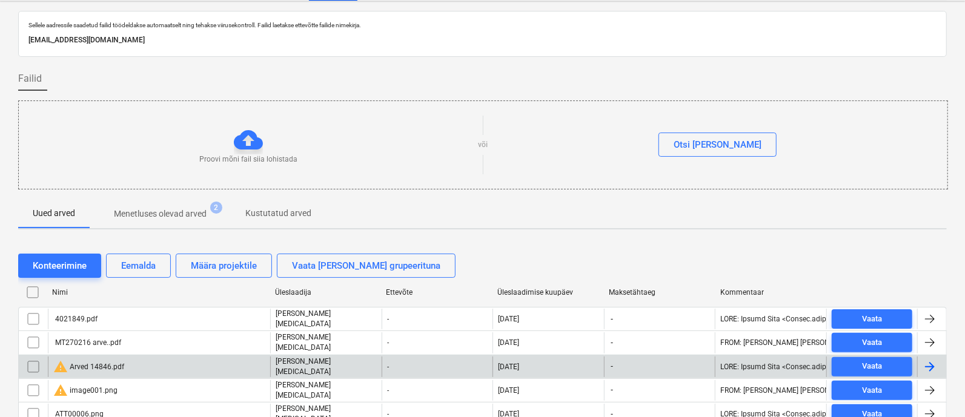
scroll to position [75, 0]
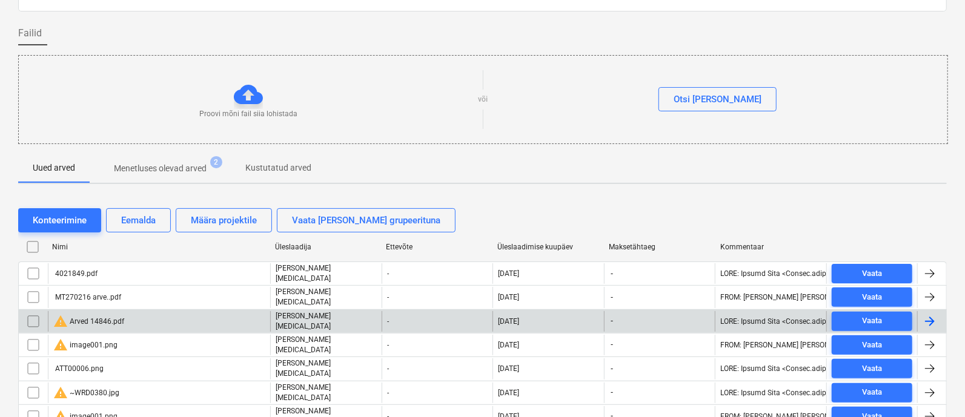
click at [35, 314] on input "checkbox" at bounding box center [33, 321] width 19 height 19
click at [147, 216] on div "Eemalda" at bounding box center [138, 221] width 35 height 16
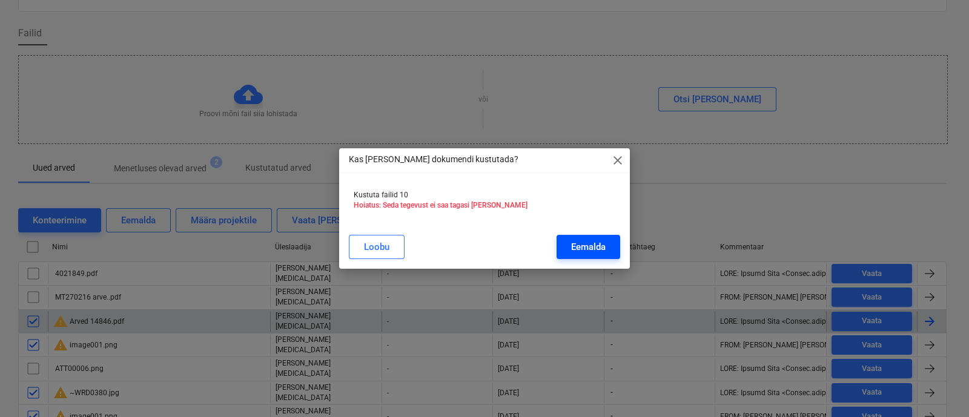
click at [577, 241] on div "Eemalda" at bounding box center [588, 247] width 35 height 16
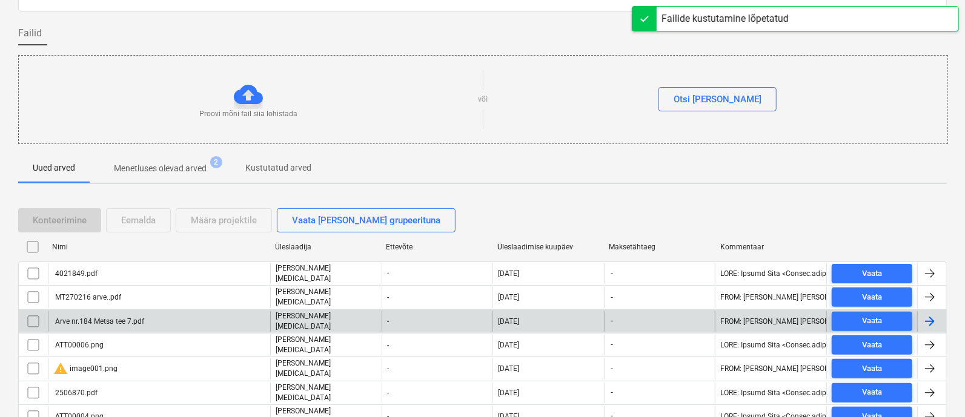
scroll to position [302, 0]
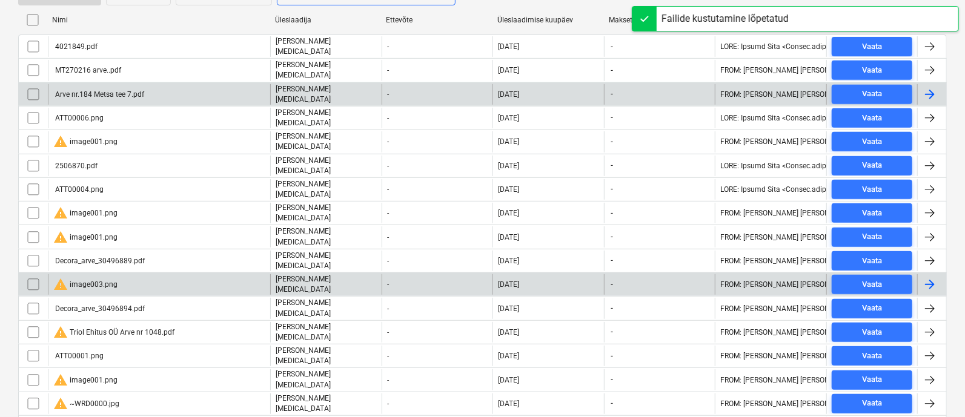
click at [28, 275] on input "checkbox" at bounding box center [33, 284] width 19 height 19
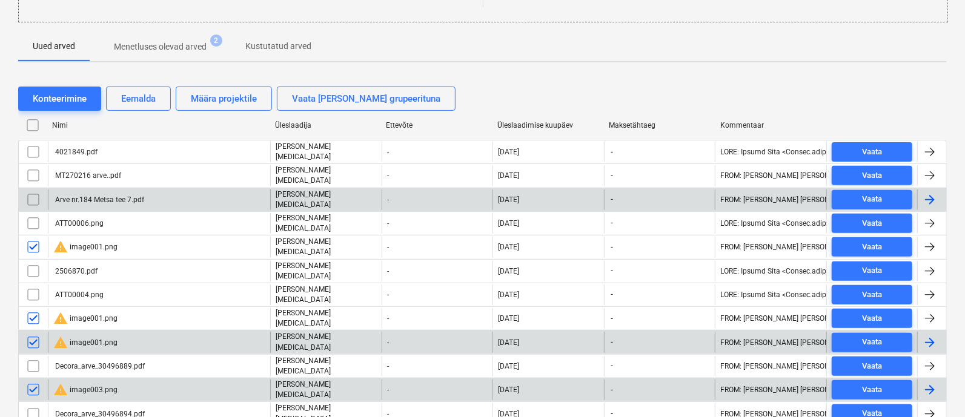
scroll to position [227, 0]
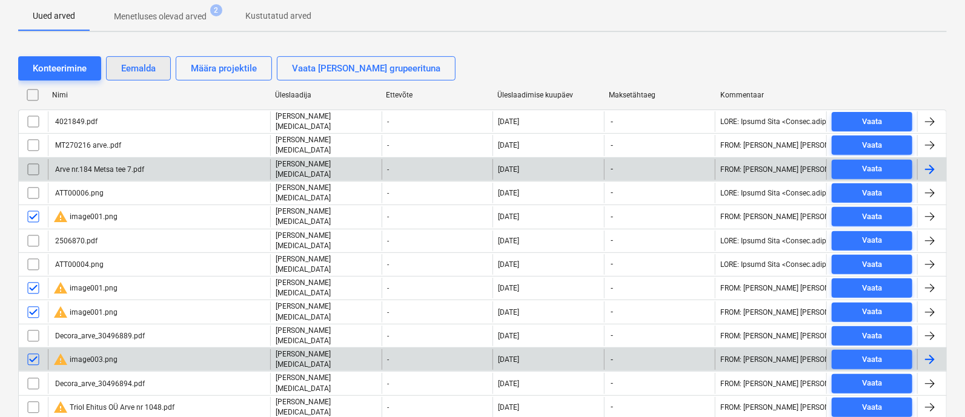
click at [144, 63] on div "Eemalda" at bounding box center [138, 69] width 35 height 16
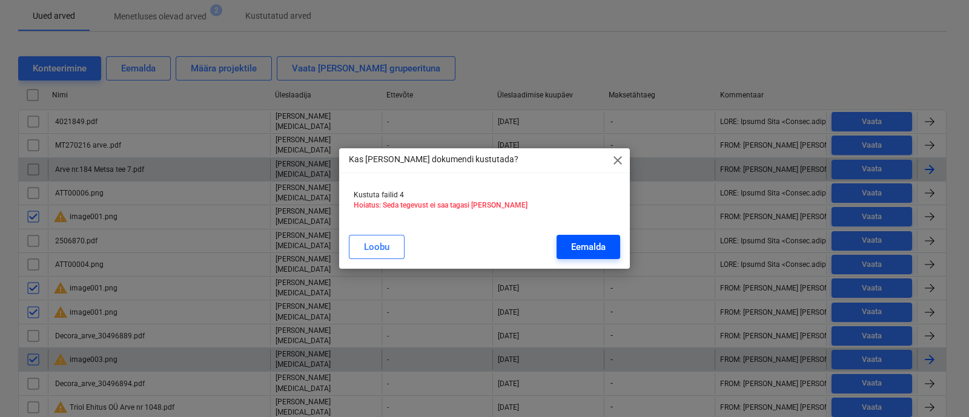
click at [604, 237] on button "Eemalda" at bounding box center [589, 247] width 64 height 24
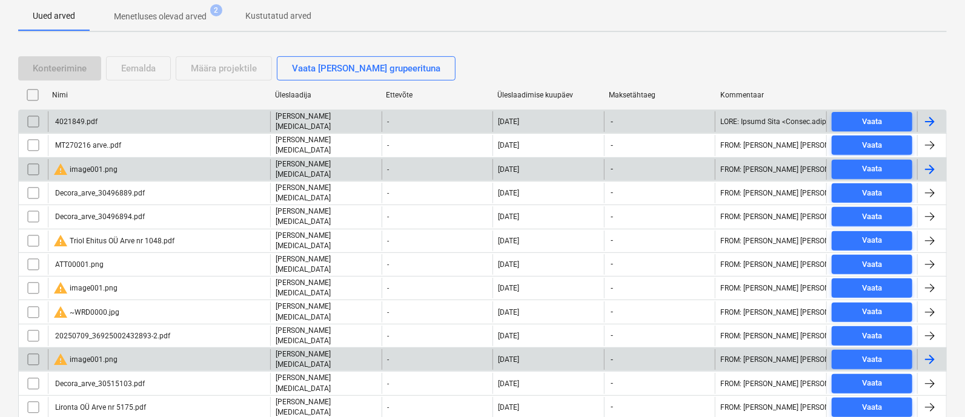
click at [112, 121] on div "4021849.pdf" at bounding box center [159, 121] width 222 height 21
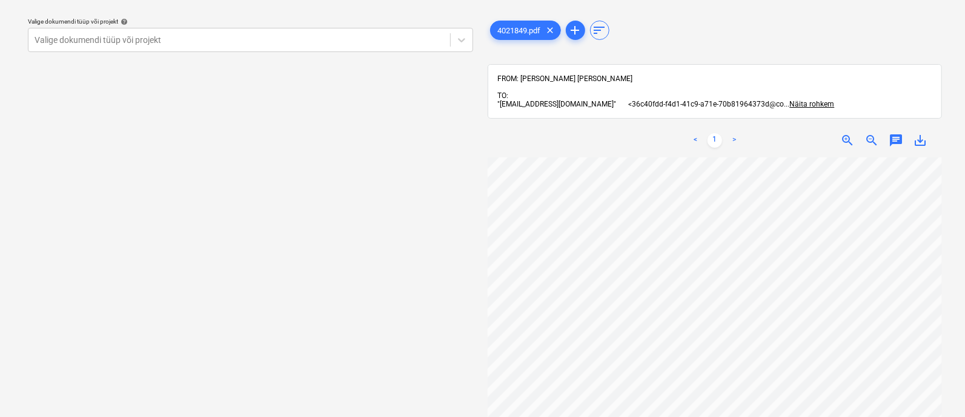
scroll to position [50, 92]
click at [73, 41] on div at bounding box center [239, 40] width 409 height 12
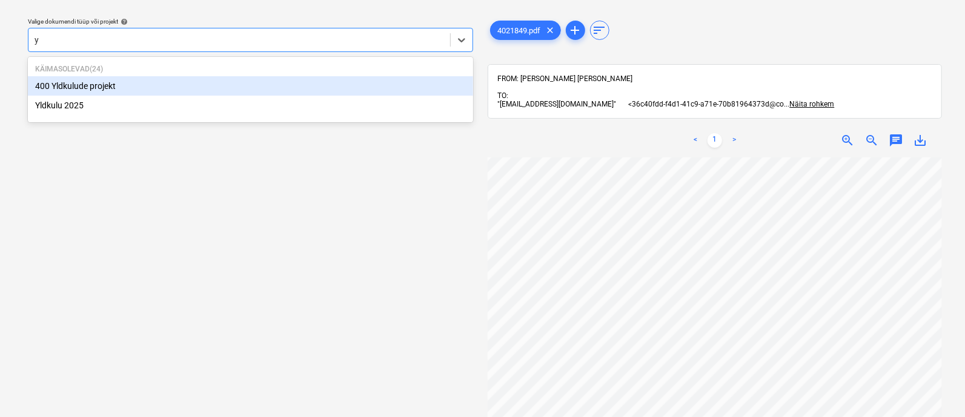
type input "yl"
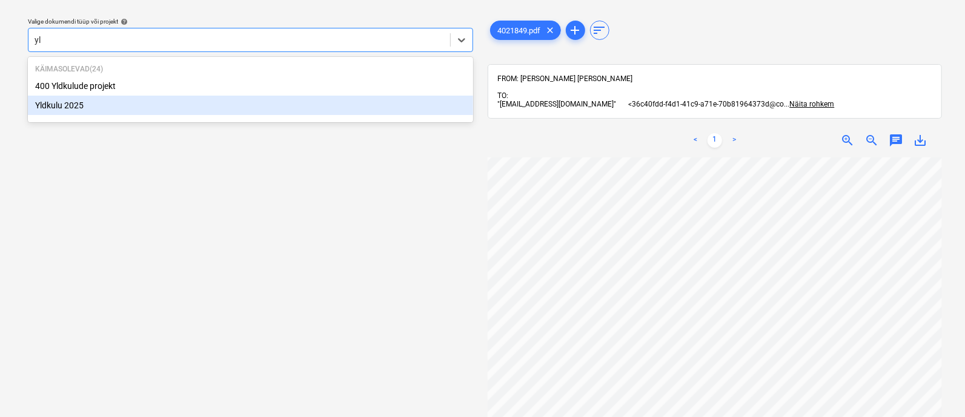
click at [83, 106] on div "Yldkulu 2025" at bounding box center [250, 105] width 445 height 19
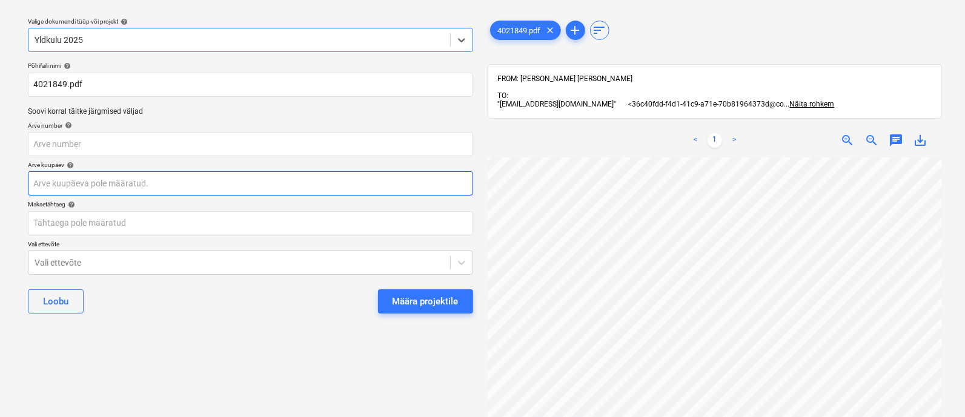
click at [112, 182] on body "Projektid Kontaktid Ettevõte Koondarved 3 Postkast 2 Kinnitusring format_size k…" at bounding box center [482, 175] width 965 height 417
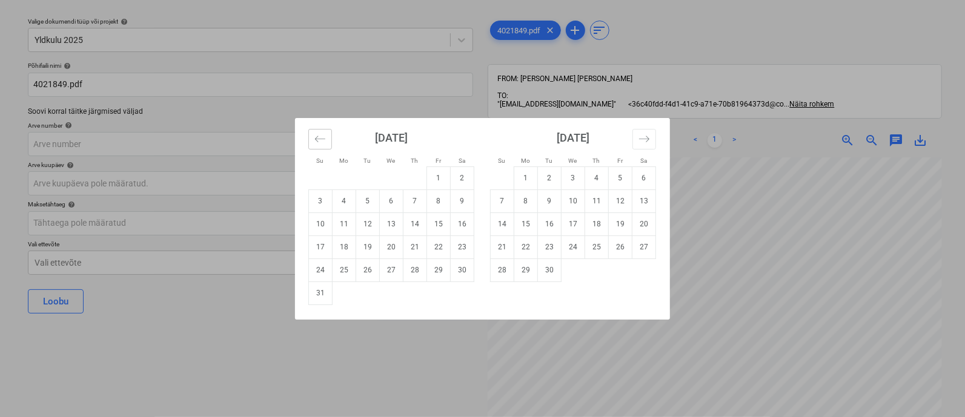
click at [320, 139] on icon "Move backward to switch to the previous month." at bounding box center [320, 139] width 12 height 12
drag, startPoint x: 368, startPoint y: 180, endPoint x: 356, endPoint y: 186, distance: 13.5
click at [369, 180] on td "1" at bounding box center [368, 178] width 24 height 23
type input "[DATE]"
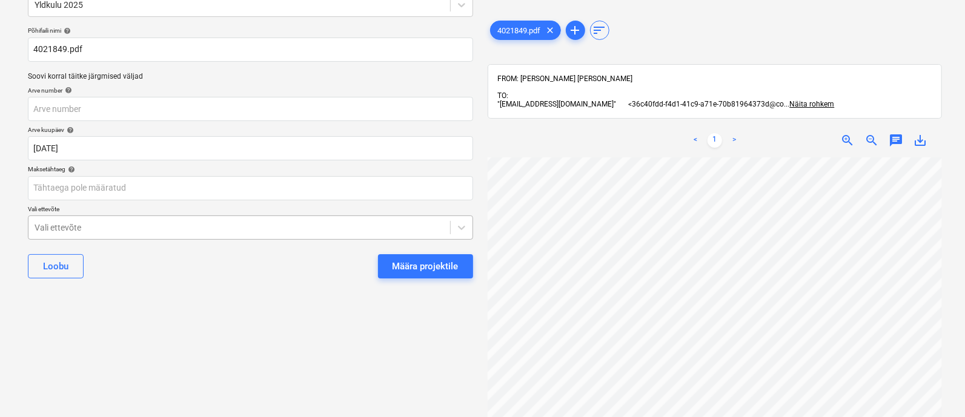
click at [142, 254] on body "Projektid Kontaktid Ettevõte Koondarved 3 Postkast 2 Kinnitusring format_size k…" at bounding box center [482, 140] width 965 height 417
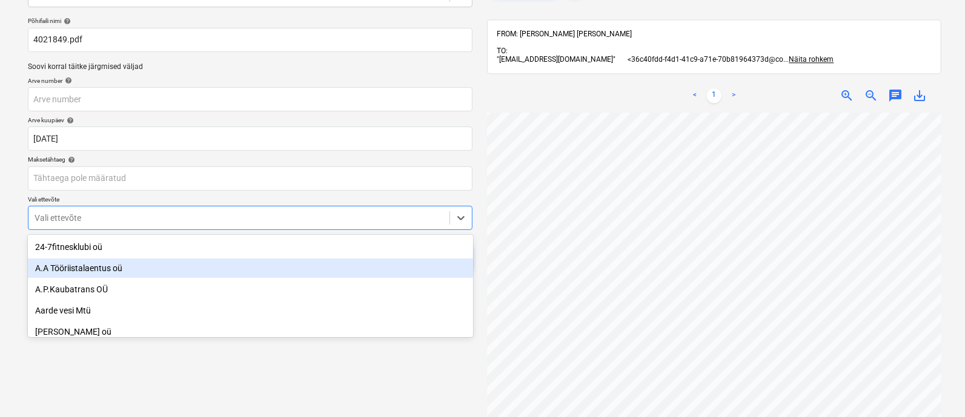
scroll to position [84, 0]
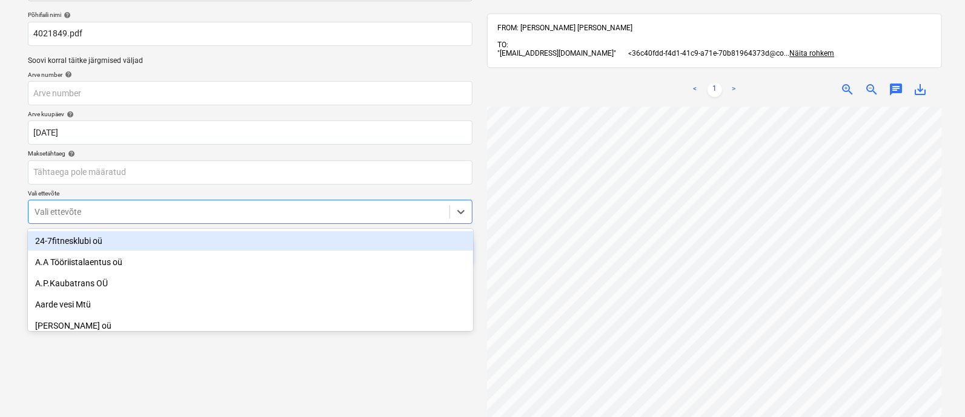
type input "v"
type input "elk"
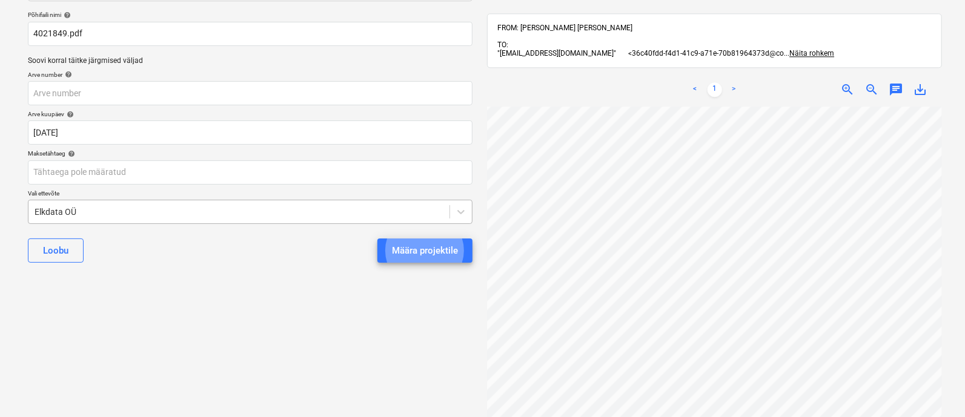
click at [377, 239] on button "Määra projektile" at bounding box center [424, 251] width 95 height 24
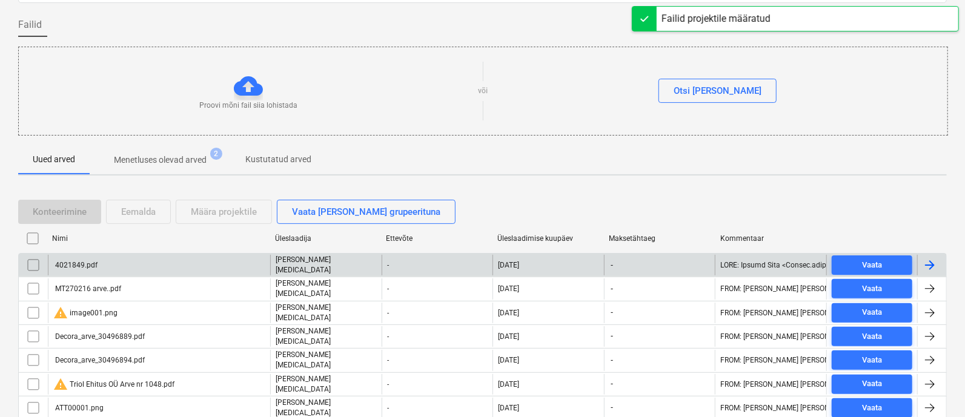
click at [99, 259] on div "4021849.pdf" at bounding box center [159, 265] width 222 height 21
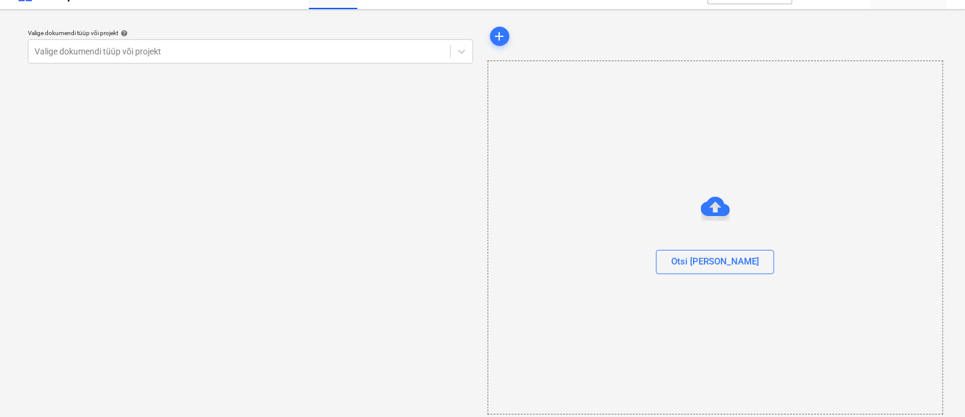
scroll to position [33, 0]
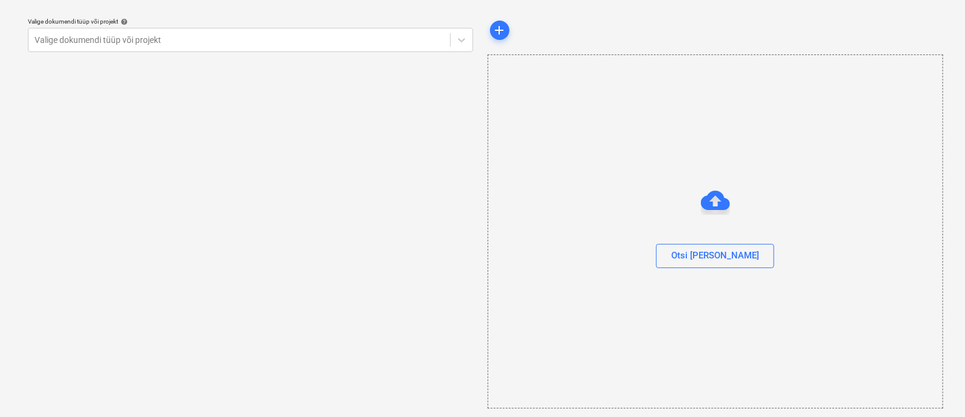
click at [374, 159] on div "Valige dokumendi tüüp või projekt help Valige dokumendi tüüp või projekt" at bounding box center [250, 208] width 465 height 400
